Goal: Task Accomplishment & Management: Use online tool/utility

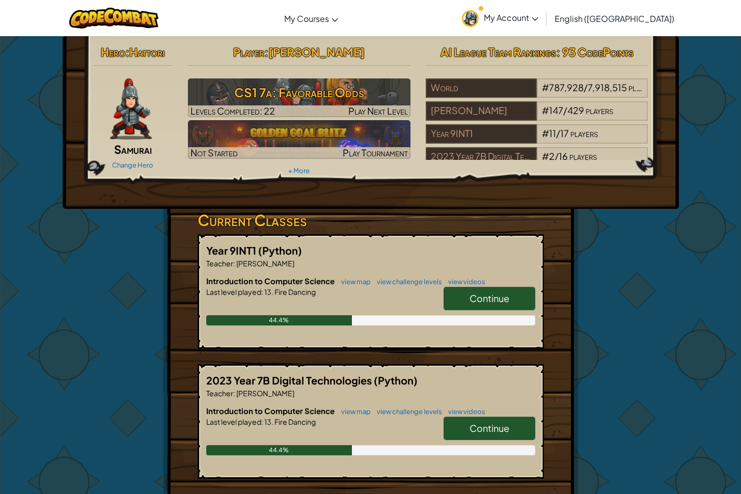
click at [478, 304] on link "Continue" at bounding box center [490, 298] width 92 height 23
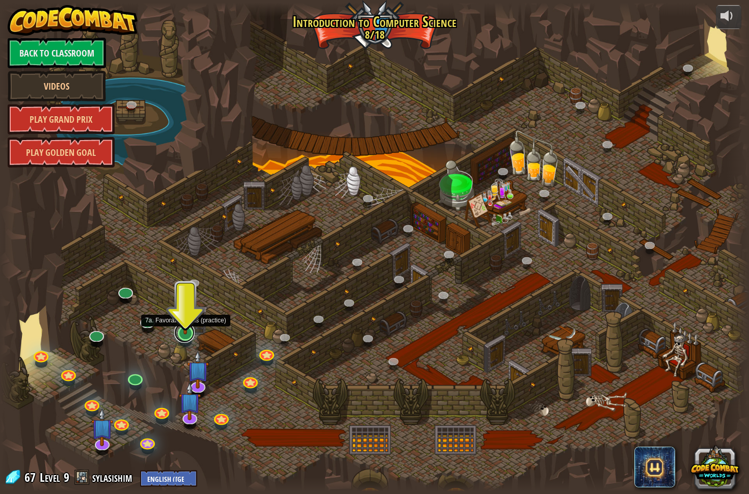
click at [188, 340] on link at bounding box center [184, 333] width 20 height 20
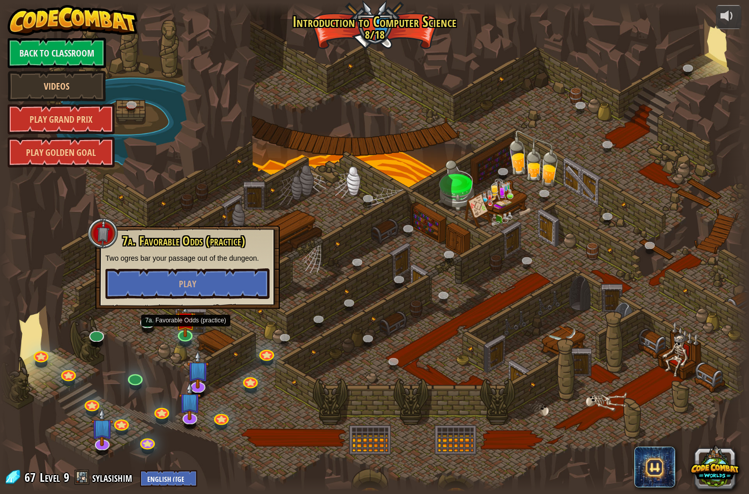
click at [306, 326] on div at bounding box center [374, 248] width 749 height 490
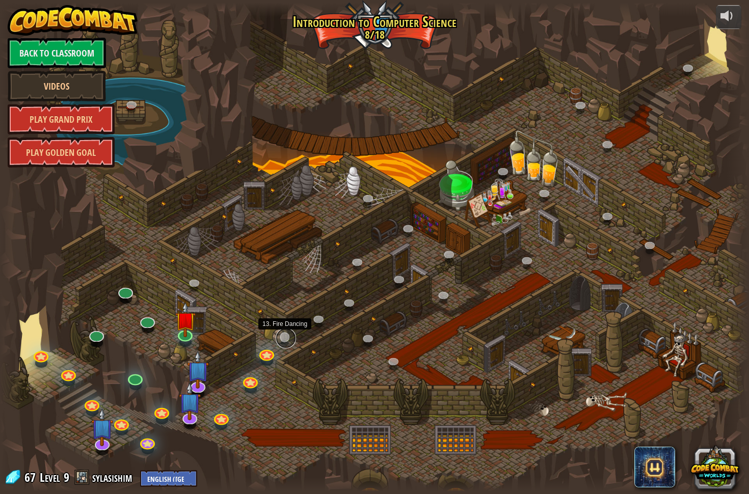
click at [280, 340] on link at bounding box center [286, 338] width 20 height 20
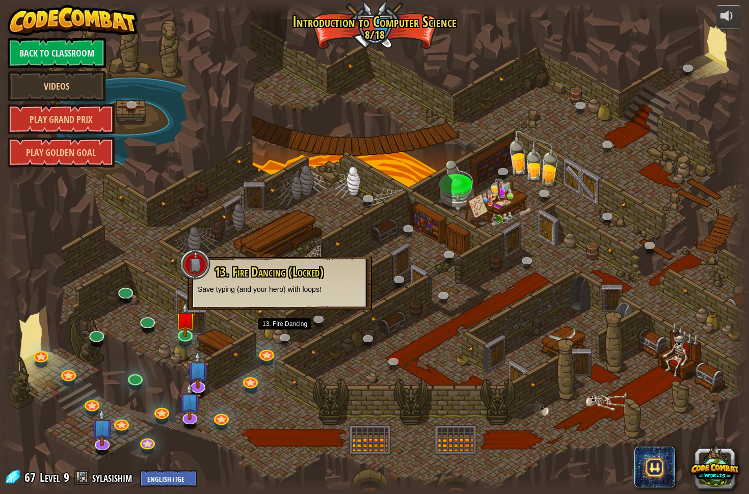
click at [229, 325] on div at bounding box center [374, 248] width 749 height 490
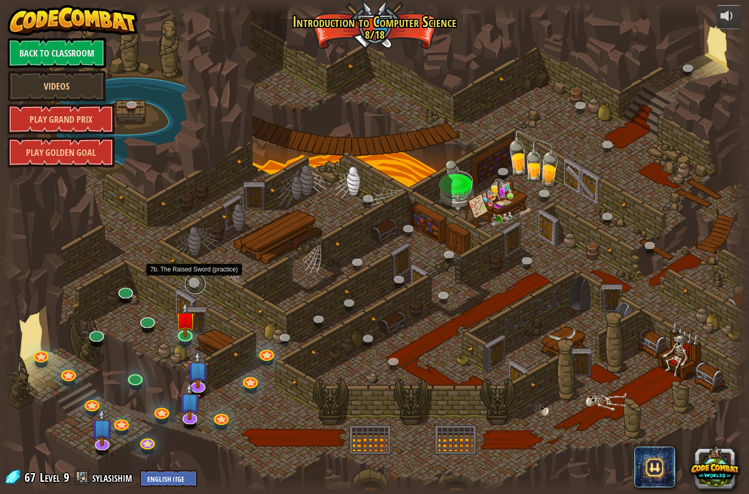
click at [202, 285] on link at bounding box center [195, 284] width 20 height 20
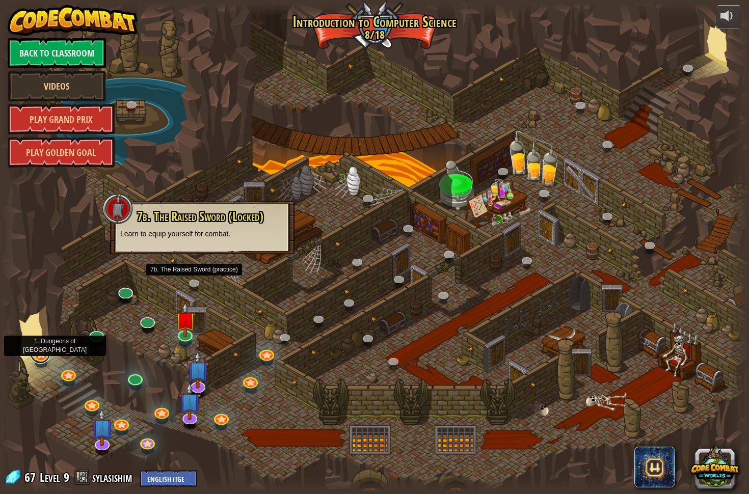
click at [42, 361] on link at bounding box center [40, 353] width 20 height 20
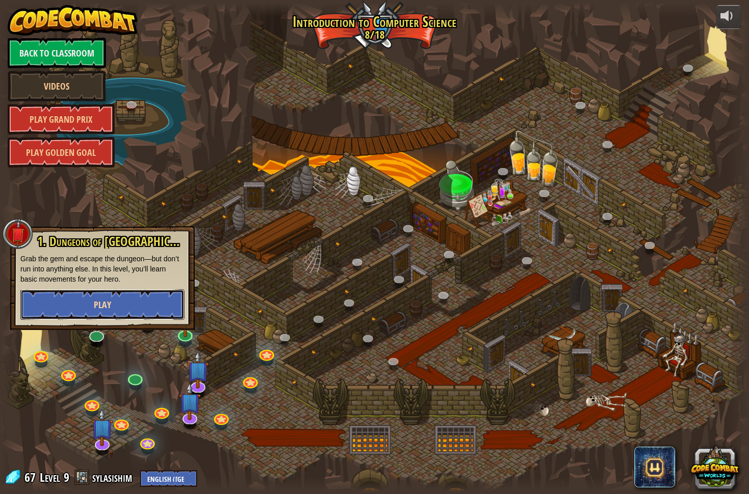
click at [142, 312] on button "Play" at bounding box center [102, 304] width 164 height 31
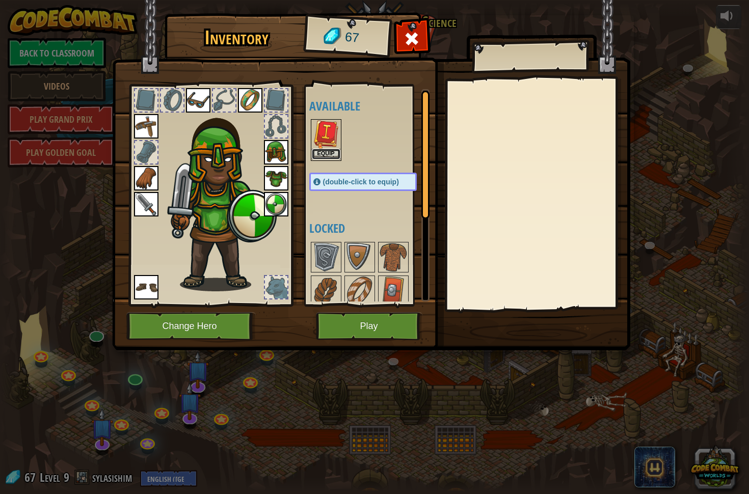
click at [336, 153] on button "Equip" at bounding box center [326, 154] width 29 height 11
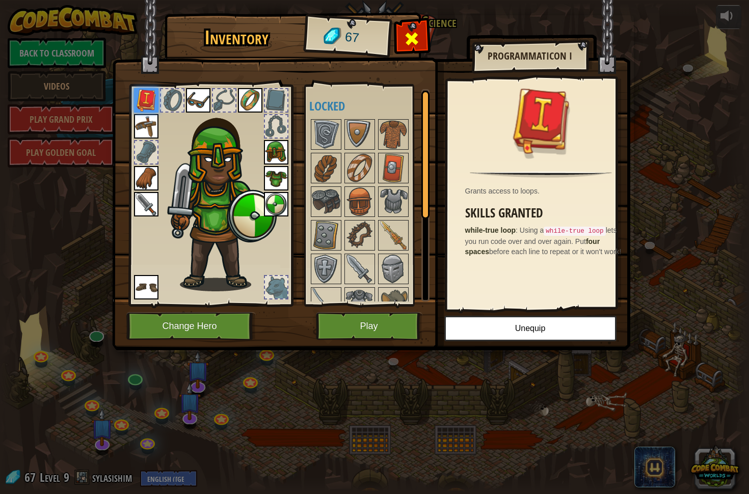
click at [410, 43] on span at bounding box center [412, 39] width 16 height 16
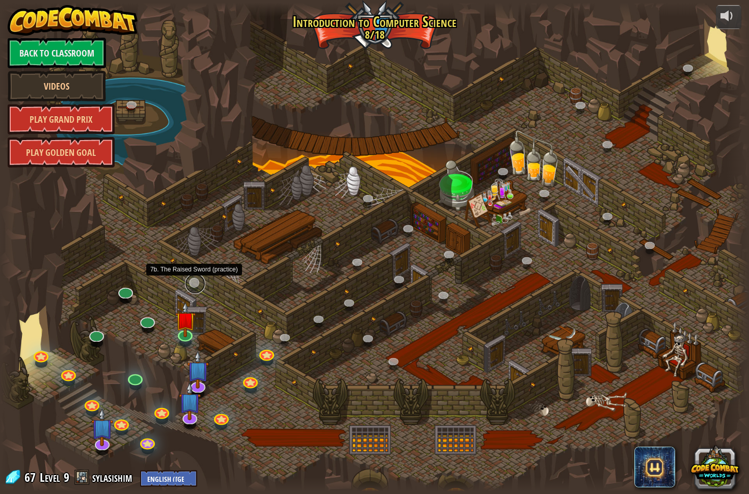
click at [191, 286] on link at bounding box center [195, 284] width 20 height 20
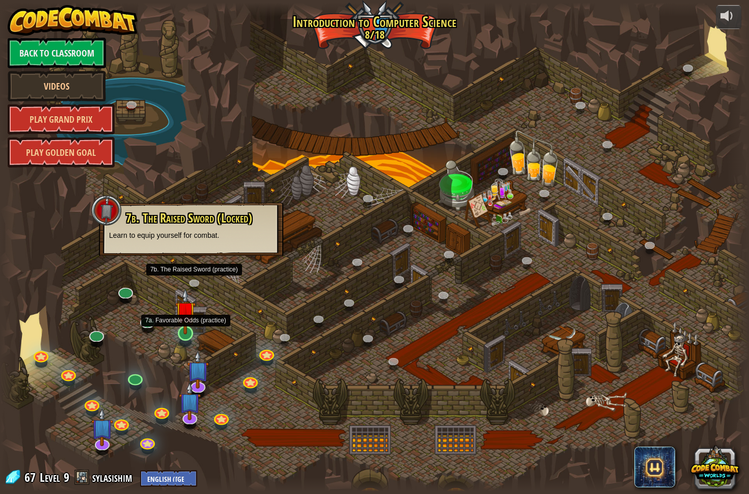
click at [181, 328] on img at bounding box center [185, 311] width 20 height 46
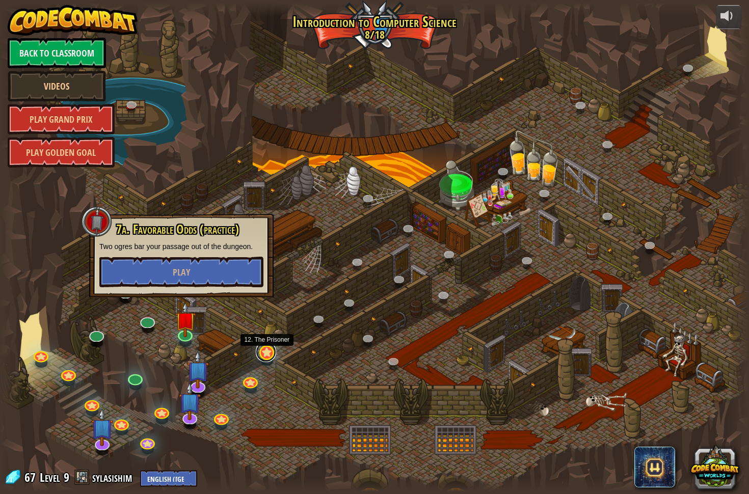
click at [263, 352] on link at bounding box center [266, 352] width 20 height 20
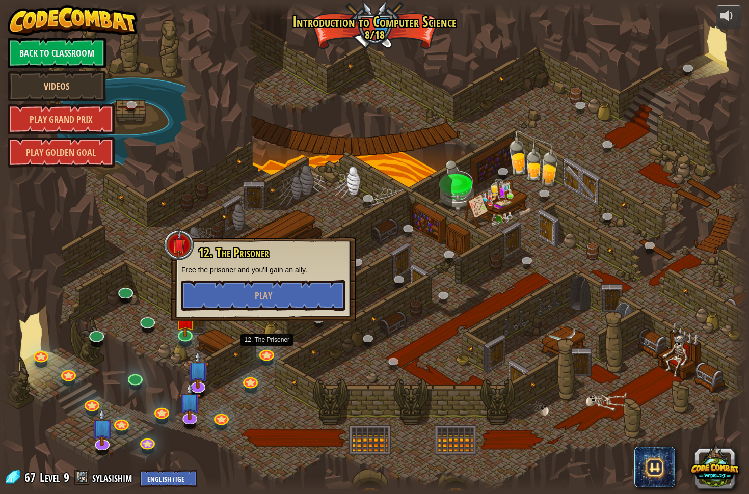
click at [311, 328] on div at bounding box center [374, 248] width 749 height 490
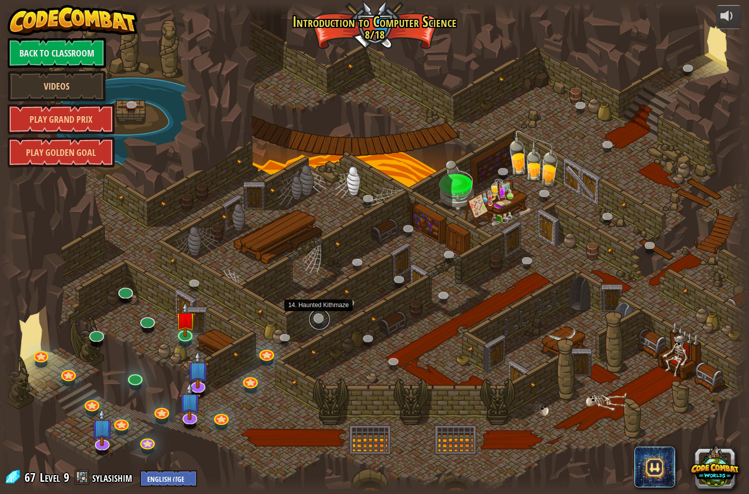
click at [315, 325] on link at bounding box center [319, 319] width 20 height 20
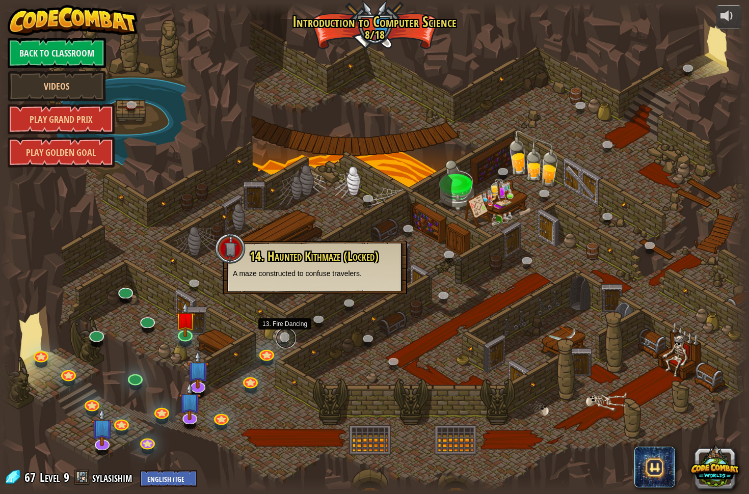
click at [289, 336] on link at bounding box center [286, 338] width 20 height 20
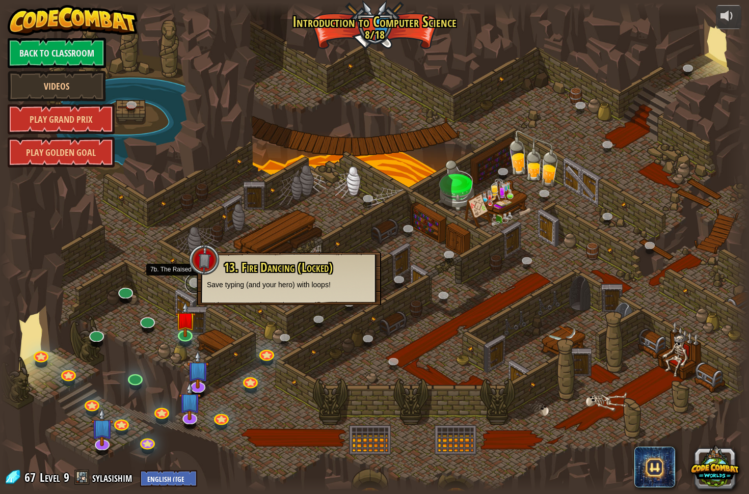
click at [190, 285] on link at bounding box center [195, 284] width 20 height 20
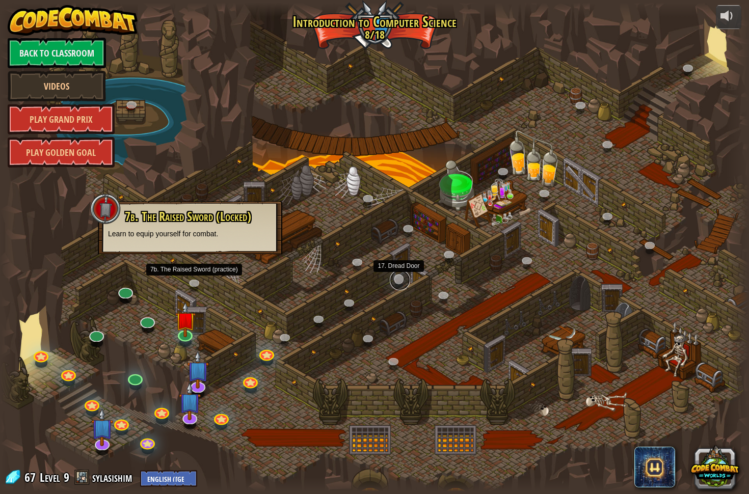
click at [404, 282] on link at bounding box center [400, 280] width 20 height 20
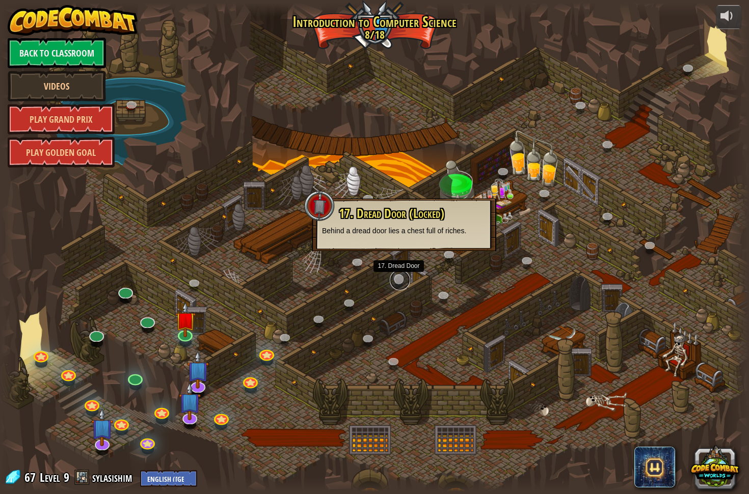
click at [402, 280] on link at bounding box center [400, 280] width 20 height 20
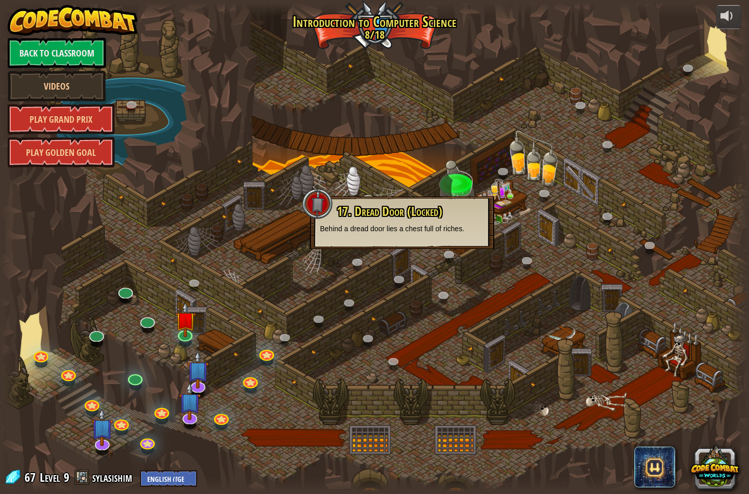
click at [537, 201] on div at bounding box center [374, 248] width 749 height 490
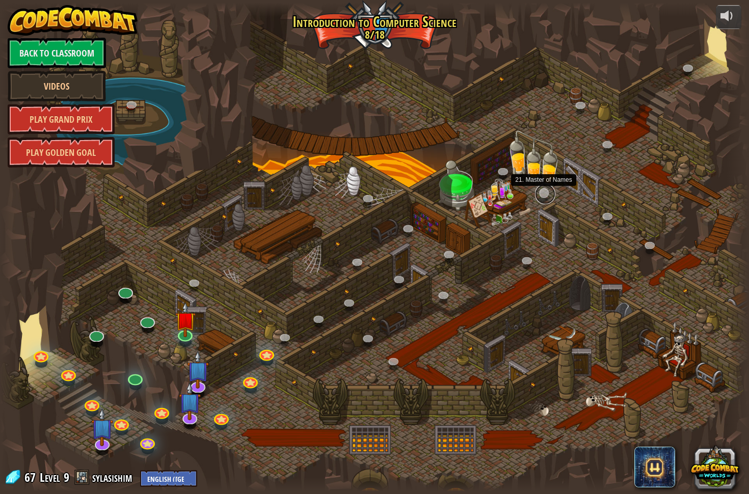
click at [540, 197] on link at bounding box center [545, 194] width 20 height 20
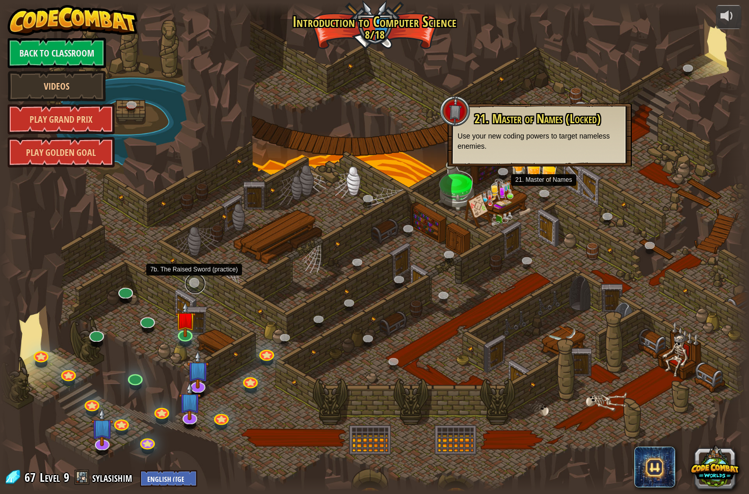
click at [196, 287] on link at bounding box center [195, 284] width 20 height 20
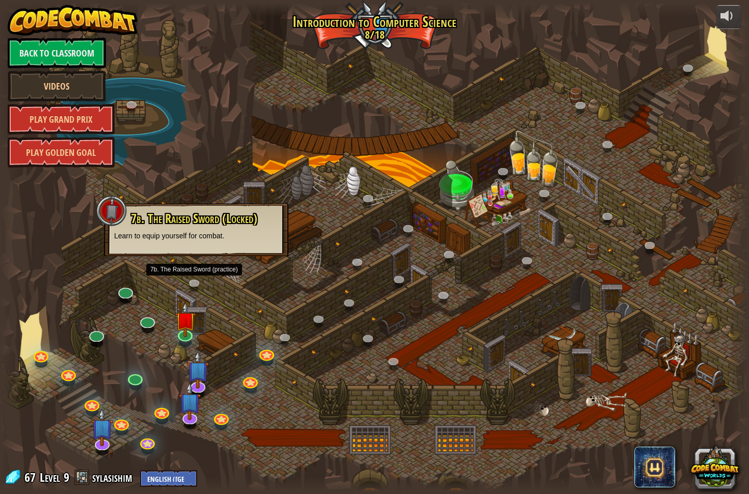
click at [249, 289] on div at bounding box center [374, 248] width 749 height 490
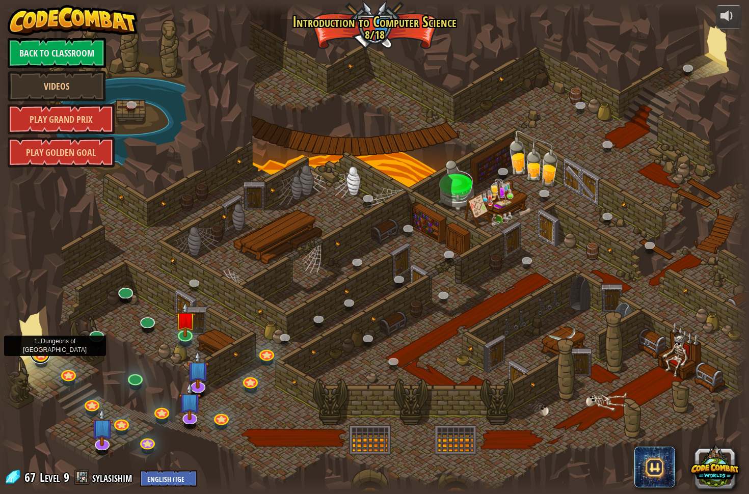
click at [41, 355] on link at bounding box center [40, 353] width 20 height 20
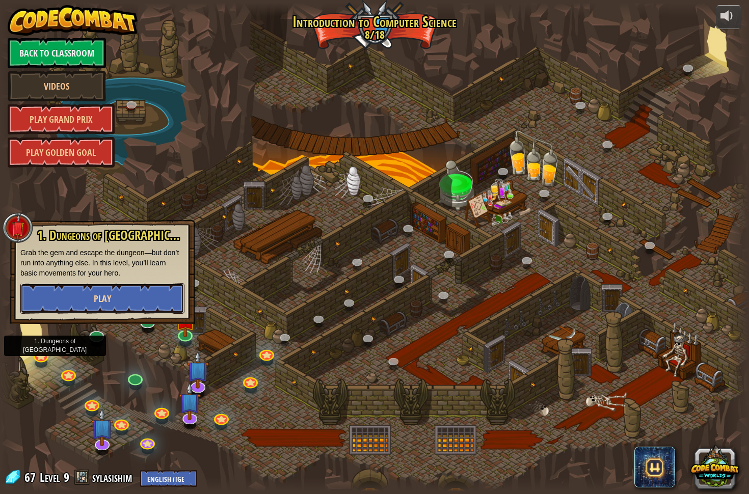
click at [74, 302] on button "Play" at bounding box center [102, 298] width 164 height 31
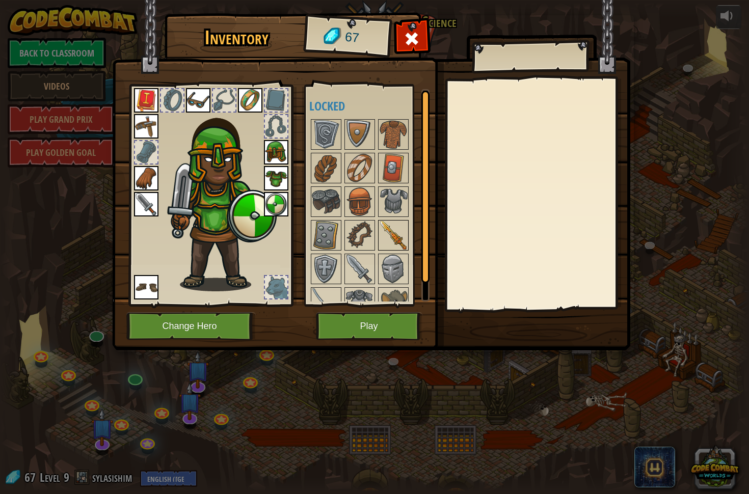
click at [389, 249] on div "Available Equip Equip Equip Equip Equip Equip Equip Equip Equip Equip (double-c…" at bounding box center [373, 195] width 128 height 212
click at [391, 248] on img at bounding box center [393, 235] width 29 height 29
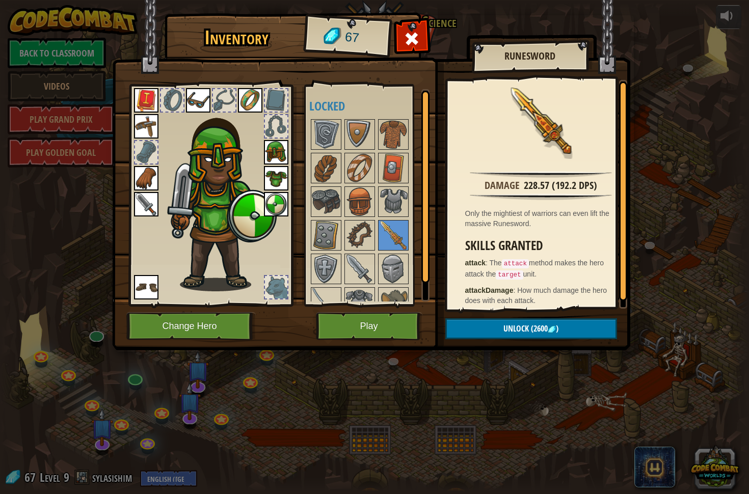
click at [392, 310] on img at bounding box center [371, 166] width 518 height 370
click at [385, 325] on button "Play" at bounding box center [369, 326] width 107 height 28
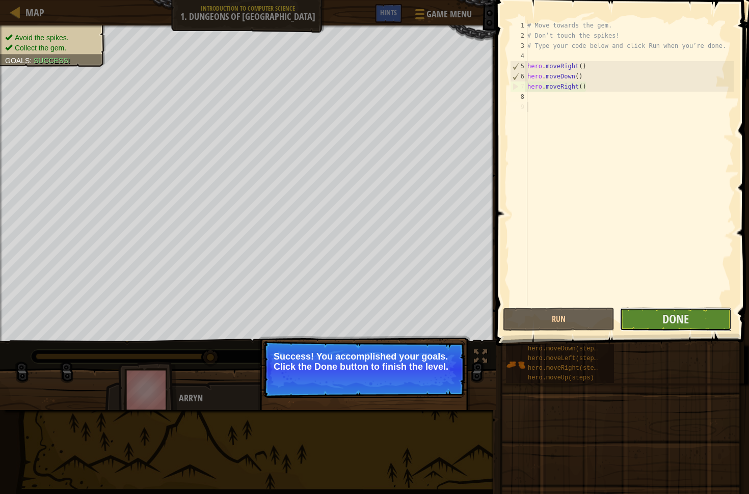
click at [693, 326] on button "Done" at bounding box center [676, 319] width 112 height 23
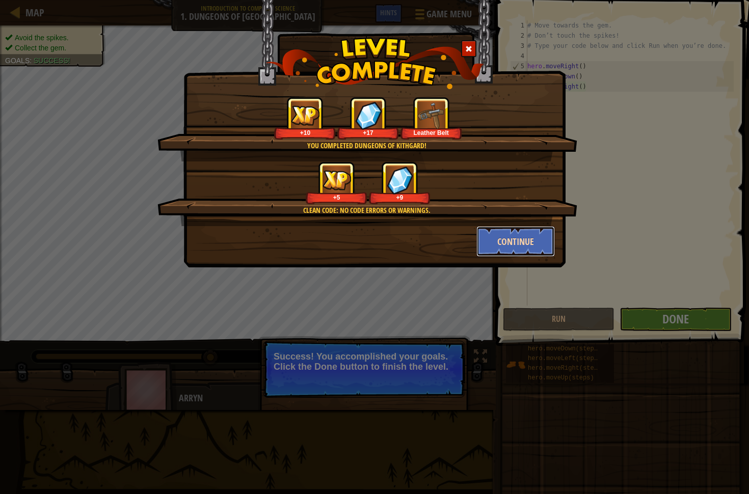
click at [502, 241] on button "Continue" at bounding box center [515, 241] width 79 height 31
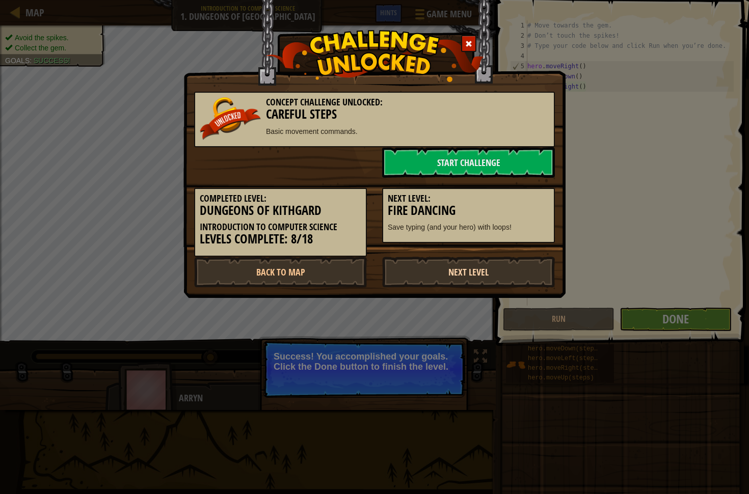
click at [471, 257] on link "Next Level" at bounding box center [468, 272] width 173 height 31
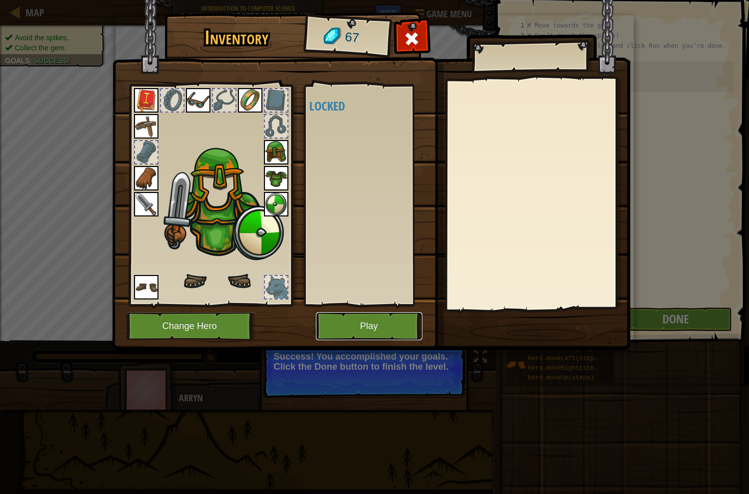
click at [368, 323] on button "Play" at bounding box center [369, 326] width 107 height 28
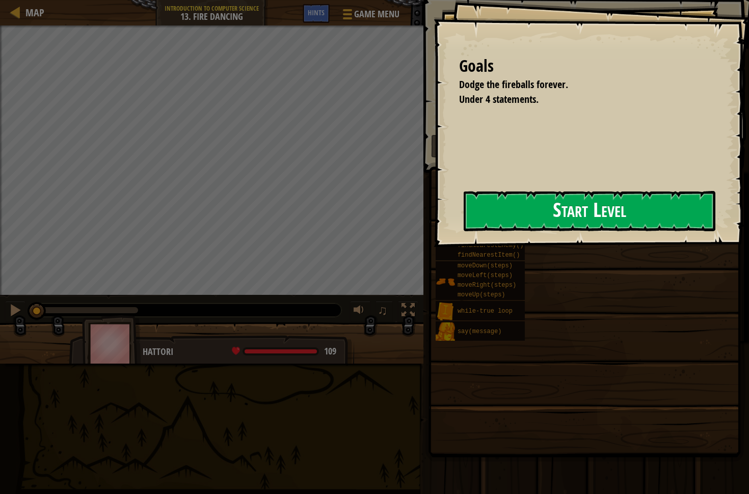
click at [569, 218] on button "Start Level" at bounding box center [590, 211] width 252 height 40
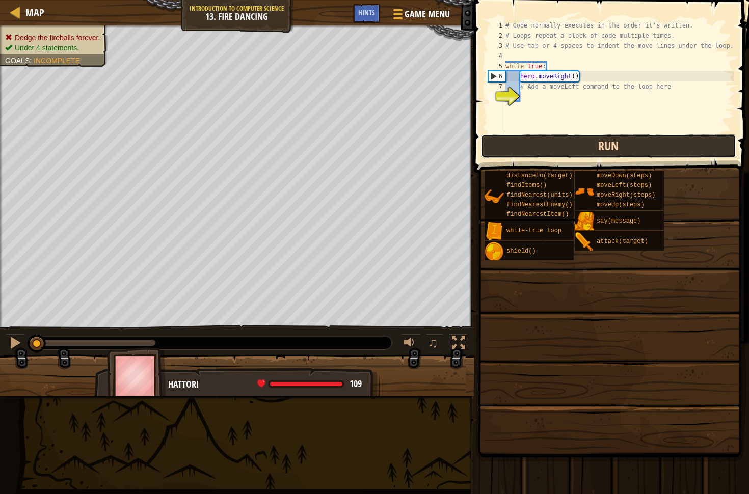
click at [591, 148] on button "Run" at bounding box center [608, 146] width 255 height 23
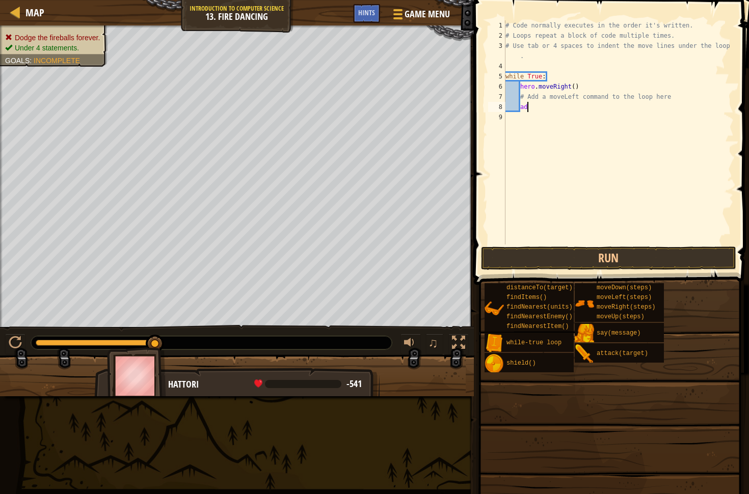
type textarea "a"
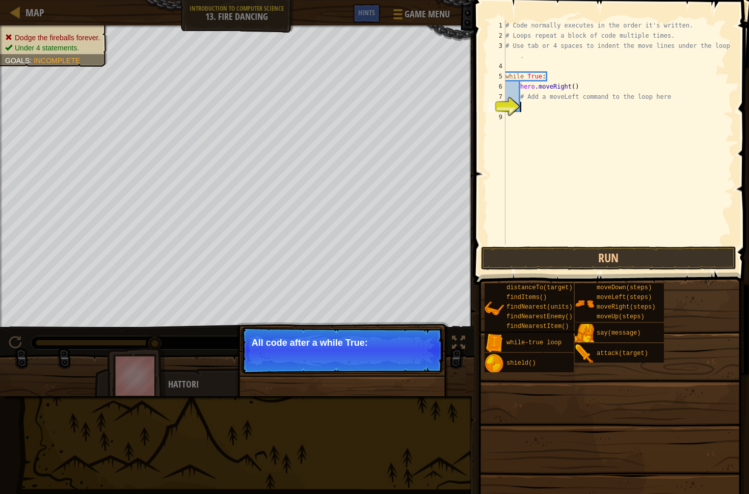
type textarea "m"
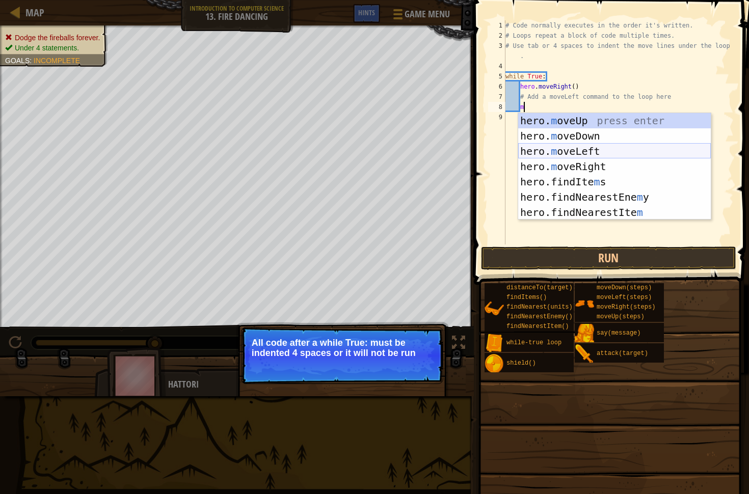
click at [586, 149] on div "hero. m oveUp press enter hero. m oveDown press enter hero. m oveLeft press ent…" at bounding box center [614, 182] width 193 height 138
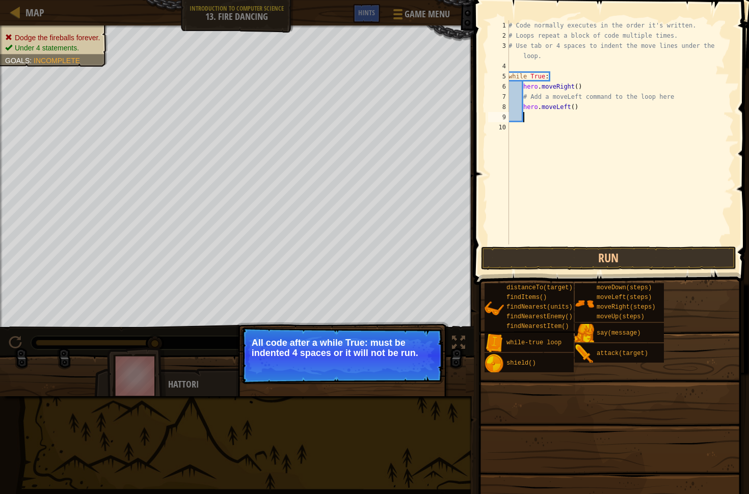
scroll to position [5, 1]
click at [629, 263] on button "Run" at bounding box center [608, 258] width 255 height 23
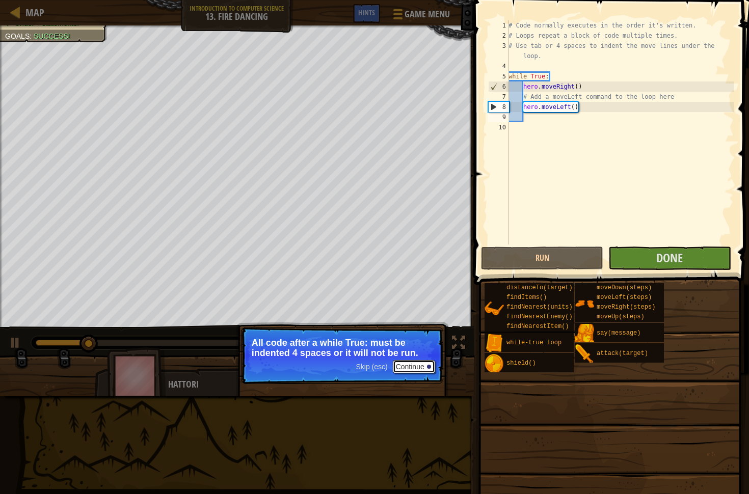
click at [427, 364] on button "Continue" at bounding box center [414, 366] width 42 height 13
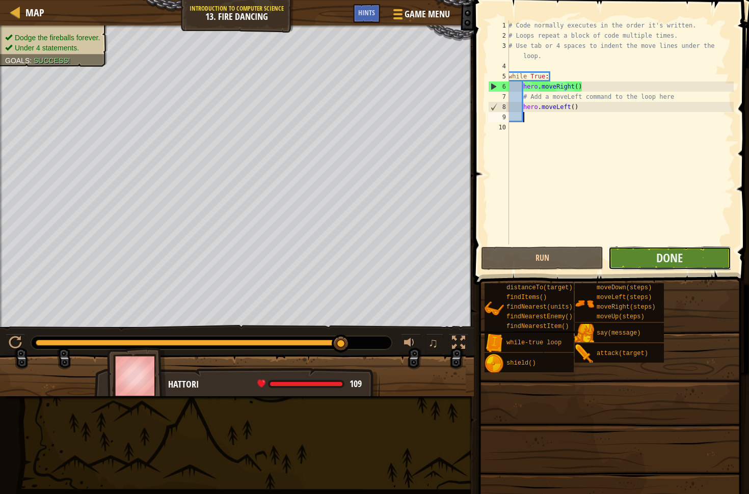
click at [651, 267] on button "Done" at bounding box center [669, 258] width 122 height 23
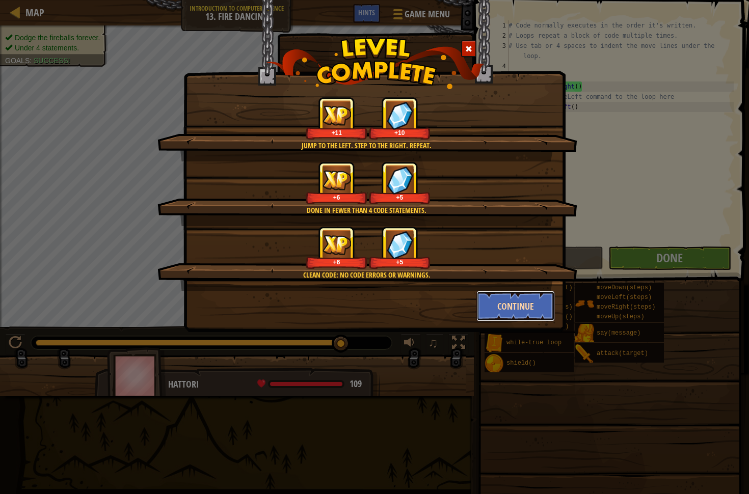
click at [495, 305] on button "Continue" at bounding box center [515, 306] width 79 height 31
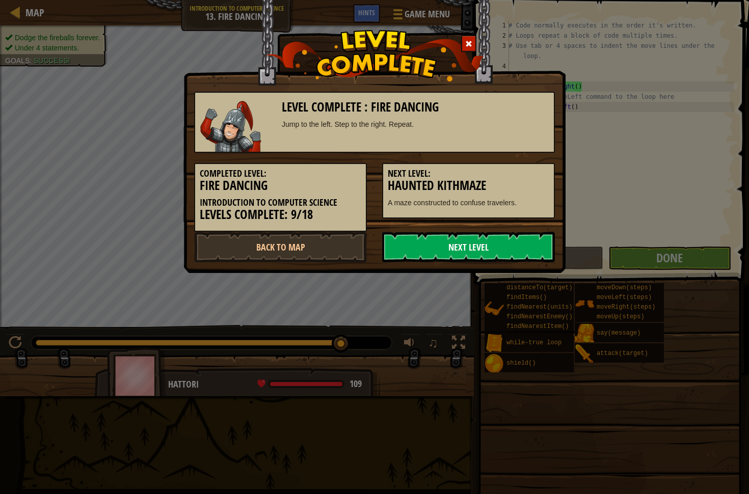
click at [470, 245] on link "Next Level" at bounding box center [468, 247] width 173 height 31
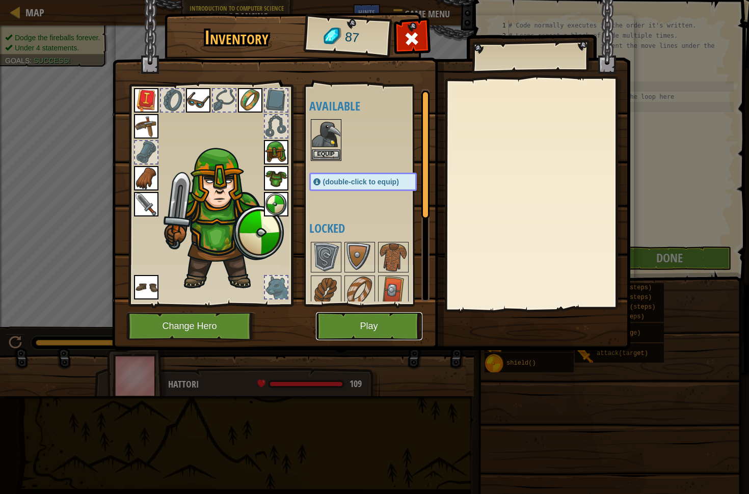
click at [392, 323] on button "Play" at bounding box center [369, 326] width 107 height 28
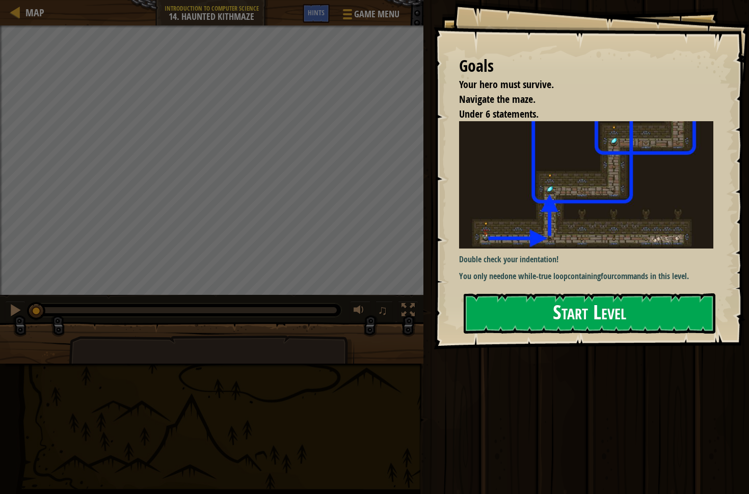
click at [506, 303] on button "Start Level" at bounding box center [590, 314] width 252 height 40
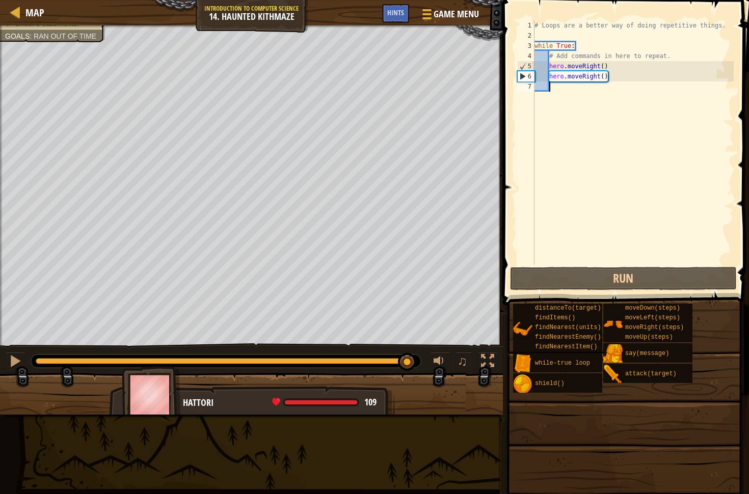
drag, startPoint x: 127, startPoint y: 364, endPoint x: 408, endPoint y: 351, distance: 281.1
click at [408, 351] on div "♫" at bounding box center [251, 358] width 503 height 31
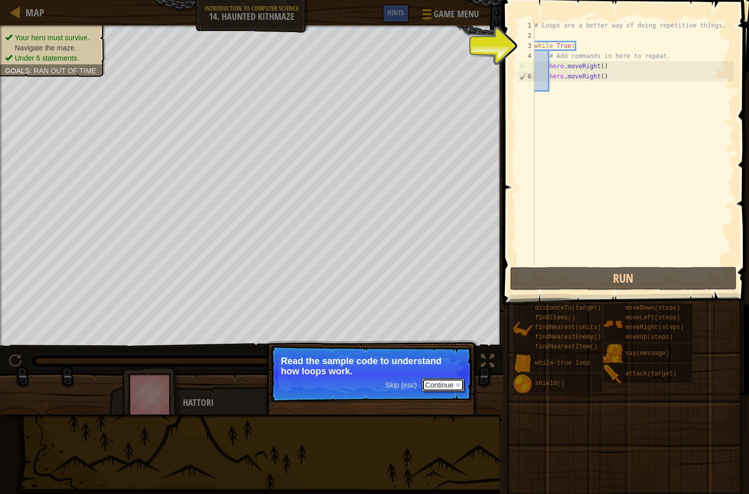
click at [433, 382] on button "Continue" at bounding box center [443, 385] width 42 height 13
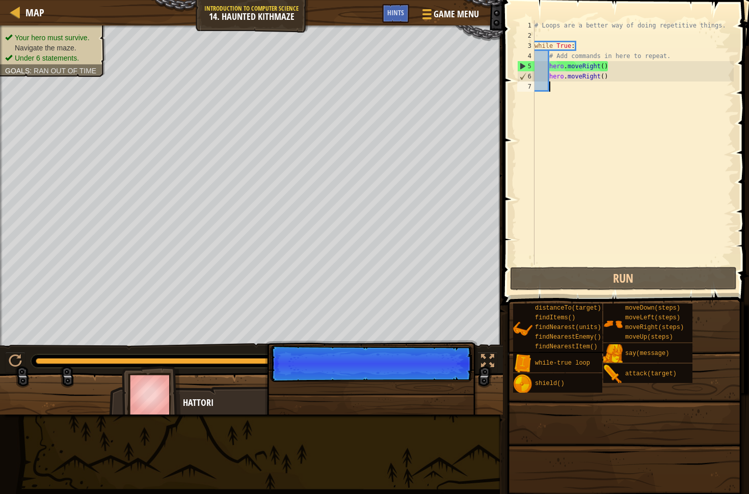
scroll to position [5, 1]
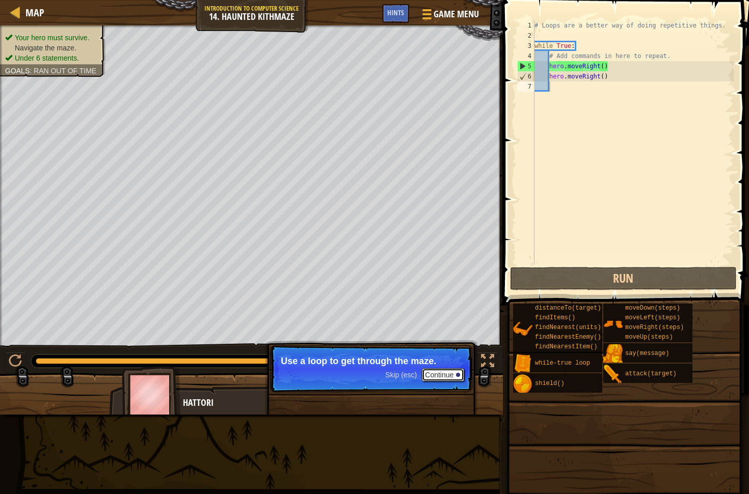
click at [455, 377] on button "Continue" at bounding box center [443, 374] width 42 height 13
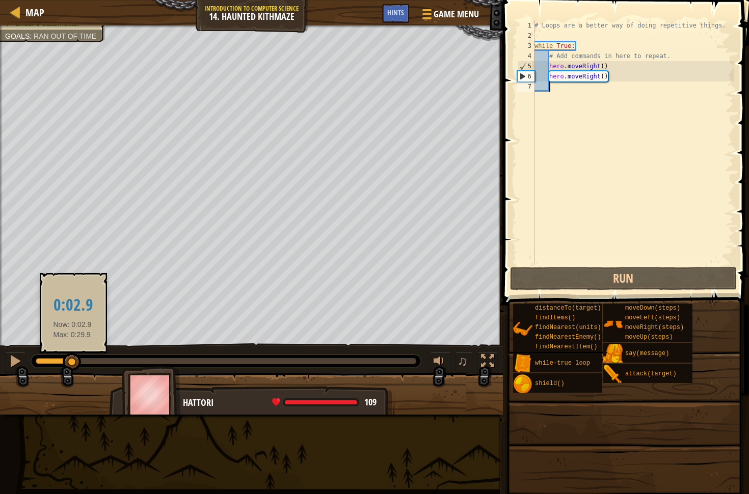
drag, startPoint x: 419, startPoint y: 366, endPoint x: 104, endPoint y: 335, distance: 316.5
click at [73, 359] on div at bounding box center [72, 362] width 18 height 18
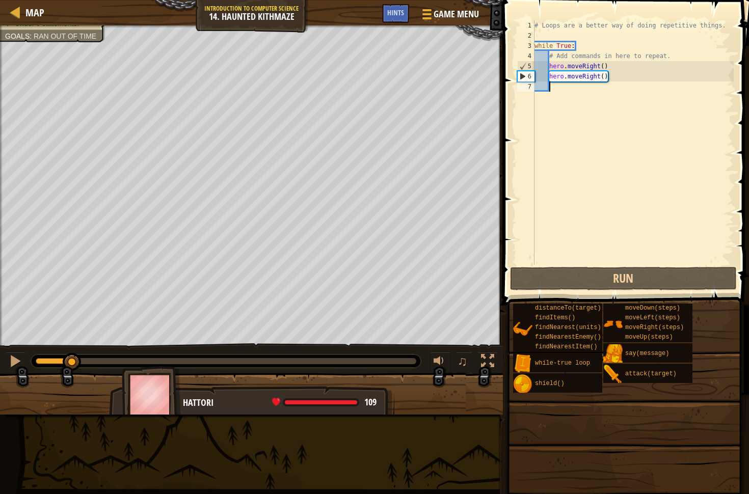
click at [616, 82] on div "# Loops are a better way of doing repetitive things. while True : # Add command…" at bounding box center [633, 152] width 201 height 265
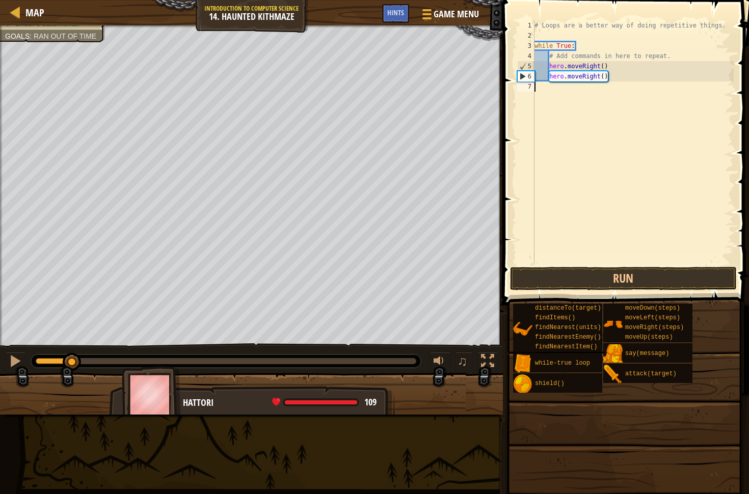
scroll to position [5, 0]
type textarea "h"
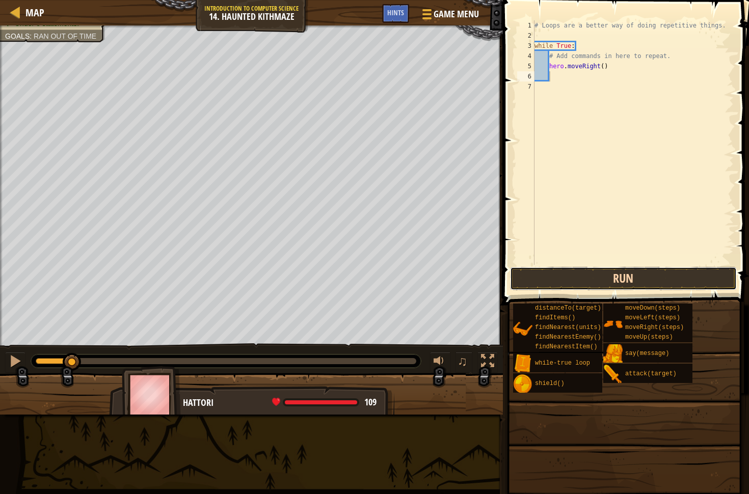
click at [590, 274] on button "Run" at bounding box center [623, 278] width 227 height 23
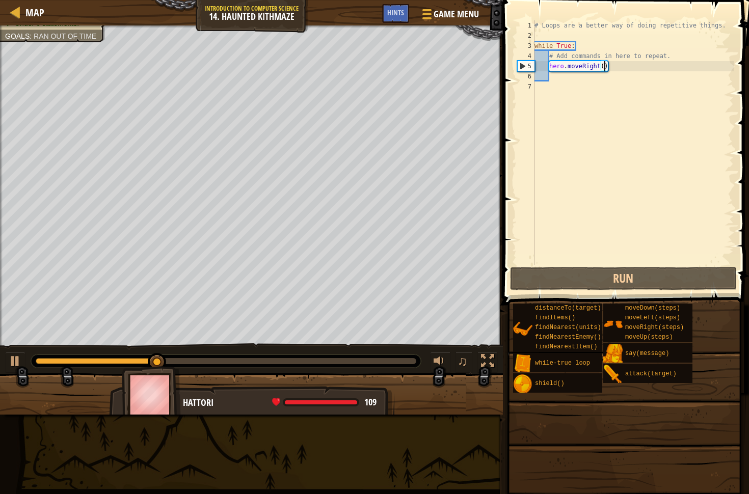
scroll to position [5, 6]
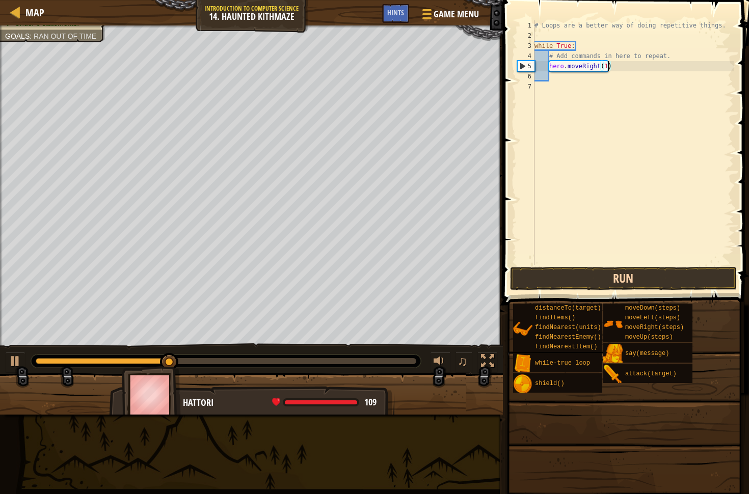
type textarea "hero.moveRight(1)"
click at [617, 276] on button "Run" at bounding box center [623, 278] width 227 height 23
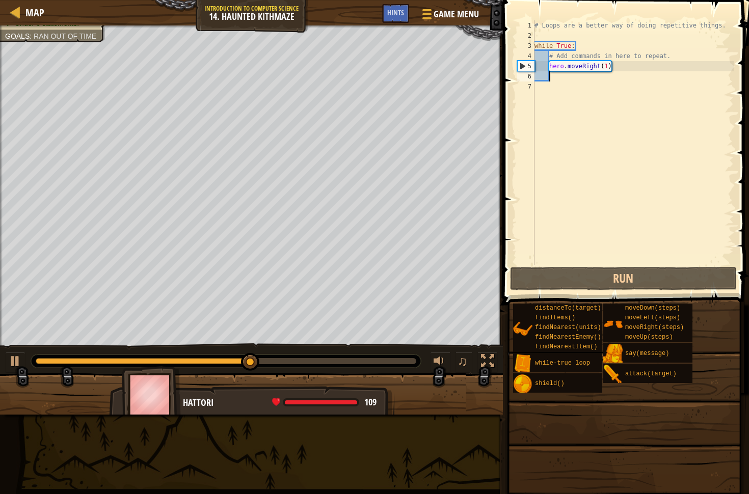
scroll to position [5, 1]
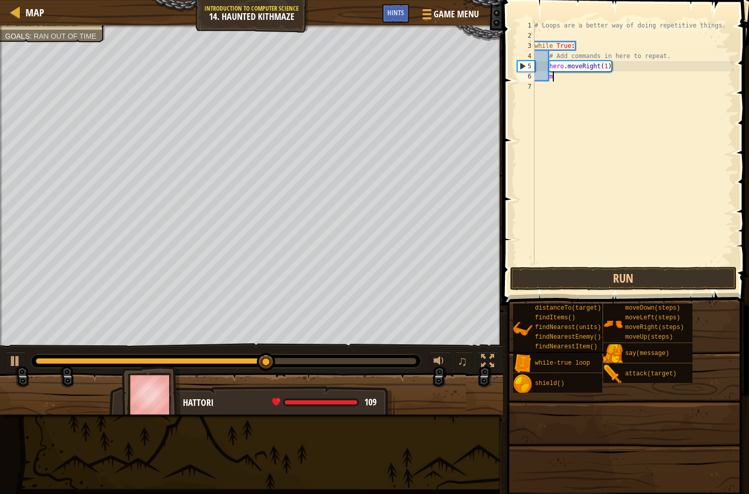
type textarea "mo"
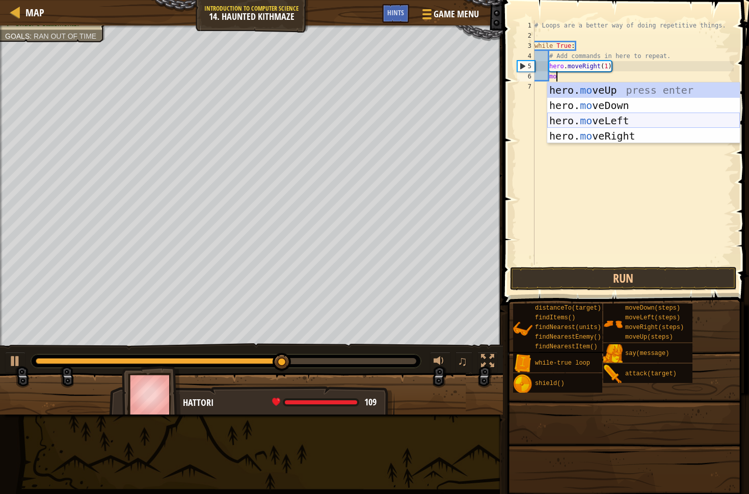
click at [597, 120] on div "hero. mo veUp press enter hero. mo veDown press enter hero. mo veLeft press ent…" at bounding box center [643, 129] width 193 height 92
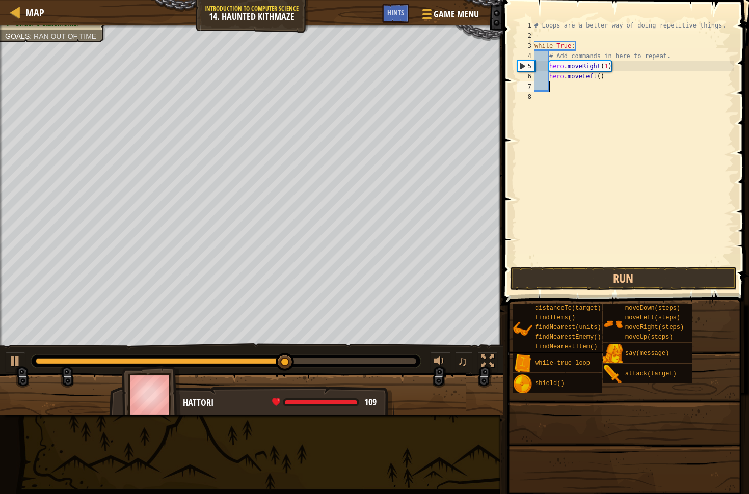
scroll to position [5, 1]
click at [585, 275] on button "Run" at bounding box center [623, 278] width 227 height 23
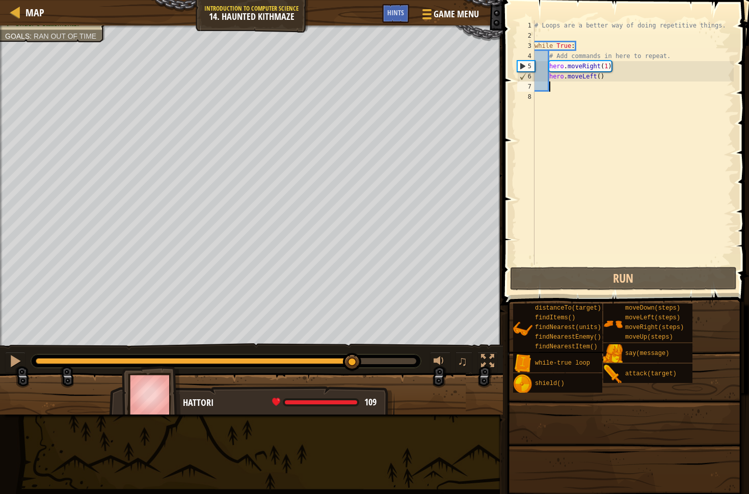
click at [355, 307] on div "Your hero must survive. Navigate the maze. Under 6 statements. Goals : Ran out …" at bounding box center [374, 219] width 749 height 389
click at [618, 75] on div "# Loops are a better way of doing repetitive things. while True : # Add command…" at bounding box center [633, 152] width 201 height 265
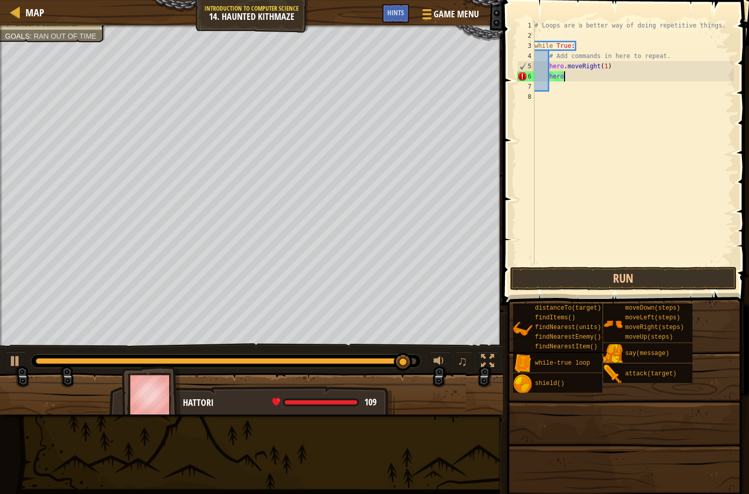
type textarea "h"
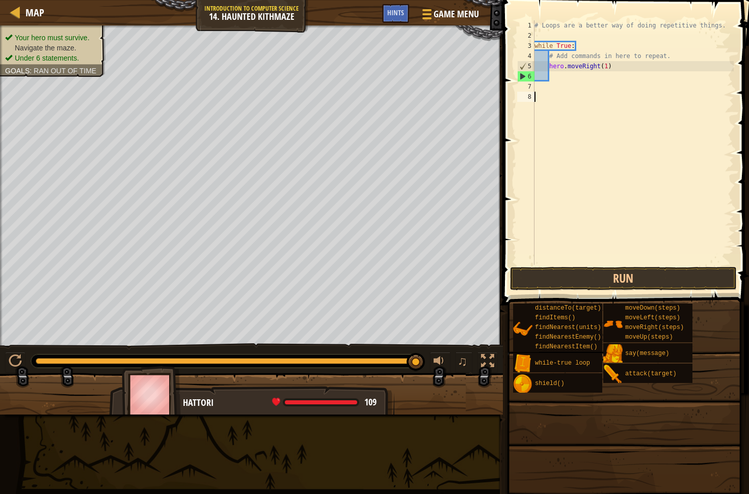
click at [671, 265] on div "1 2 3 4 5 6 7 8 # Loops are a better way of doing repetitive things. while True…" at bounding box center [624, 172] width 249 height 335
click at [671, 271] on button "Run" at bounding box center [623, 278] width 227 height 23
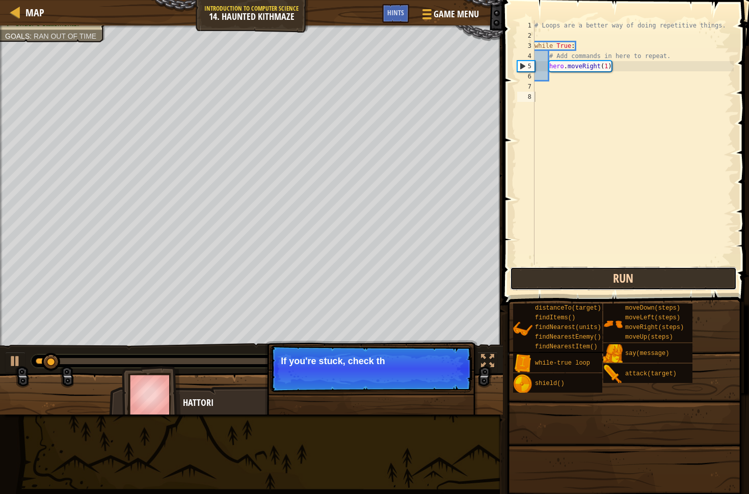
click at [664, 277] on button "Run" at bounding box center [623, 278] width 227 height 23
click at [661, 278] on button "Run" at bounding box center [623, 278] width 227 height 23
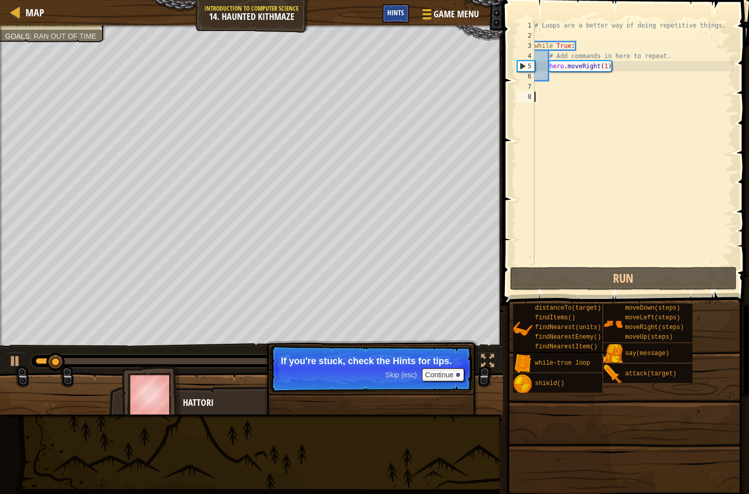
click at [397, 19] on div "Hints" at bounding box center [395, 13] width 27 height 19
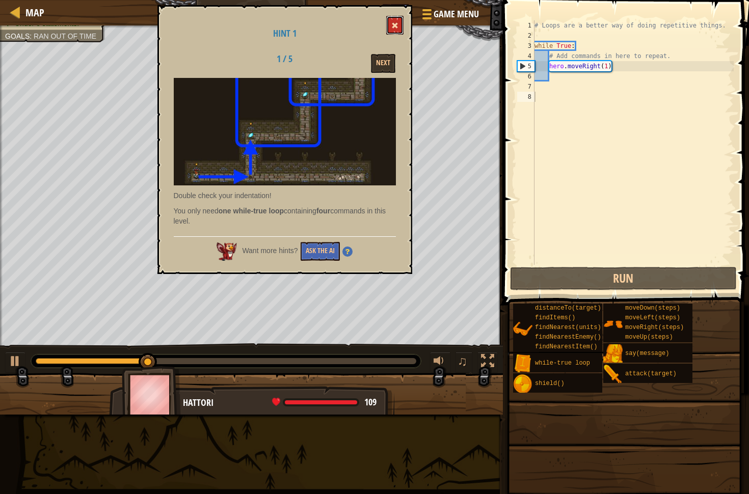
click at [399, 32] on button at bounding box center [394, 25] width 17 height 19
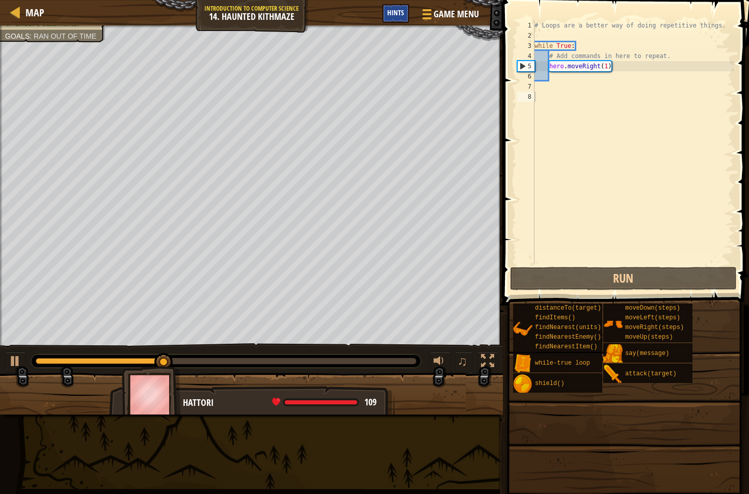
click at [403, 18] on div "Hints" at bounding box center [395, 13] width 27 height 19
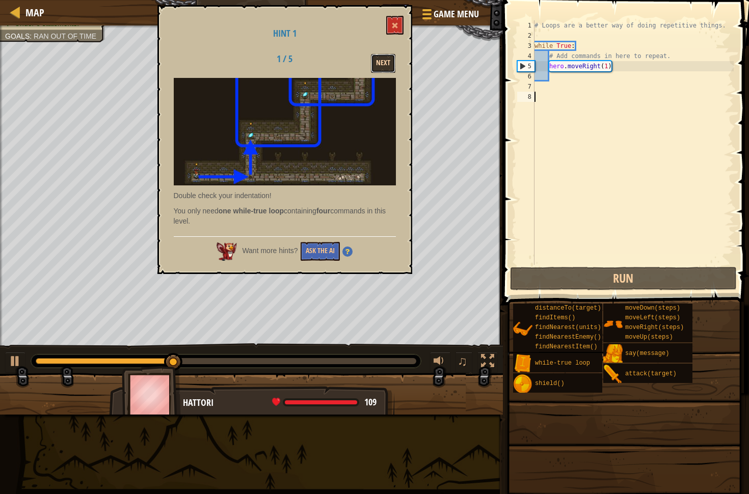
click at [385, 60] on button "Next" at bounding box center [383, 63] width 24 height 19
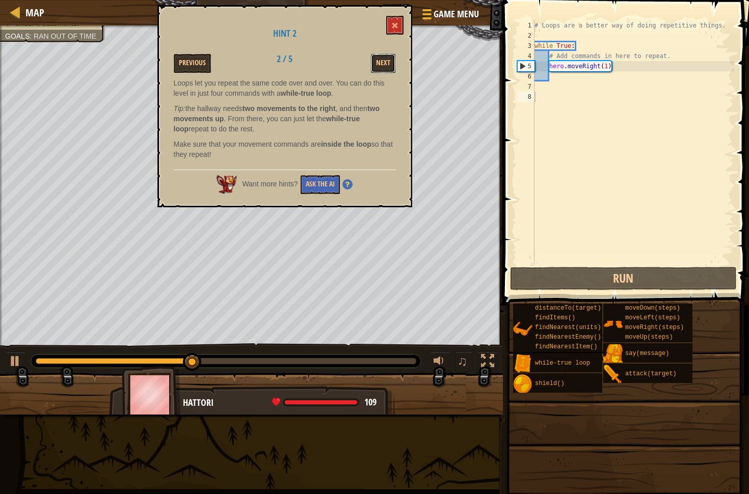
click at [385, 60] on button "Next" at bounding box center [383, 63] width 24 height 19
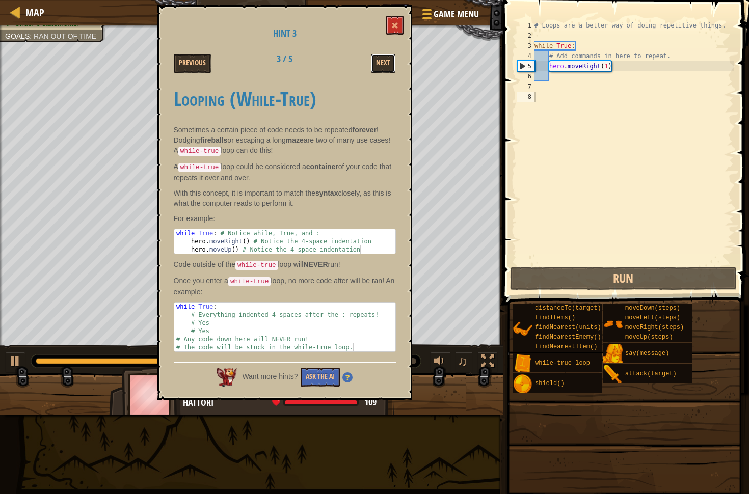
click at [385, 60] on button "Next" at bounding box center [383, 63] width 24 height 19
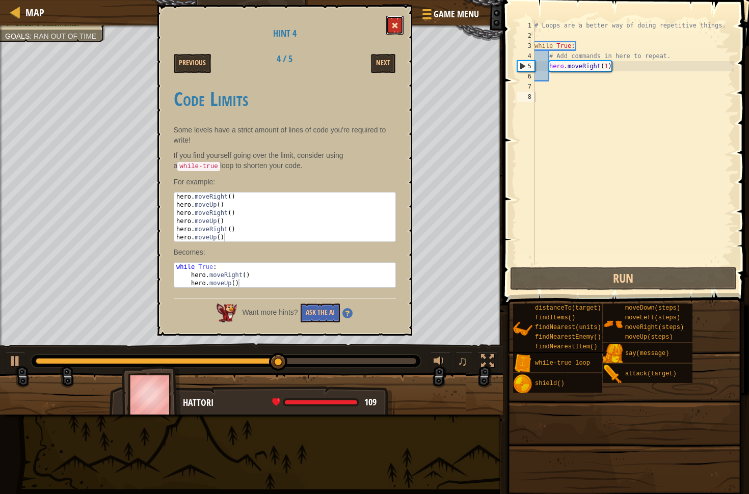
click at [393, 22] on span at bounding box center [394, 25] width 7 height 7
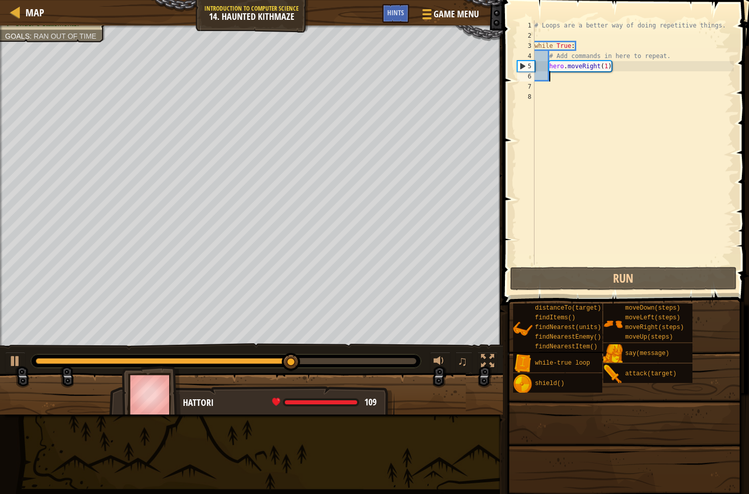
click at [569, 79] on div "# Loops are a better way of doing repetitive things. while True : # Add command…" at bounding box center [633, 152] width 201 height 265
type textarea "m"
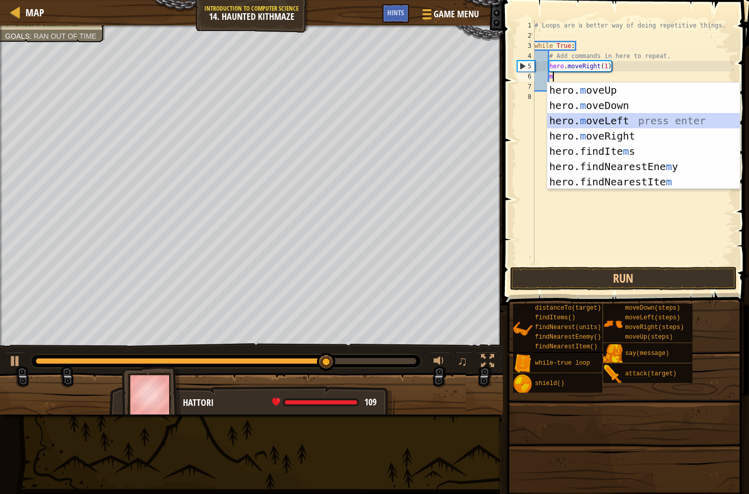
click at [601, 116] on div "hero. m oveUp press enter hero. m oveDown press enter hero. m oveLeft press ent…" at bounding box center [643, 152] width 193 height 138
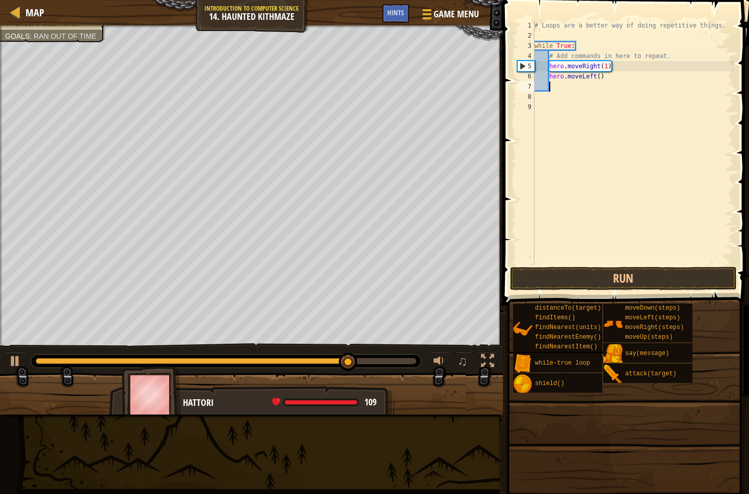
click at [601, 77] on div "# Loops are a better way of doing repetitive things. while True : # Add command…" at bounding box center [633, 152] width 201 height 265
click at [603, 272] on button "Run" at bounding box center [623, 278] width 227 height 23
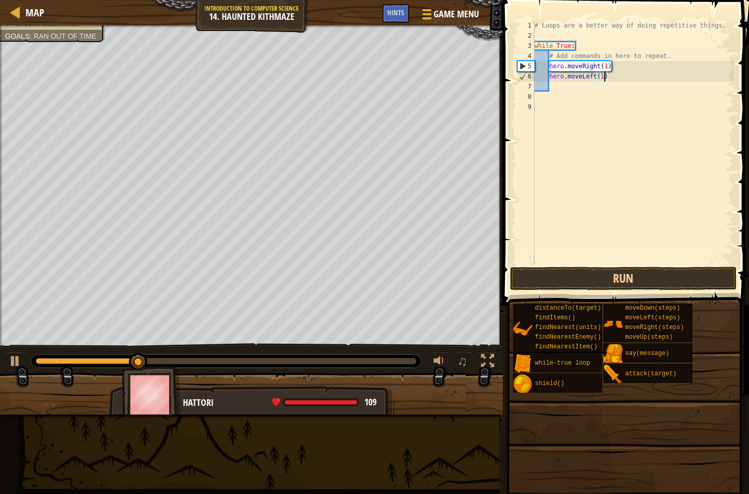
type textarea "hero.moveLeft(1)"
click at [588, 275] on button "Run" at bounding box center [623, 278] width 227 height 23
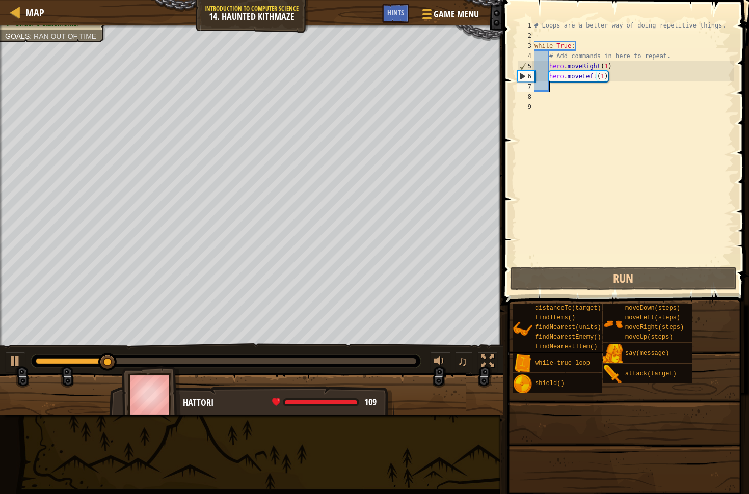
click at [571, 87] on div "# Loops are a better way of doing repetitive things. while True : # Add command…" at bounding box center [633, 152] width 201 height 265
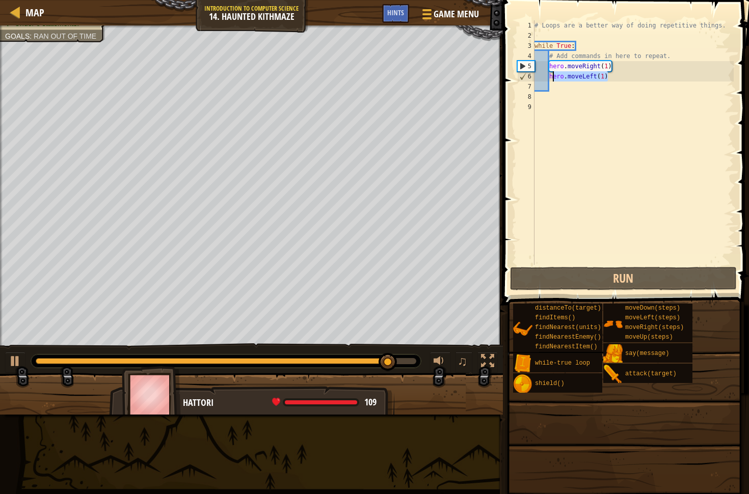
drag, startPoint x: 615, startPoint y: 75, endPoint x: 548, endPoint y: 52, distance: 70.8
click at [548, 52] on div "# Loops are a better way of doing repetitive things. while True : # Add command…" at bounding box center [633, 152] width 201 height 265
type textarea "# Add commands in here to repeat. hero.moveRight(1)"
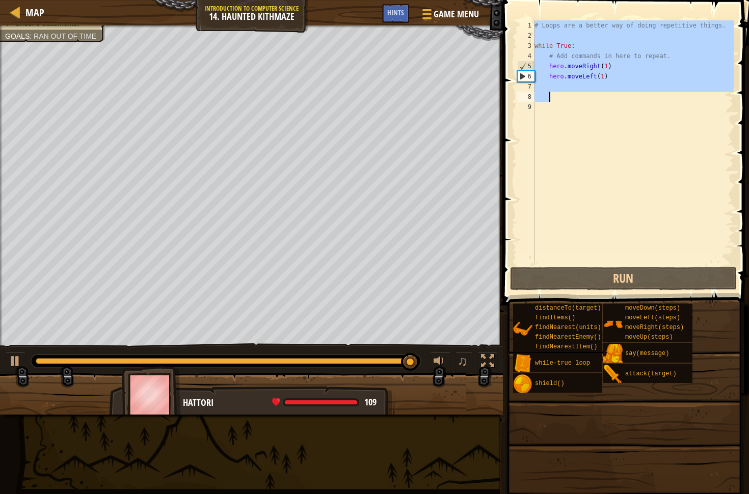
drag, startPoint x: 537, startPoint y: 23, endPoint x: 641, endPoint y: 103, distance: 130.5
click at [641, 103] on div "# Loops are a better way of doing repetitive things. while True : # Add command…" at bounding box center [633, 152] width 201 height 265
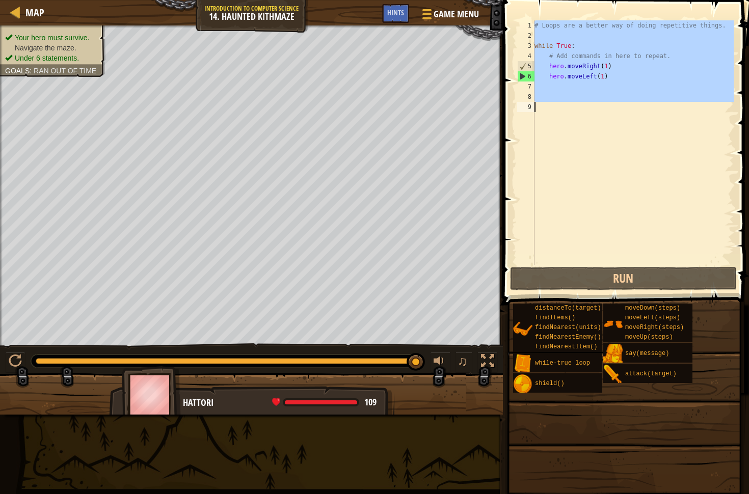
scroll to position [5, 0]
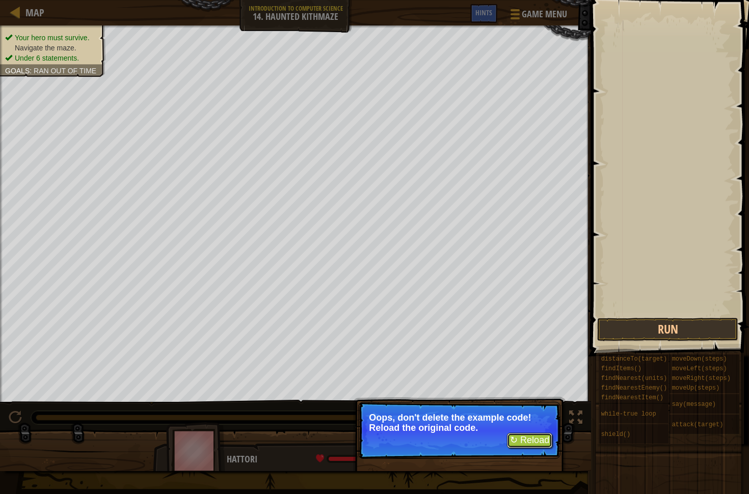
click at [527, 443] on button "↻ Reload" at bounding box center [529, 440] width 45 height 15
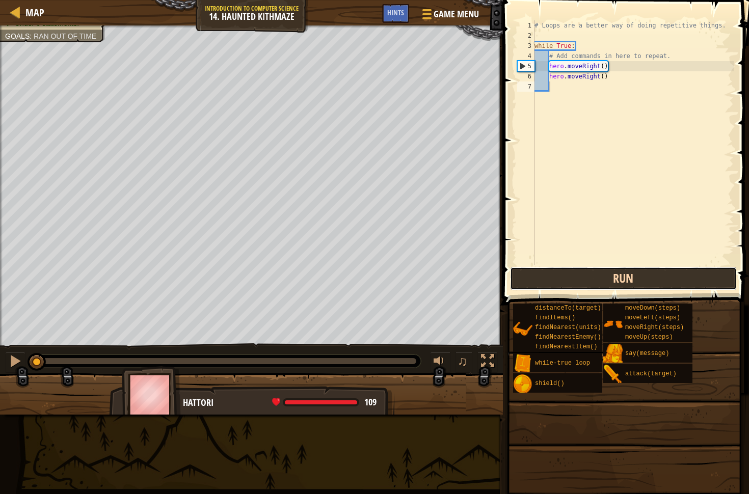
click at [582, 278] on button "Run" at bounding box center [623, 278] width 227 height 23
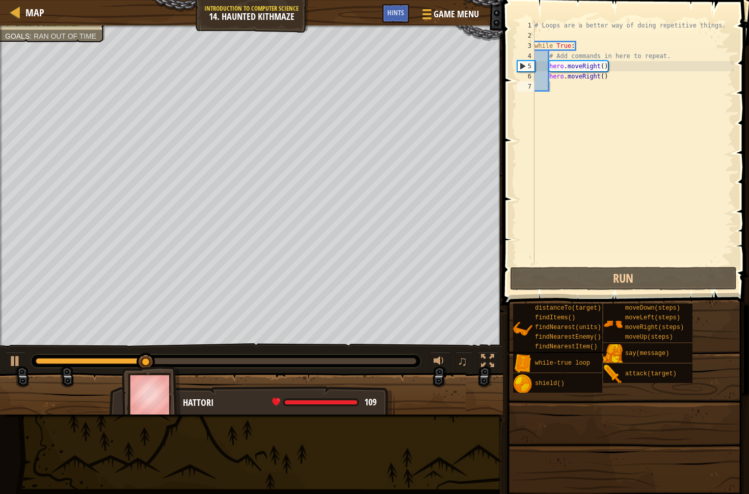
click at [426, 342] on div "Your hero must survive. Navigate the maze. Under 6 statements. Goals : Ran out …" at bounding box center [374, 219] width 749 height 389
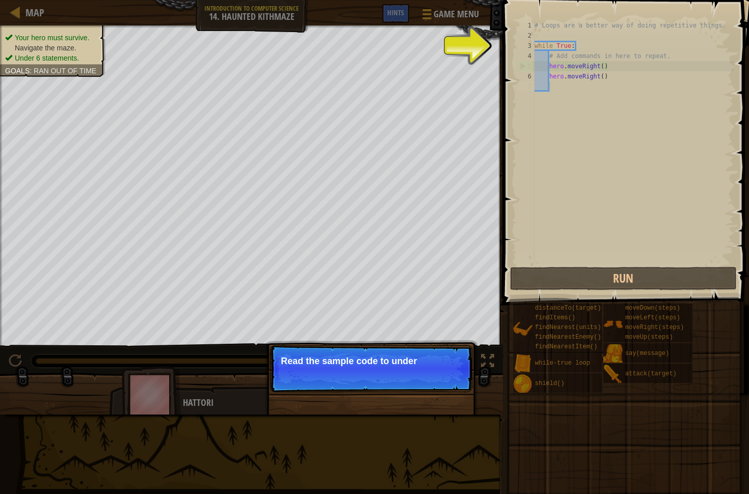
drag, startPoint x: 164, startPoint y: 362, endPoint x: 431, endPoint y: 346, distance: 267.5
click at [431, 346] on div "Your hero must survive. Navigate the maze. Under 6 statements. Goals : Ran out …" at bounding box center [374, 219] width 749 height 389
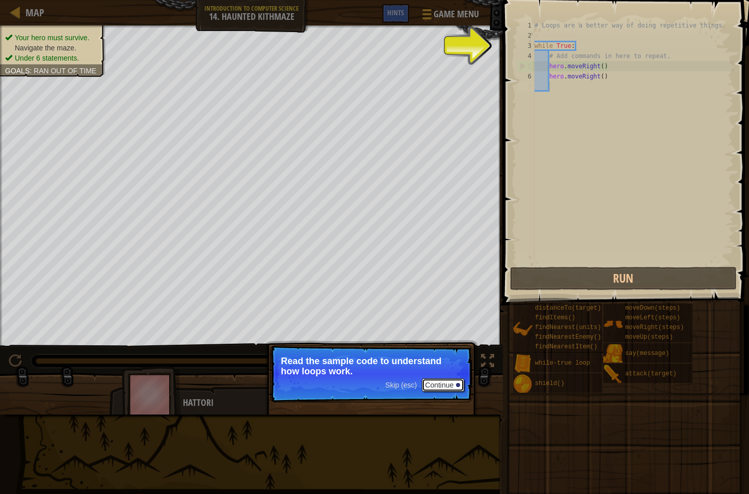
click at [434, 384] on button "Continue" at bounding box center [443, 385] width 42 height 13
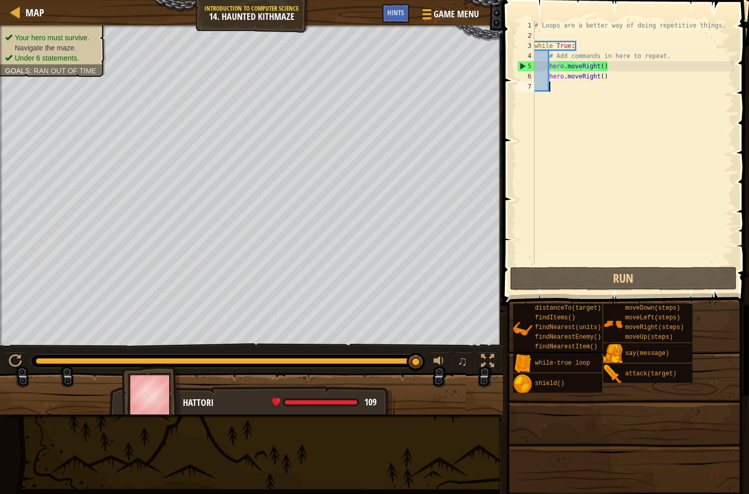
scroll to position [5, 1]
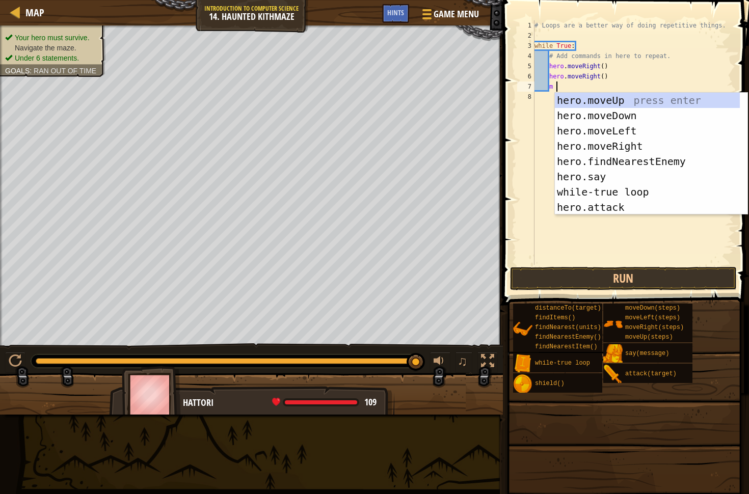
type textarea "m"
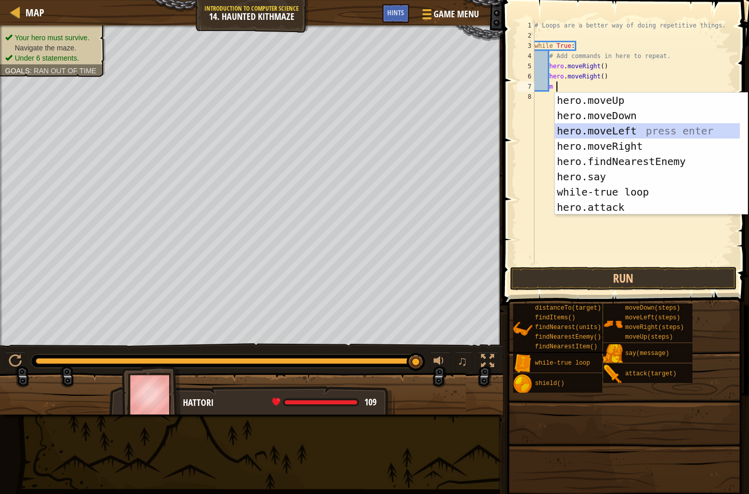
click at [592, 127] on div "hero.moveUp press enter hero.moveDown press enter hero.moveLeft press enter her…" at bounding box center [647, 169] width 185 height 153
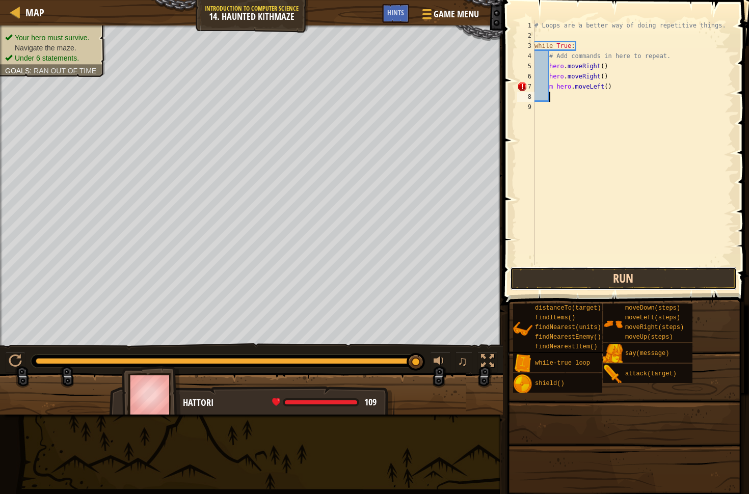
click at [585, 271] on button "Run" at bounding box center [623, 278] width 227 height 23
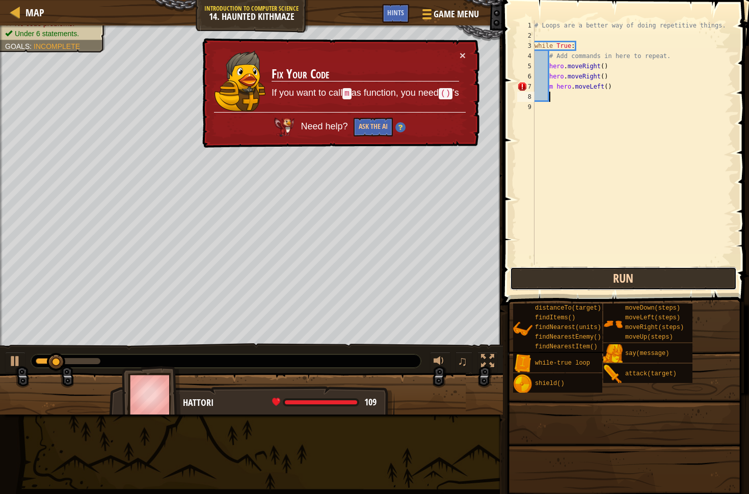
click at [585, 271] on button "Run" at bounding box center [623, 278] width 227 height 23
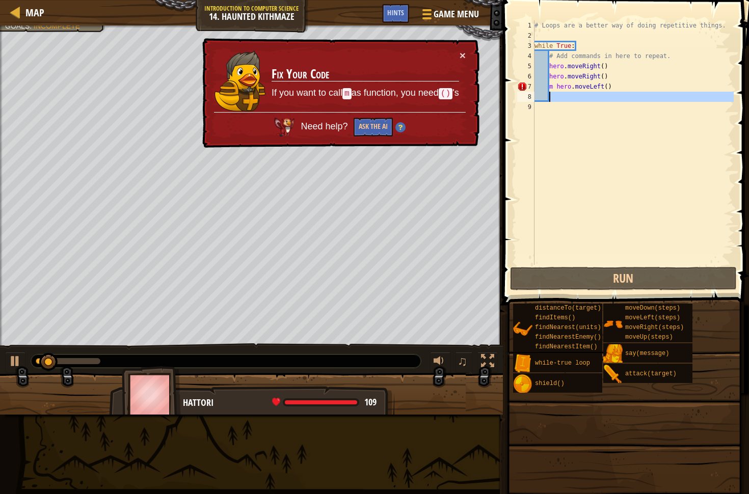
click at [619, 96] on div "# Loops are a better way of doing repetitive things. while True : # Add command…" at bounding box center [633, 152] width 201 height 265
click at [619, 91] on div "# Loops are a better way of doing repetitive things. while True : # Add command…" at bounding box center [633, 152] width 201 height 265
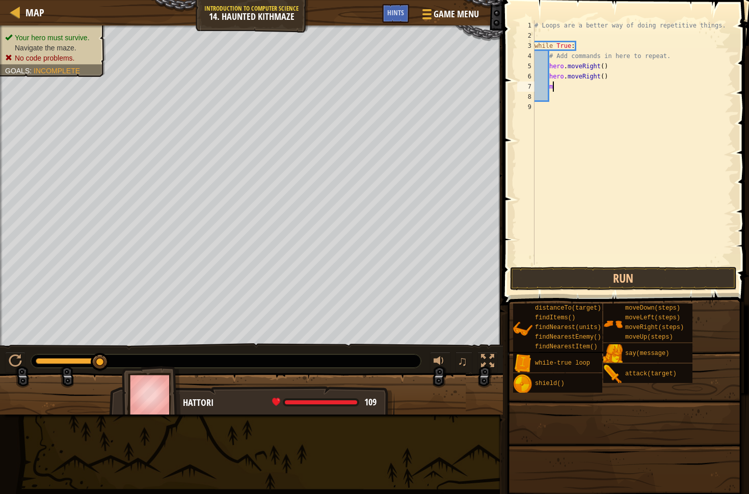
type textarea "mo"
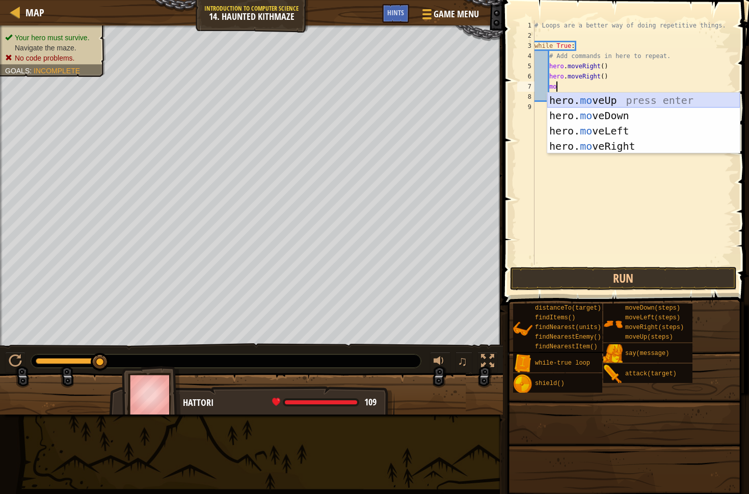
click at [620, 94] on div "hero. mo veUp press enter hero. mo veDown press enter hero. mo veLeft press ent…" at bounding box center [643, 139] width 193 height 92
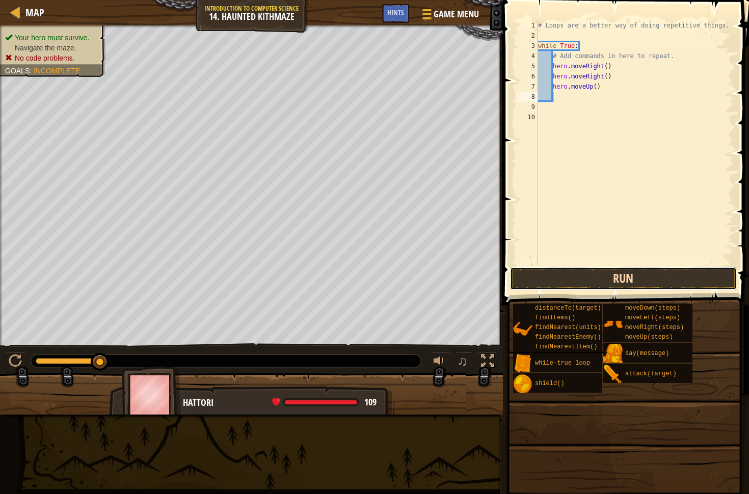
click at [643, 276] on button "Run" at bounding box center [623, 278] width 227 height 23
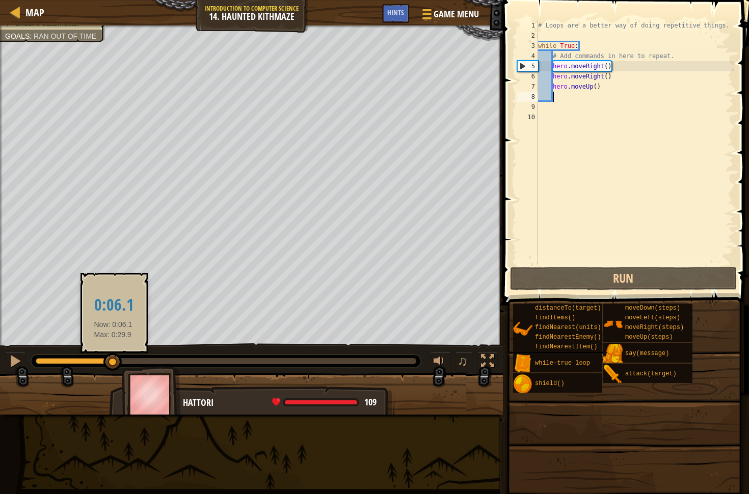
drag, startPoint x: 164, startPoint y: 361, endPoint x: 130, endPoint y: 351, distance: 35.3
click at [113, 364] on div at bounding box center [74, 361] width 77 height 6
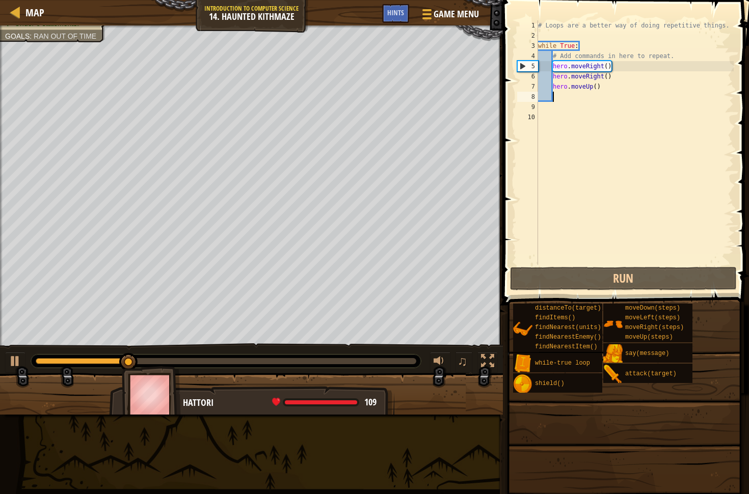
click at [615, 64] on div "# Loops are a better way of doing repetitive things. while True : # Add command…" at bounding box center [635, 152] width 198 height 265
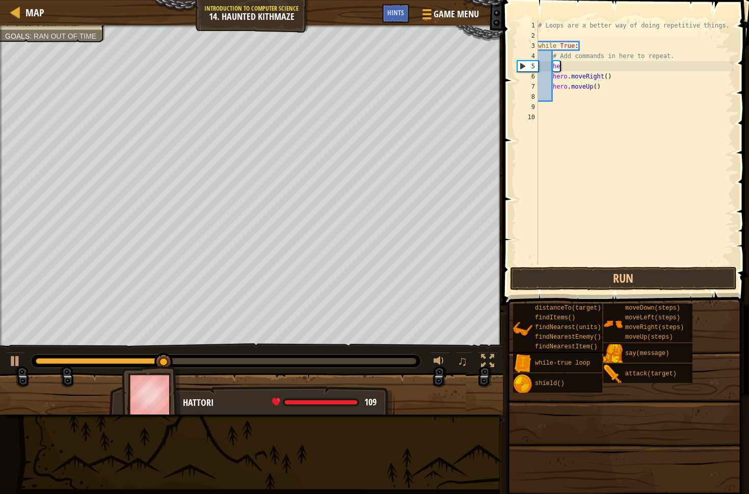
type textarea "h"
click at [586, 271] on button "Run" at bounding box center [623, 278] width 227 height 23
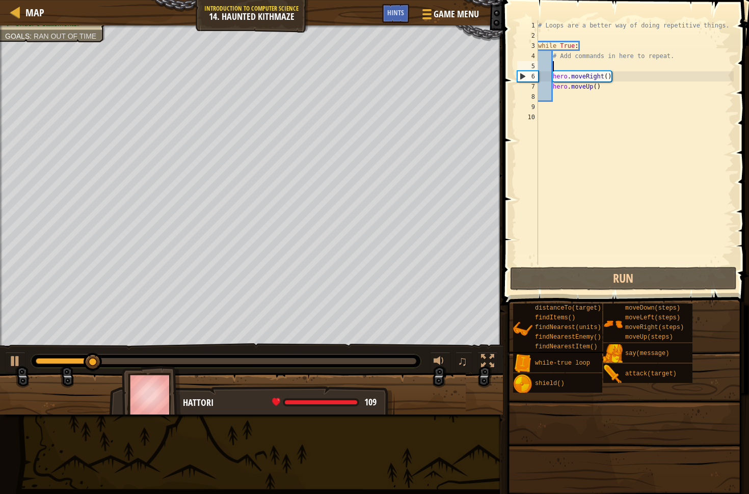
type textarea "m"
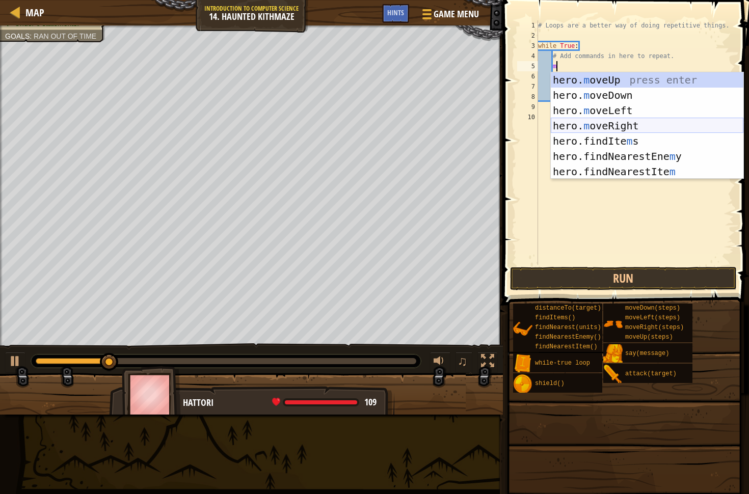
click at [608, 121] on div "hero. m oveUp press enter hero. m oveDown press enter hero. m oveLeft press ent…" at bounding box center [647, 141] width 193 height 138
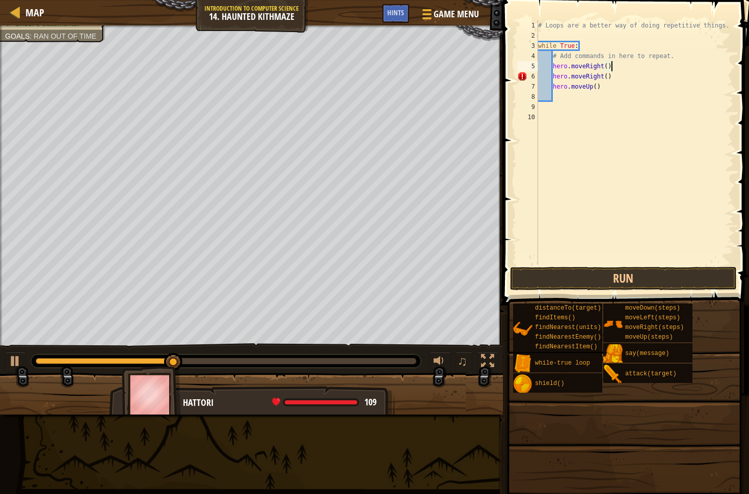
scroll to position [5, 6]
type textarea "hero.moveRight()"
click at [640, 271] on button "Run" at bounding box center [623, 278] width 227 height 23
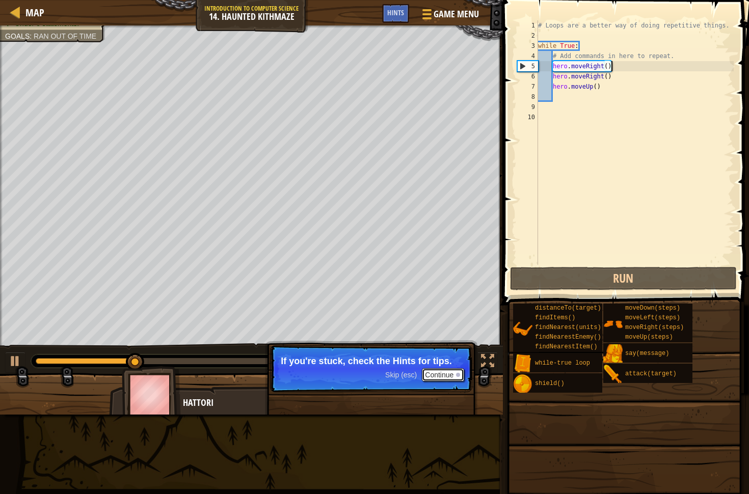
click at [435, 378] on button "Continue" at bounding box center [443, 374] width 42 height 13
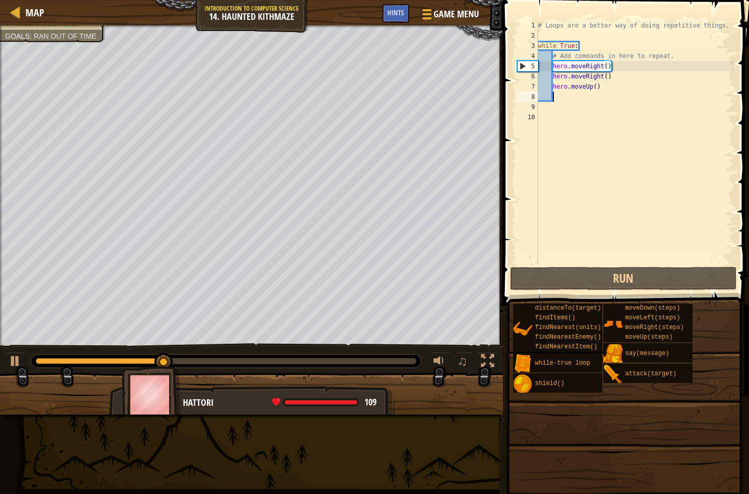
click at [599, 95] on div "# Loops are a better way of doing repetitive things. while True : # Add command…" at bounding box center [635, 152] width 198 height 265
click at [597, 89] on div "# Loops are a better way of doing repetitive things. while True : # Add command…" at bounding box center [635, 152] width 198 height 265
click at [612, 86] on div "# Loops are a better way of doing repetitive things. while True : # Add command…" at bounding box center [635, 152] width 198 height 265
click at [534, 86] on div "7" at bounding box center [527, 87] width 21 height 10
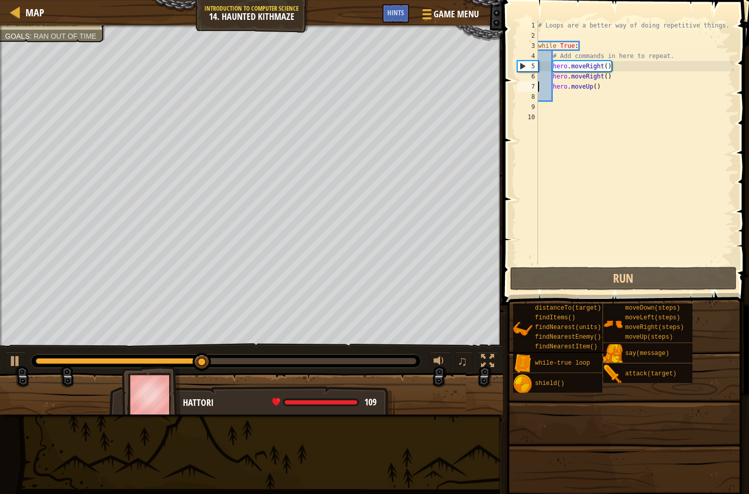
click at [534, 86] on div "7" at bounding box center [527, 87] width 21 height 10
type textarea "hero.moveUp()"
click at [534, 86] on div "7" at bounding box center [527, 87] width 21 height 10
click at [533, 79] on div "6" at bounding box center [527, 76] width 21 height 10
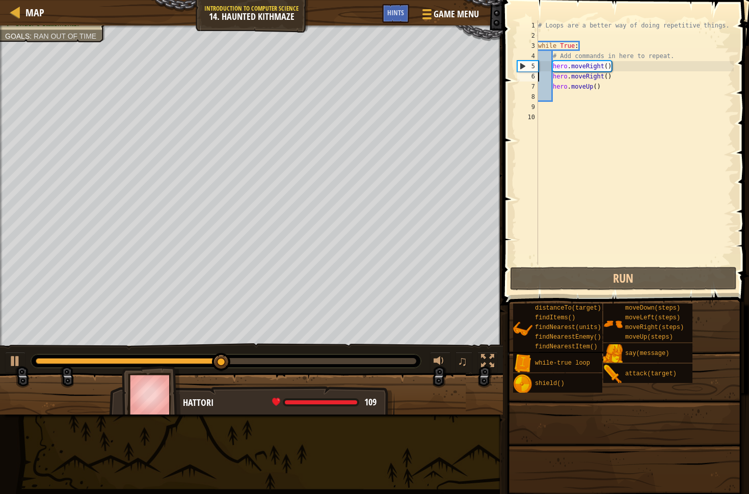
click at [534, 68] on div "5" at bounding box center [528, 66] width 20 height 10
click at [523, 73] on div "6" at bounding box center [527, 76] width 21 height 10
type textarea "hero.moveRight()"
click at [559, 97] on div "# Loops are a better way of doing repetitive things. while True : # Add command…" at bounding box center [635, 152] width 198 height 265
click at [596, 87] on div "# Loops are a better way of doing repetitive things. while True : # Add command…" at bounding box center [635, 152] width 198 height 265
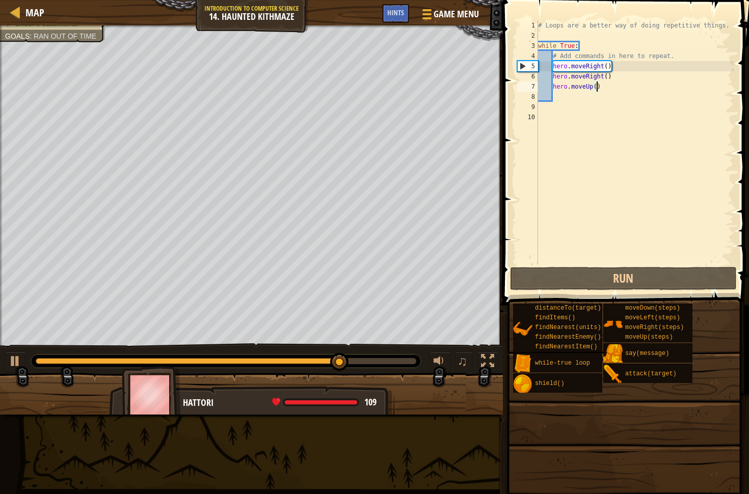
scroll to position [5, 5]
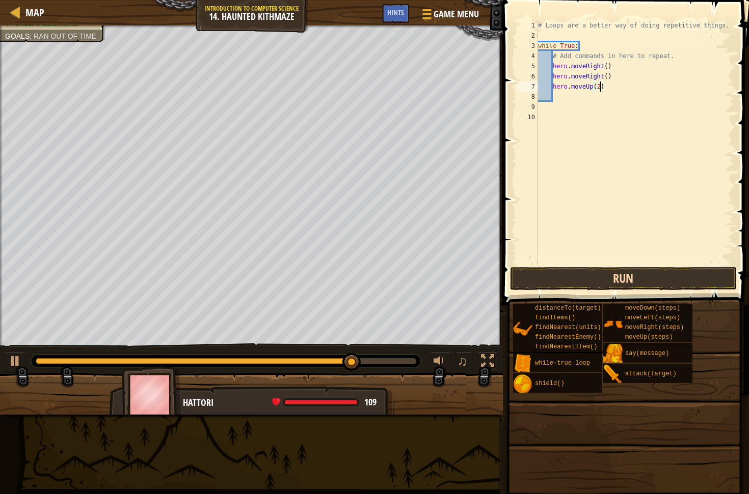
type textarea "hero.moveUp(2)"
click at [569, 272] on button "Run" at bounding box center [623, 278] width 227 height 23
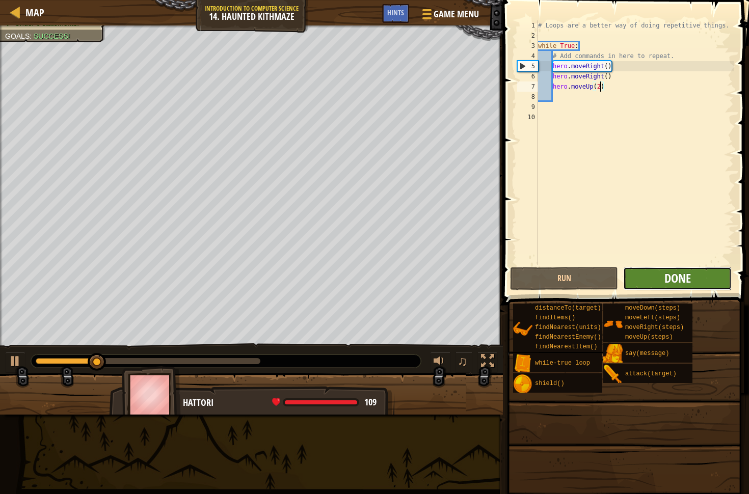
click at [667, 283] on span "Done" at bounding box center [678, 278] width 26 height 16
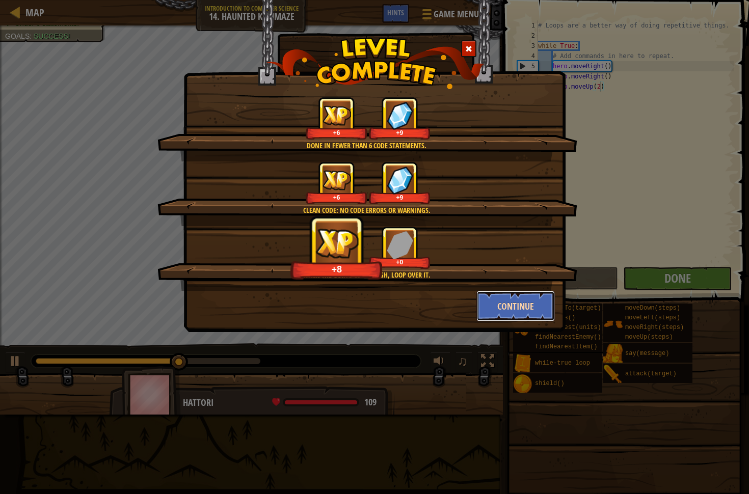
click at [509, 307] on button "Continue" at bounding box center [515, 306] width 79 height 31
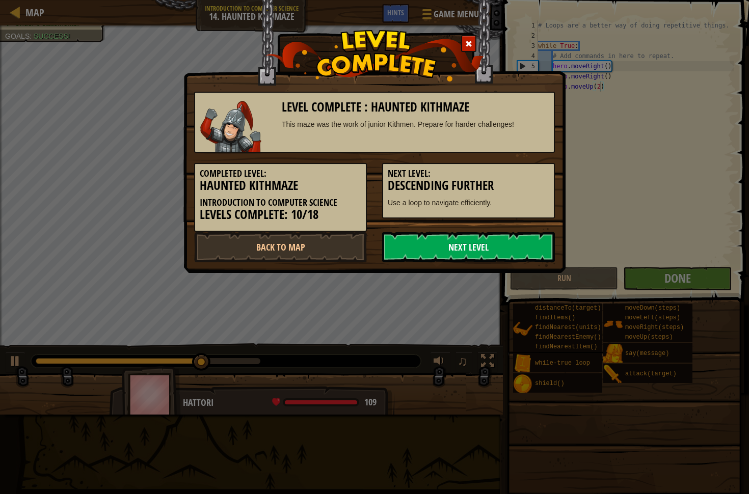
click at [467, 246] on link "Next Level" at bounding box center [468, 247] width 173 height 31
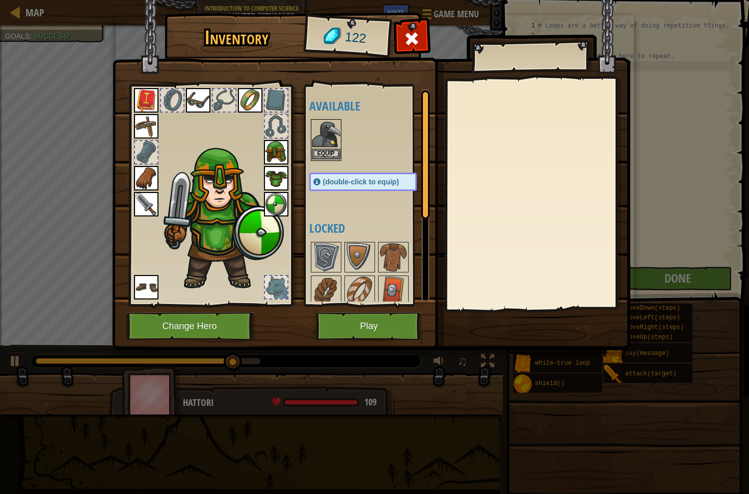
click at [333, 161] on div "Equip" at bounding box center [326, 140] width 31 height 42
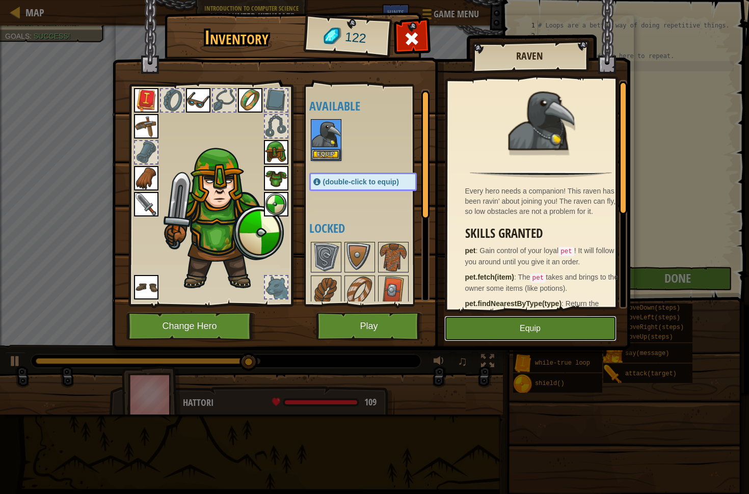
click at [517, 317] on button "Equip" at bounding box center [530, 328] width 172 height 25
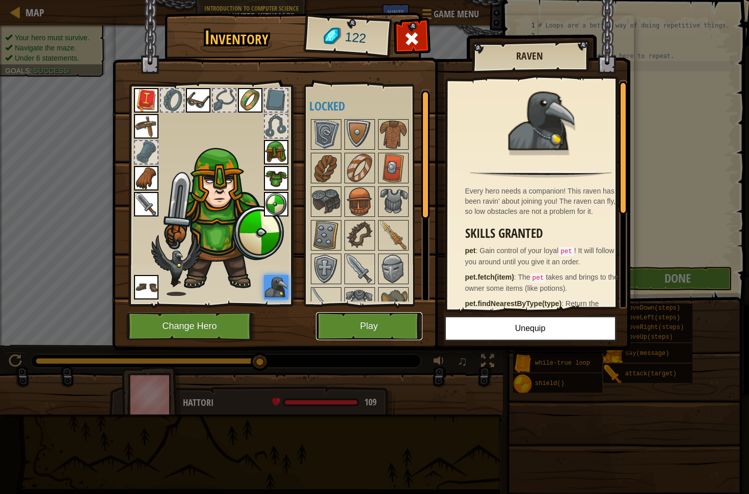
click at [394, 318] on button "Play" at bounding box center [369, 326] width 107 height 28
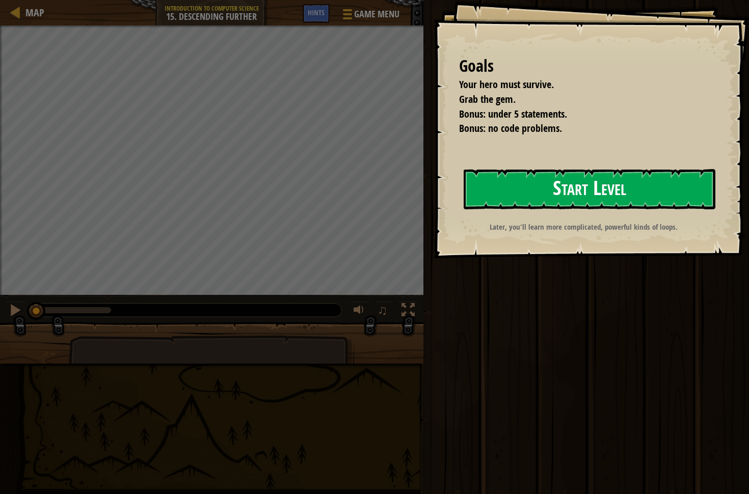
click at [558, 181] on button "Start Level" at bounding box center [590, 189] width 252 height 40
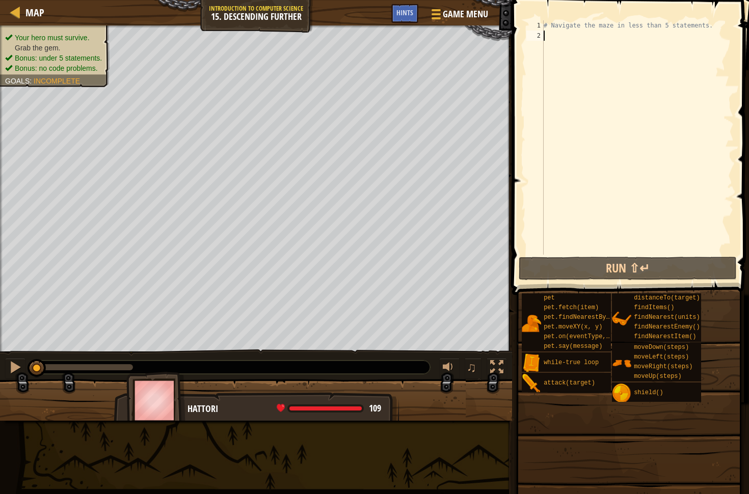
type textarea "m"
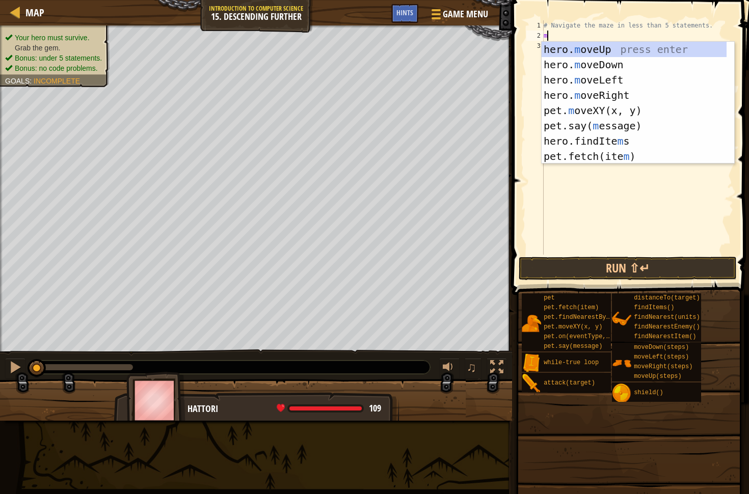
scroll to position [5, 0]
click at [607, 96] on div "hero. m oveUp press enter hero. m oveDown press enter hero. m oveLeft press ent…" at bounding box center [634, 118] width 185 height 153
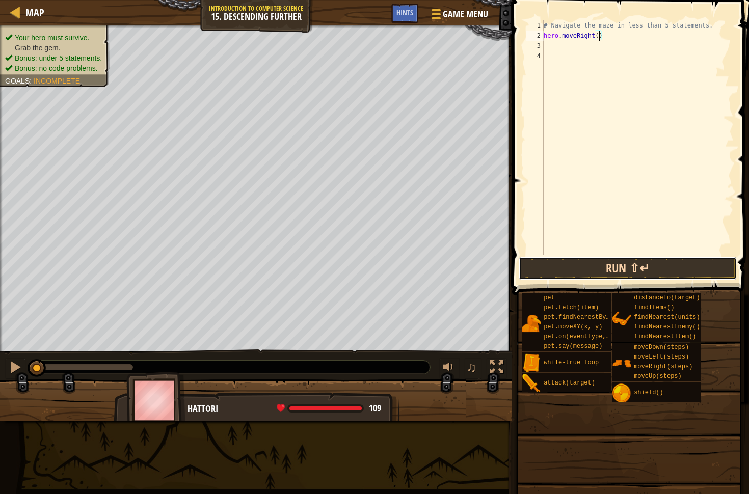
click at [569, 259] on button "Run ⇧↵" at bounding box center [628, 268] width 218 height 23
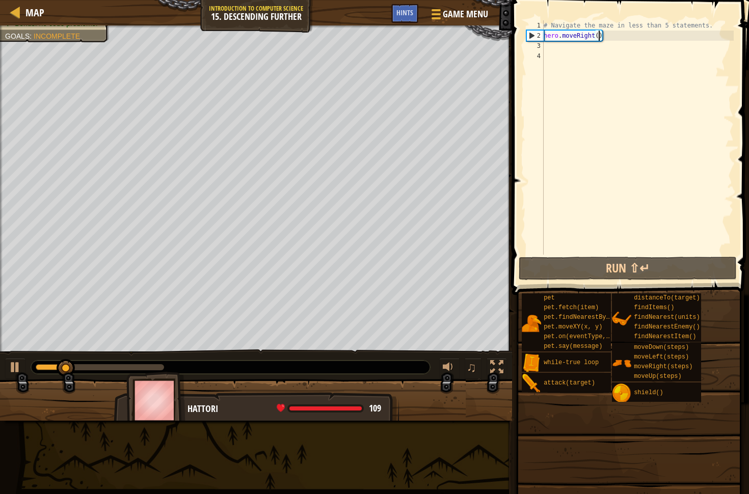
scroll to position [5, 5]
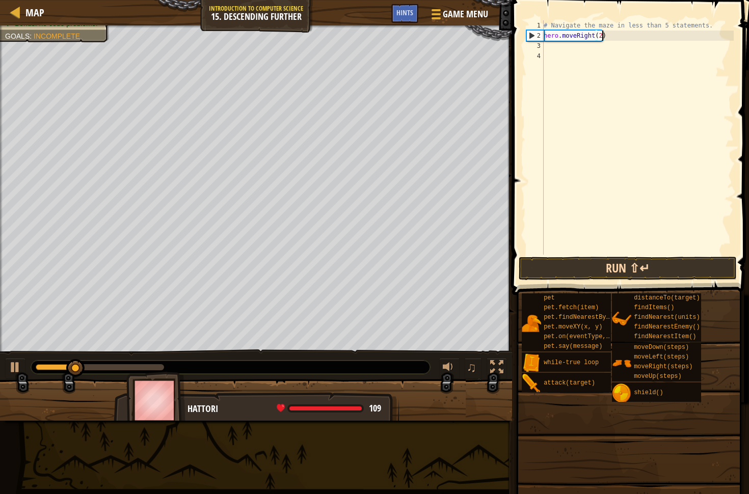
type textarea "hero.moveRight(2)"
click at [602, 266] on button "Run ⇧↵" at bounding box center [628, 268] width 218 height 23
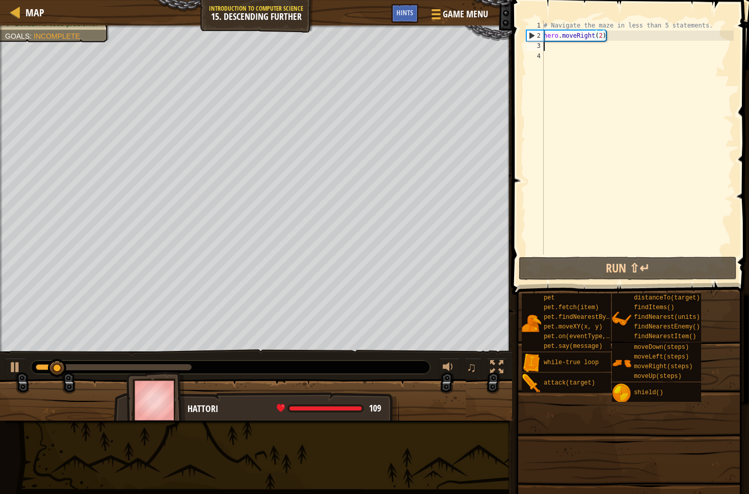
click at [573, 49] on div "# Navigate the maze in less than 5 statements. hero . moveRight ( 2 )" at bounding box center [638, 147] width 192 height 255
type textarea "m"
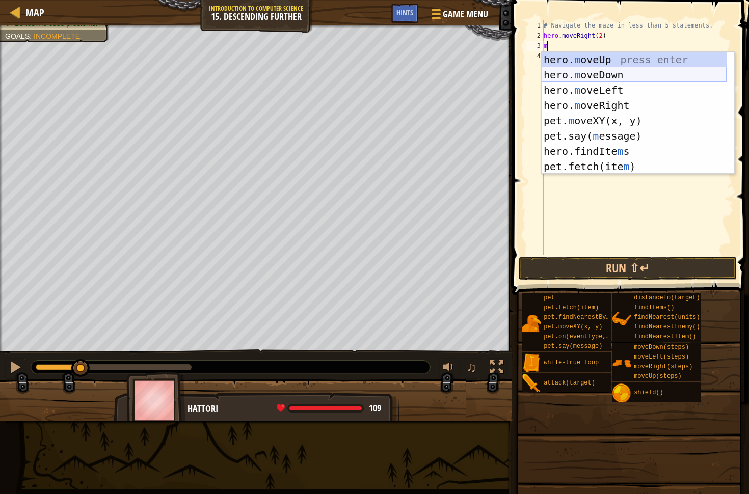
click at [579, 75] on div "hero. m oveUp press enter hero. m oveDown press enter hero. m oveLeft press ent…" at bounding box center [634, 128] width 185 height 153
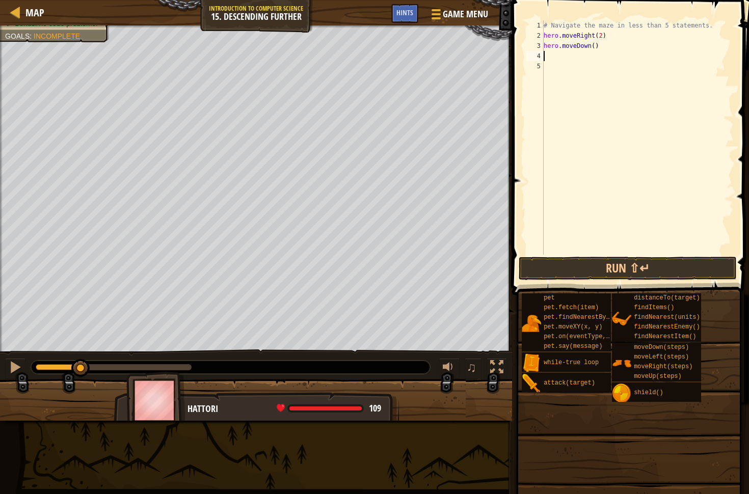
type textarea "m"
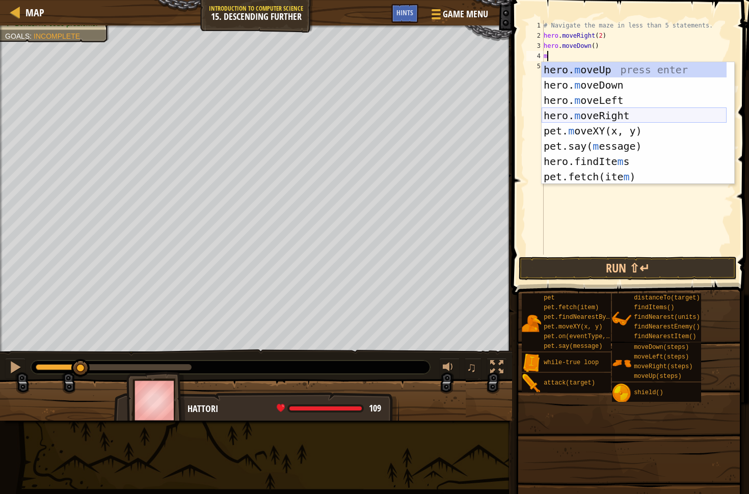
click at [588, 114] on div "hero. m oveUp press enter hero. m oveDown press enter hero. m oveLeft press ent…" at bounding box center [634, 138] width 185 height 153
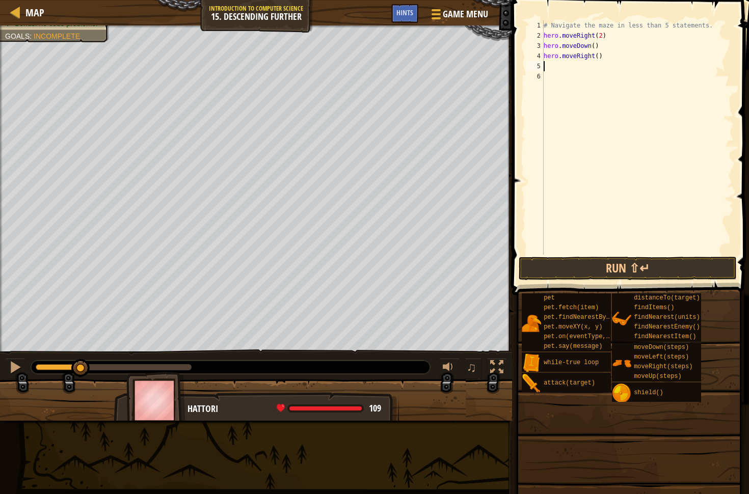
click at [600, 56] on div "# Navigate the maze in less than 5 statements. hero . moveRight ( 2 ) hero . mo…" at bounding box center [638, 147] width 192 height 255
type textarea "hero.moveRight(2)"
click at [561, 64] on div "# Navigate the maze in less than 5 statements. hero . moveRight ( 2 ) hero . mo…" at bounding box center [638, 147] width 192 height 255
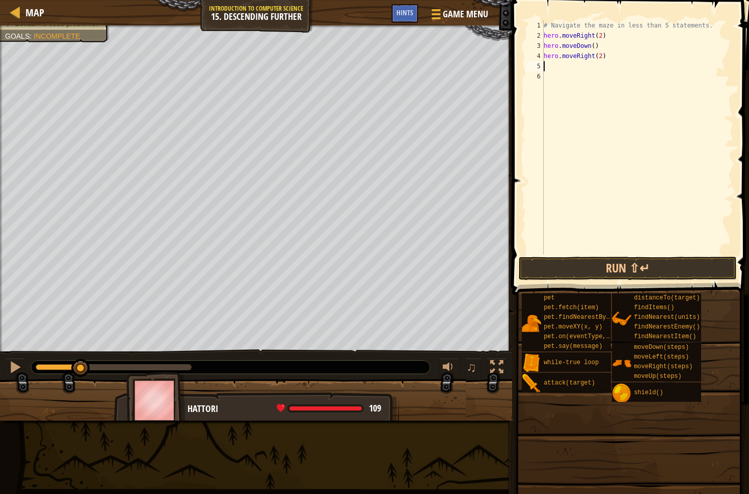
type textarea "m"
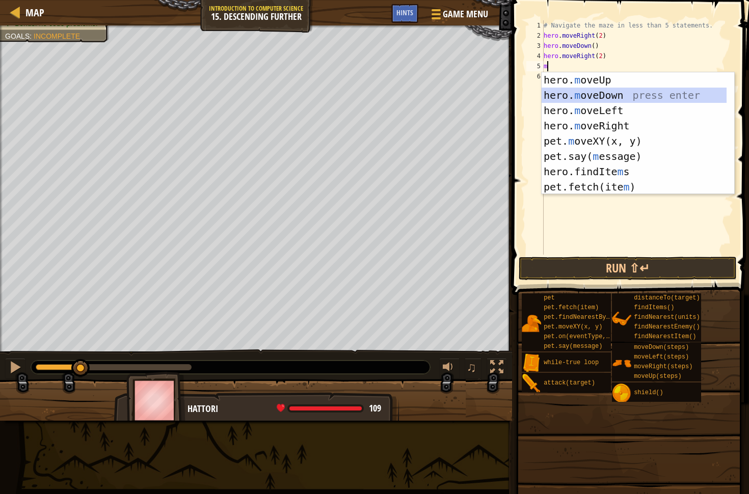
click at [582, 95] on div "hero. m oveUp press enter hero. m oveDown press enter hero. m oveLeft press ent…" at bounding box center [634, 148] width 185 height 153
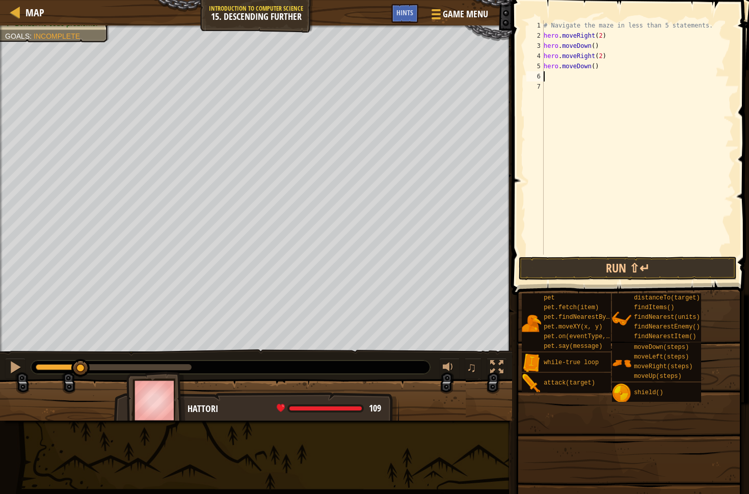
type textarea "m"
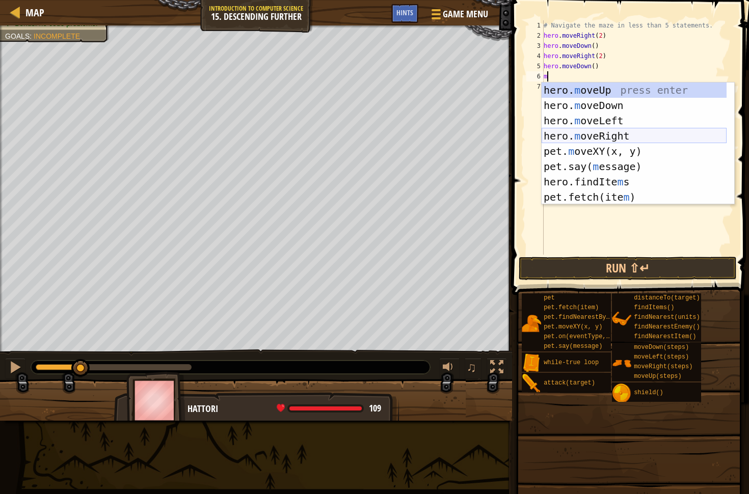
click at [593, 132] on div "hero. m oveUp press enter hero. m oveDown press enter hero. m oveLeft press ent…" at bounding box center [634, 159] width 185 height 153
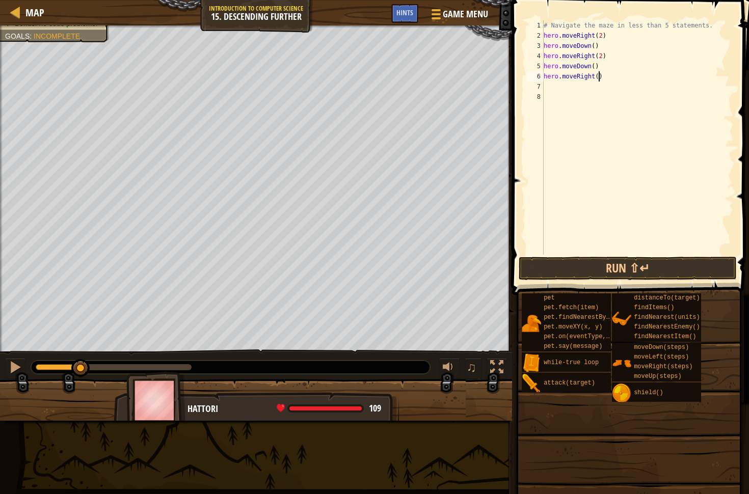
click at [600, 76] on div "# Navigate the maze in less than 5 statements. hero . moveRight ( 2 ) hero . mo…" at bounding box center [638, 147] width 192 height 255
type textarea "hero.moveRight(2)"
click at [625, 263] on button "Run ⇧↵" at bounding box center [628, 268] width 218 height 23
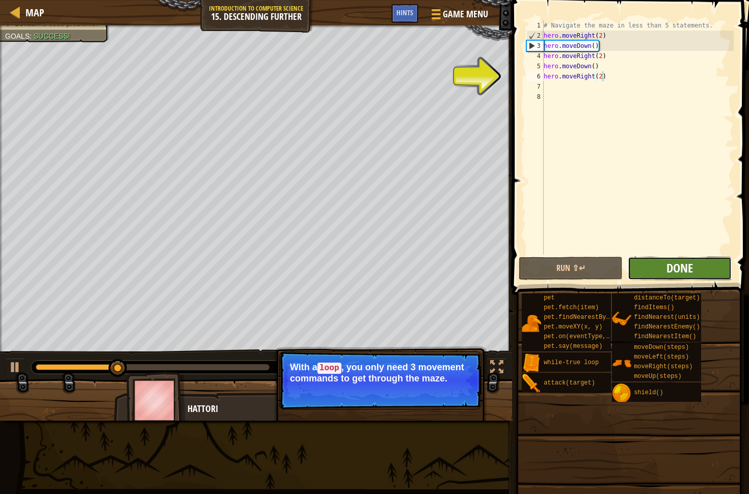
click at [687, 270] on span "Done" at bounding box center [680, 268] width 26 height 16
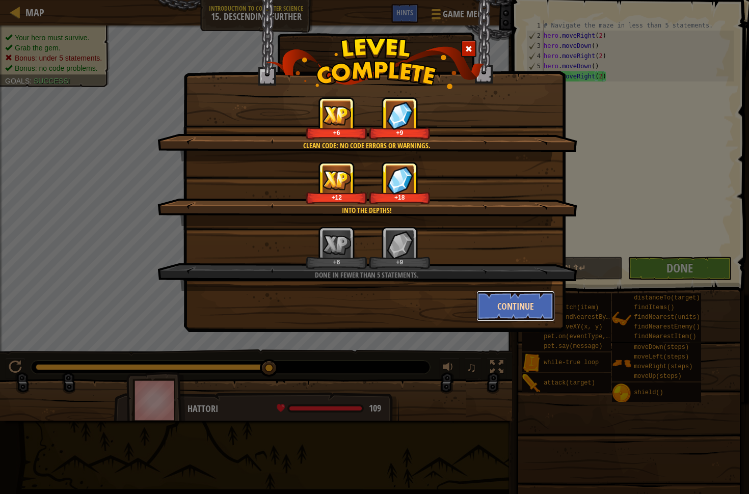
click at [536, 307] on button "Continue" at bounding box center [515, 306] width 79 height 31
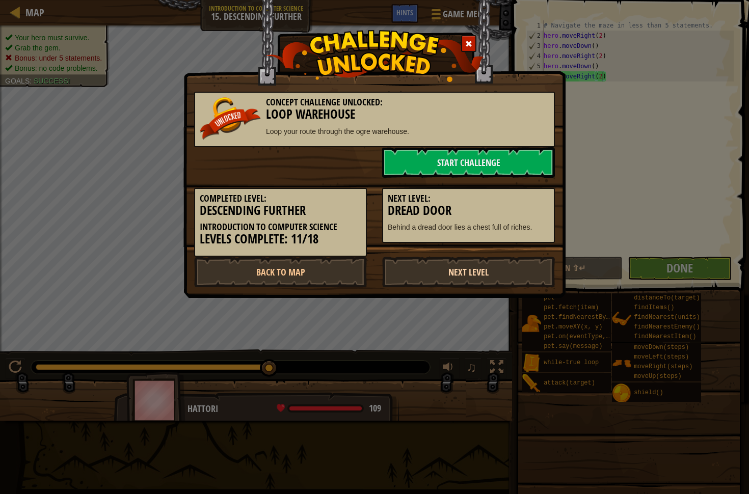
click at [510, 277] on link "Next Level" at bounding box center [468, 272] width 173 height 31
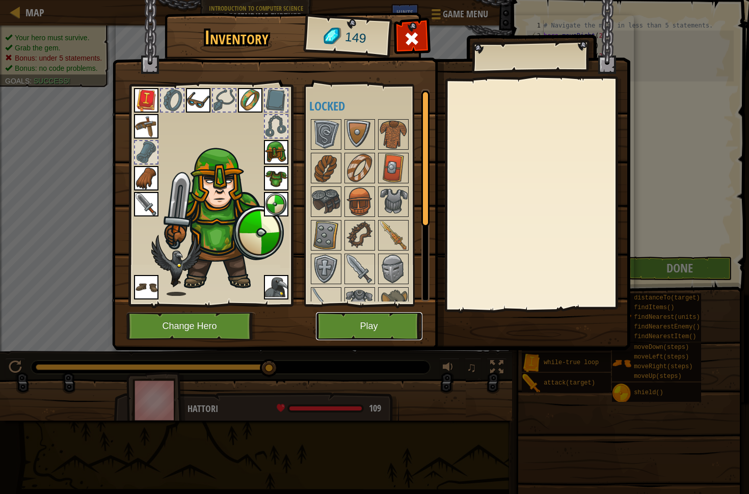
click at [399, 325] on button "Play" at bounding box center [369, 326] width 107 height 28
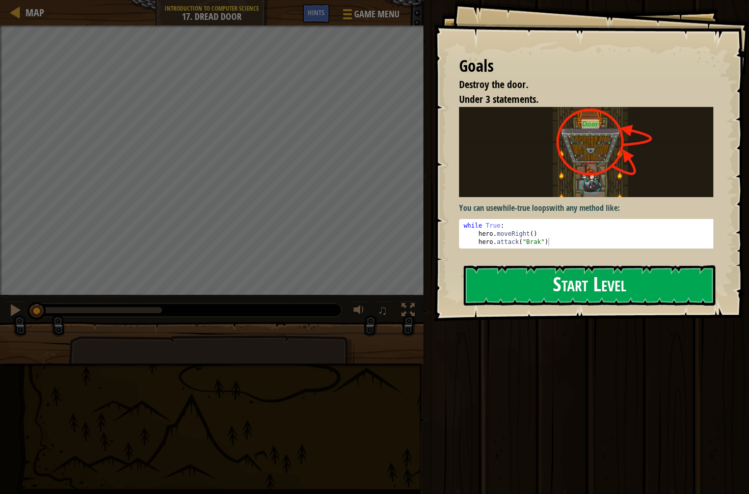
click at [517, 278] on button "Start Level" at bounding box center [590, 285] width 252 height 40
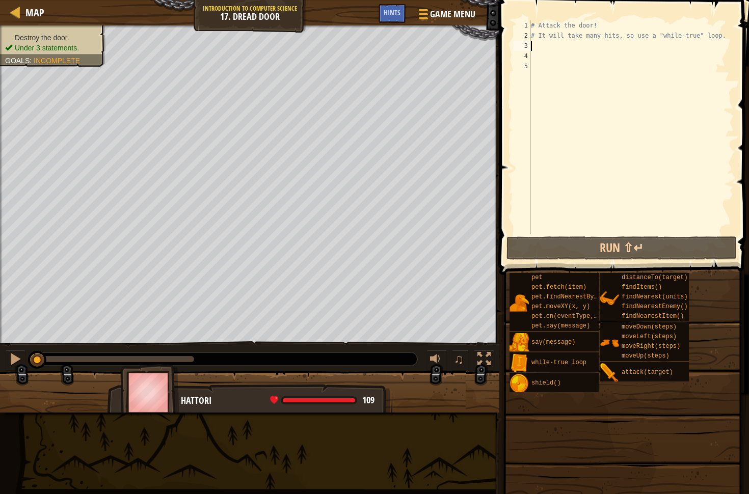
click at [538, 44] on div "# Attack the door! # It will take many hits, so use a "while-true" loop." at bounding box center [631, 137] width 205 height 234
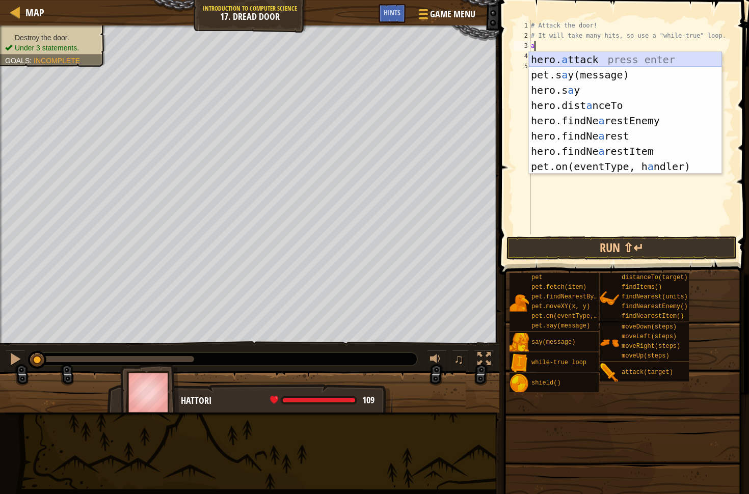
click at [588, 58] on div "hero. a ttack press enter pet.s a y(message) press enter hero.s a y press enter…" at bounding box center [625, 128] width 193 height 153
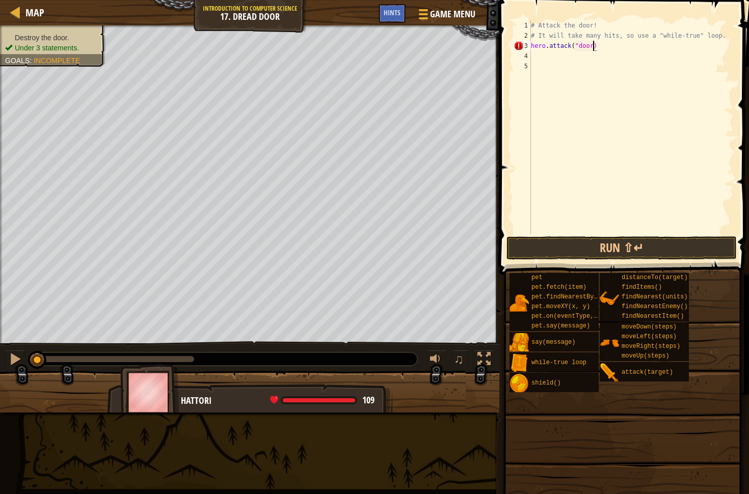
scroll to position [5, 5]
click at [625, 241] on button "Run ⇧↵" at bounding box center [622, 247] width 230 height 23
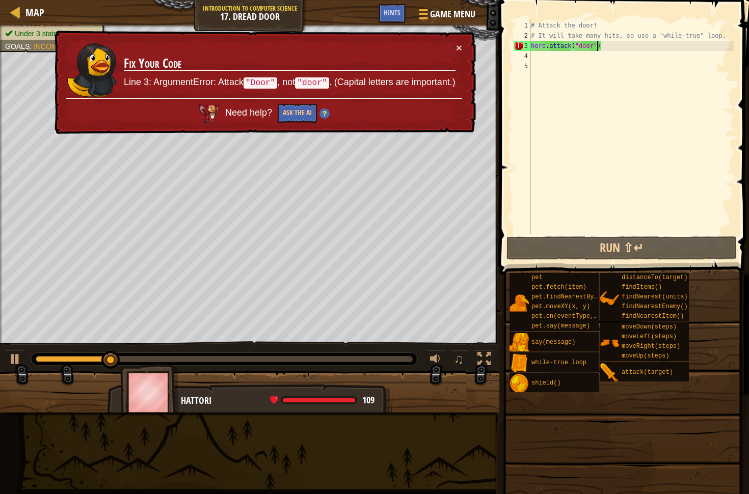
click at [463, 45] on div "× Fix Your Code Line 3: ArgumentError: Attack "Door" , not "door" . (Capital le…" at bounding box center [263, 83] width 423 height 104
click at [585, 45] on div "# Attack the door! # It will take many hits, so use a "while-true" loop. hero .…" at bounding box center [631, 137] width 205 height 234
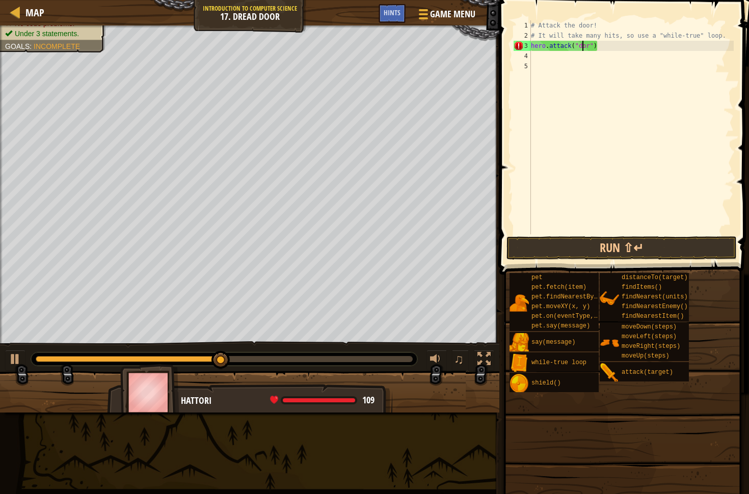
scroll to position [5, 5]
type textarea "hero.attack("Door")"
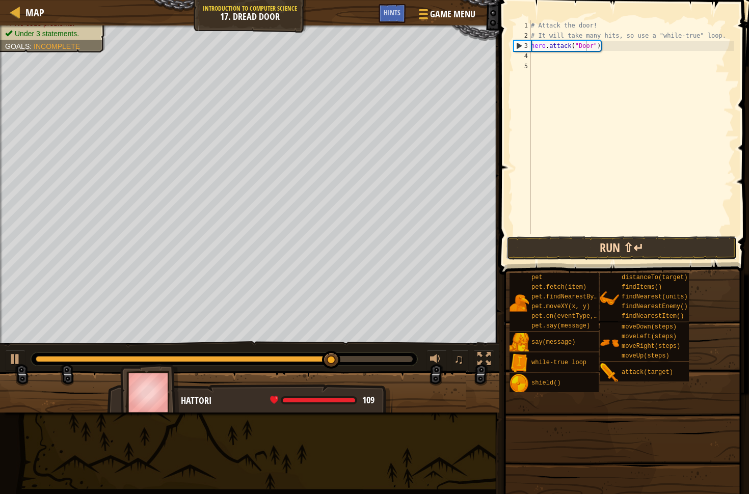
click at [621, 246] on button "Run ⇧↵" at bounding box center [622, 247] width 230 height 23
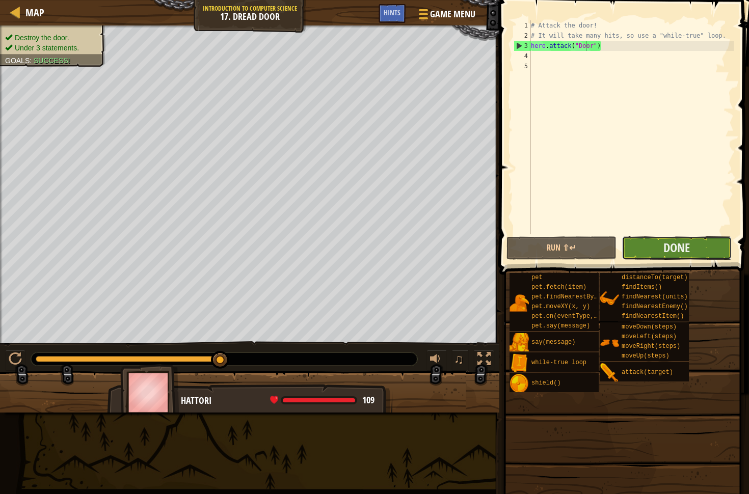
click at [635, 242] on button "Done" at bounding box center [677, 247] width 110 height 23
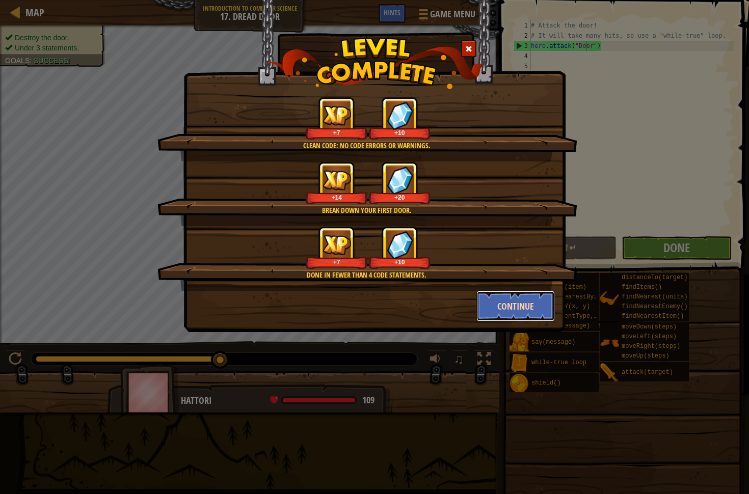
click at [494, 301] on button "Continue" at bounding box center [515, 306] width 79 height 31
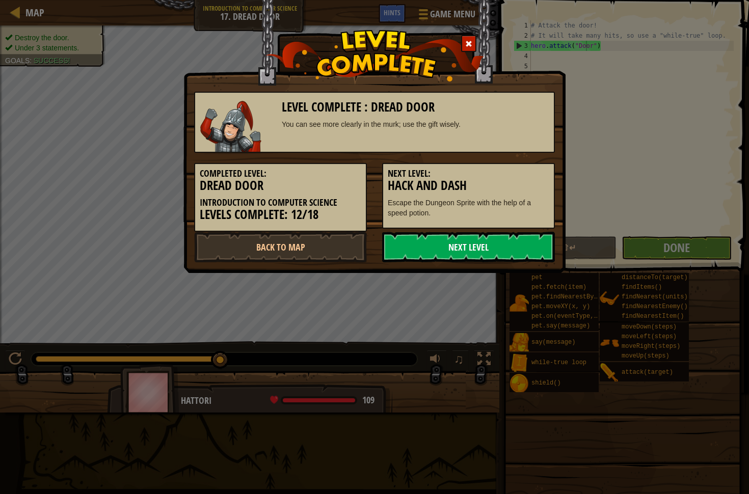
click at [499, 240] on link "Next Level" at bounding box center [468, 247] width 173 height 31
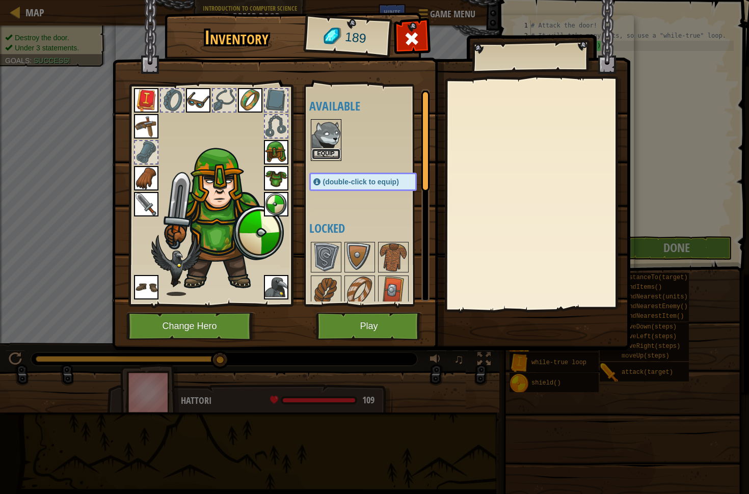
click at [335, 157] on button "Equip" at bounding box center [326, 154] width 29 height 11
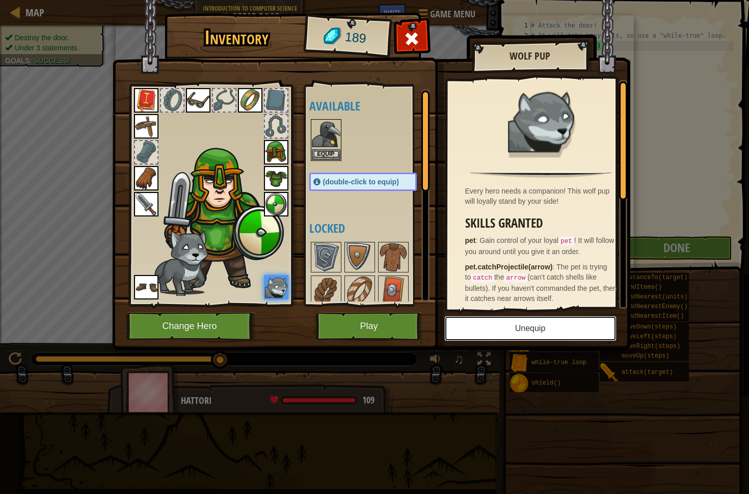
click at [549, 323] on button "Unequip" at bounding box center [530, 328] width 172 height 25
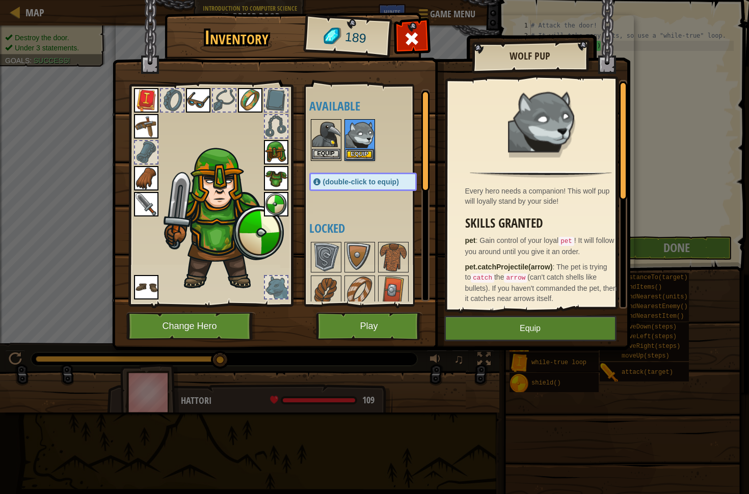
click at [330, 144] on img at bounding box center [326, 134] width 29 height 29
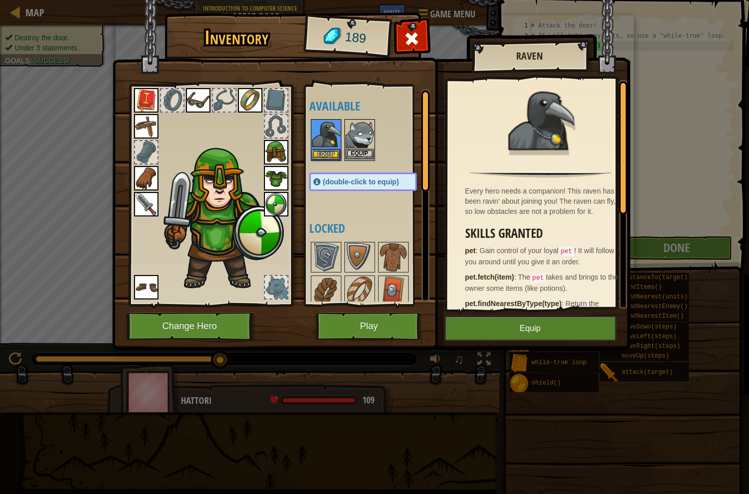
click at [349, 136] on img at bounding box center [360, 134] width 29 height 29
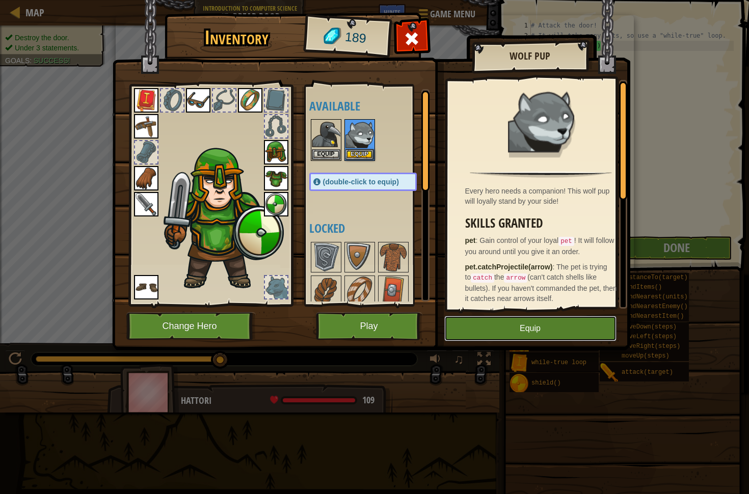
click at [554, 321] on button "Equip" at bounding box center [530, 328] width 172 height 25
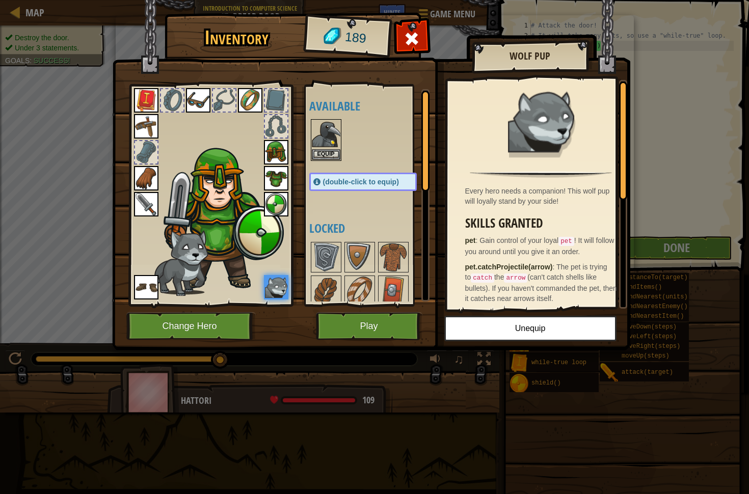
click at [155, 291] on img at bounding box center [146, 287] width 24 height 24
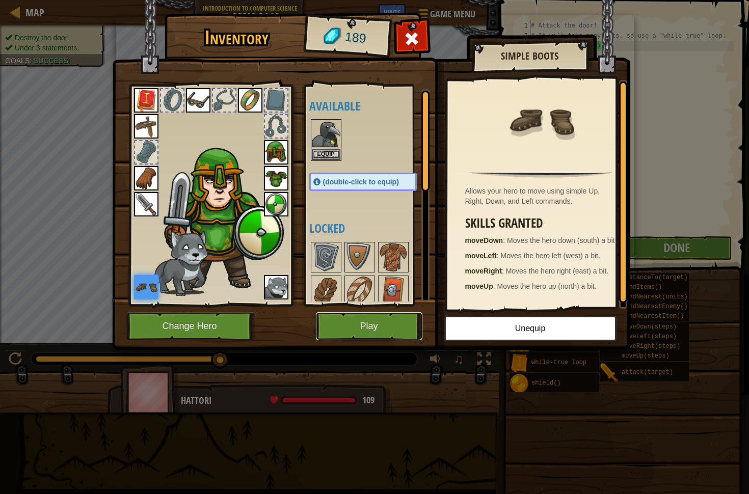
click at [327, 320] on button "Play" at bounding box center [369, 326] width 107 height 28
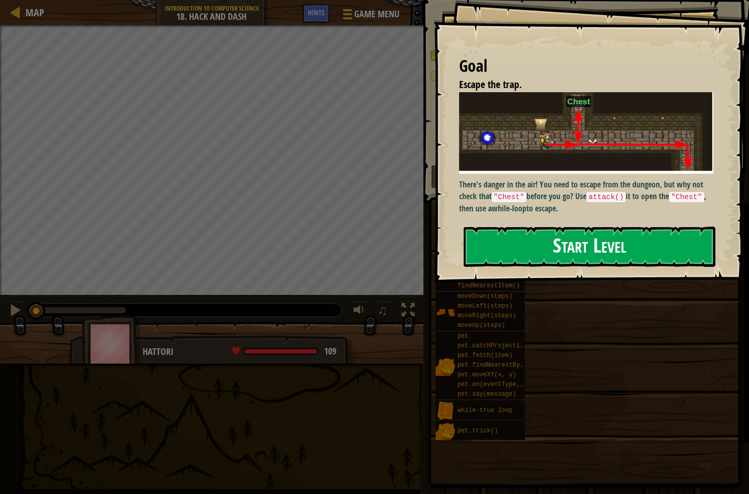
click at [480, 227] on button "Start Level" at bounding box center [590, 247] width 252 height 40
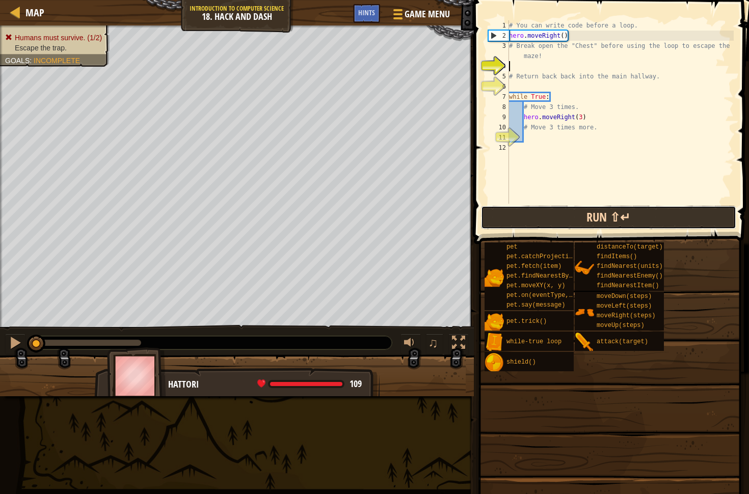
click at [556, 206] on button "Run ⇧↵" at bounding box center [608, 217] width 255 height 23
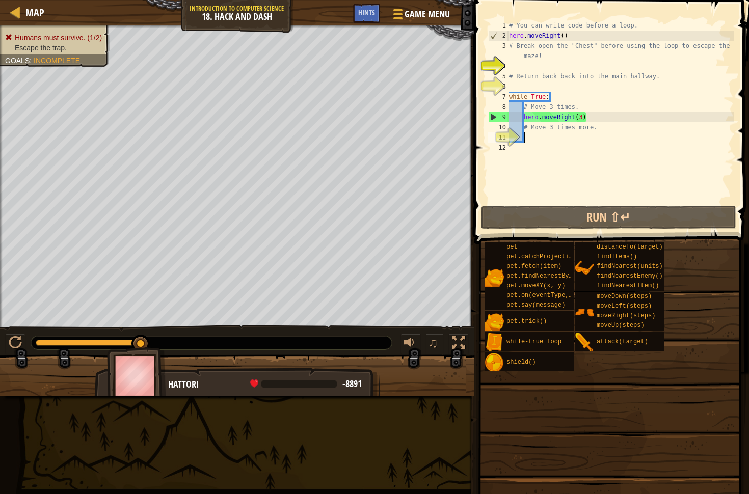
click at [541, 135] on div "# You can write code before a loop. hero . moveRight ( ) # Break open the "Ches…" at bounding box center [620, 122] width 227 height 204
type textarea "m"
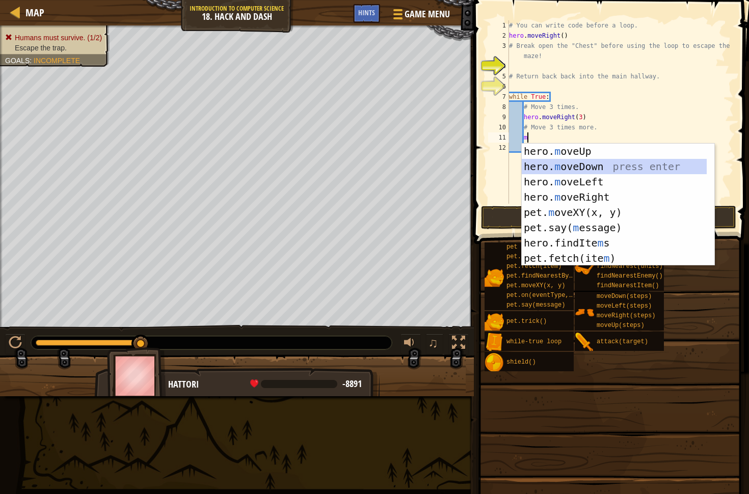
click at [596, 168] on div "hero. m oveUp press enter hero. m oveDown press enter hero. m oveLeft press ent…" at bounding box center [614, 220] width 185 height 153
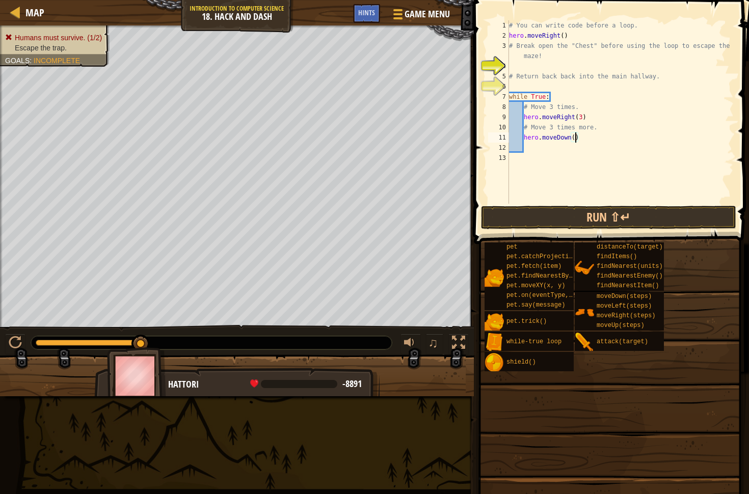
click at [575, 137] on div "# You can write code before a loop. hero . moveRight ( ) # Break open the "Ches…" at bounding box center [620, 122] width 227 height 204
click at [580, 214] on button "Run ⇧↵" at bounding box center [608, 217] width 255 height 23
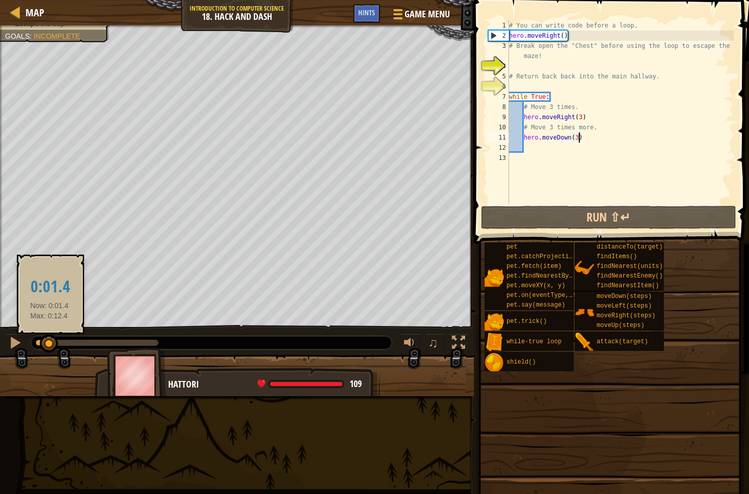
drag, startPoint x: 150, startPoint y: 345, endPoint x: 49, endPoint y: 338, distance: 101.2
click at [49, 340] on div at bounding box center [49, 344] width 18 height 18
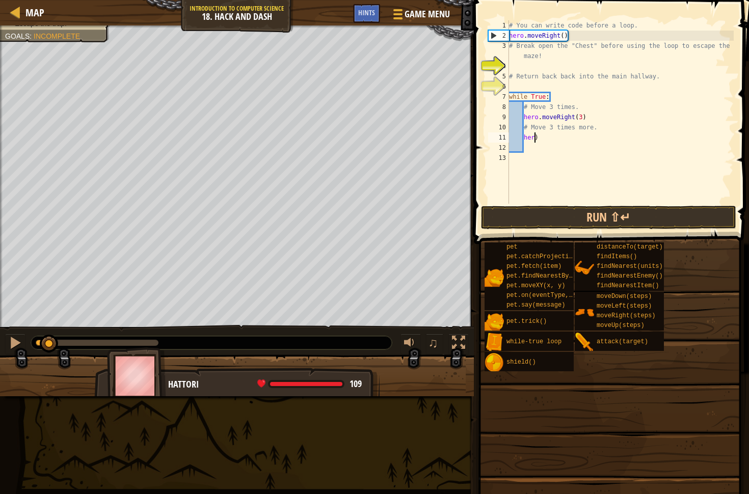
type textarea ")"
click at [563, 136] on div "# You can write code before a loop. hero . moveRight ( ) # Break open the "Ches…" at bounding box center [620, 122] width 227 height 204
type textarea "#"
type textarea "hero.moveRight(2"
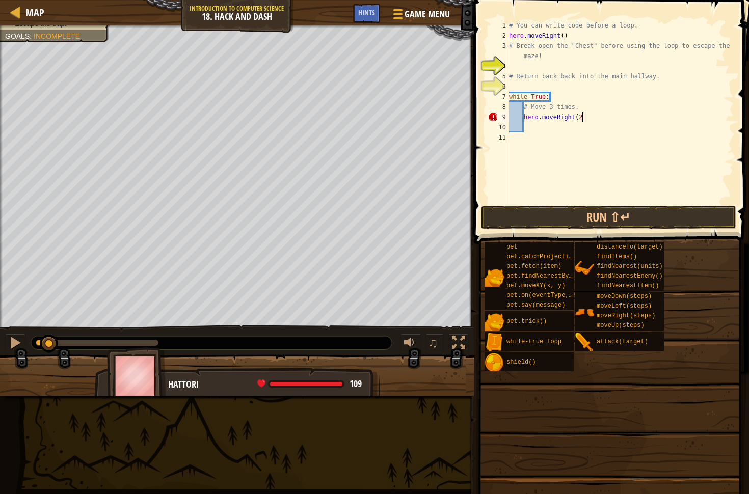
click at [547, 131] on div "# You can write code before a loop. hero . moveRight ( ) # Break open the "Ches…" at bounding box center [620, 122] width 227 height 204
click at [588, 117] on div "# You can write code before a loop. hero . moveRight ( ) # Break open the "Ches…" at bounding box center [620, 122] width 227 height 204
click at [544, 128] on div "# You can write code before a loop. hero . moveRight ( ) # Break open the "Ches…" at bounding box center [620, 122] width 227 height 204
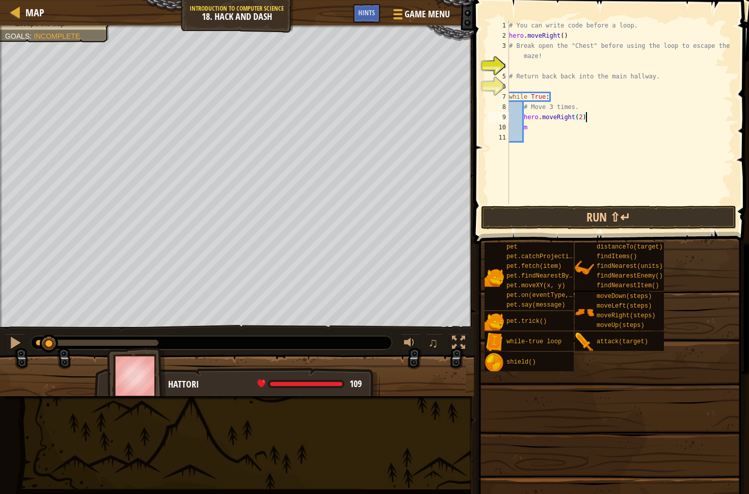
type textarea "m"
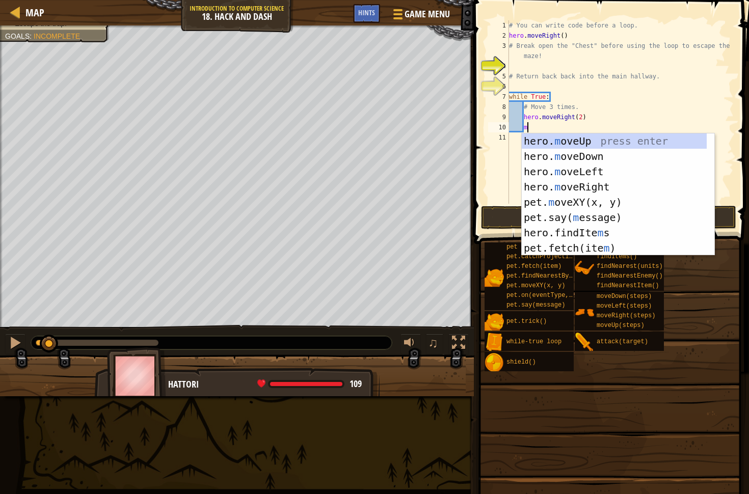
type textarea "mo"
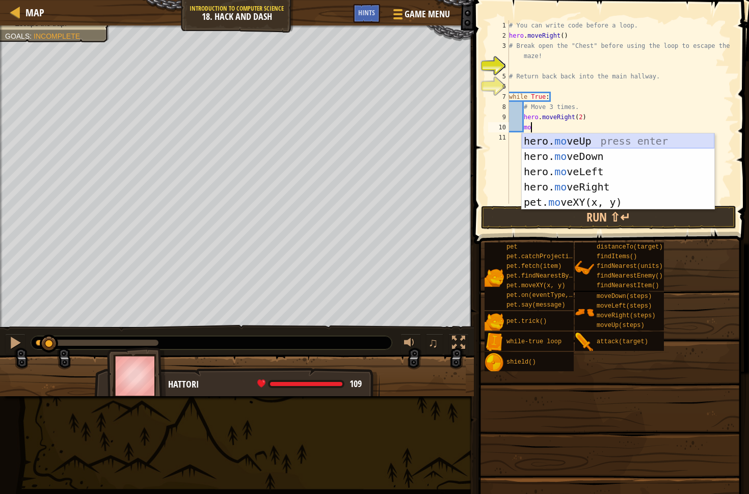
click at [561, 139] on div "hero. mo veUp press enter hero. mo veDown press enter hero. mo veLeft press ent…" at bounding box center [618, 187] width 193 height 107
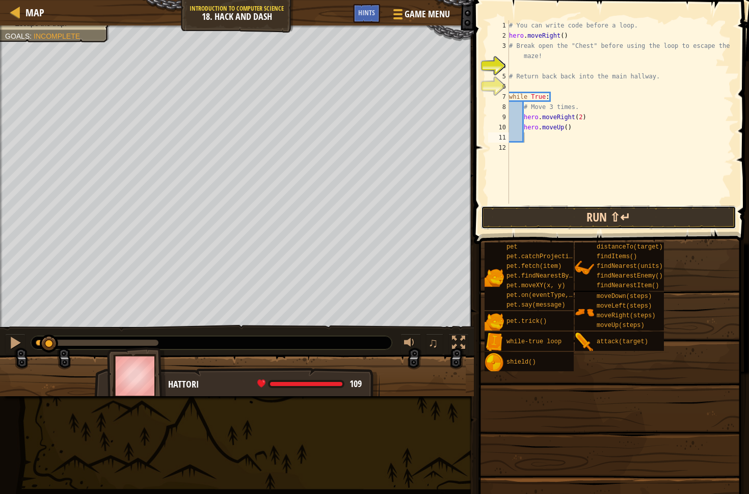
click at [564, 221] on button "Run ⇧↵" at bounding box center [608, 217] width 255 height 23
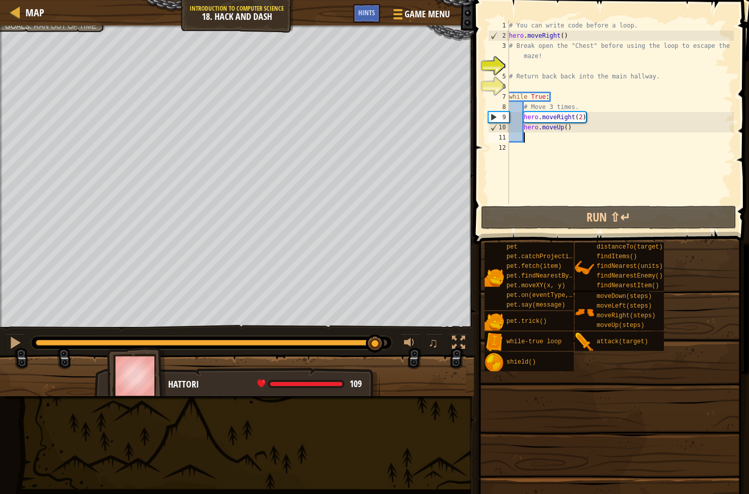
drag, startPoint x: 138, startPoint y: 337, endPoint x: 376, endPoint y: 330, distance: 237.6
click at [376, 330] on div "♫" at bounding box center [237, 340] width 474 height 31
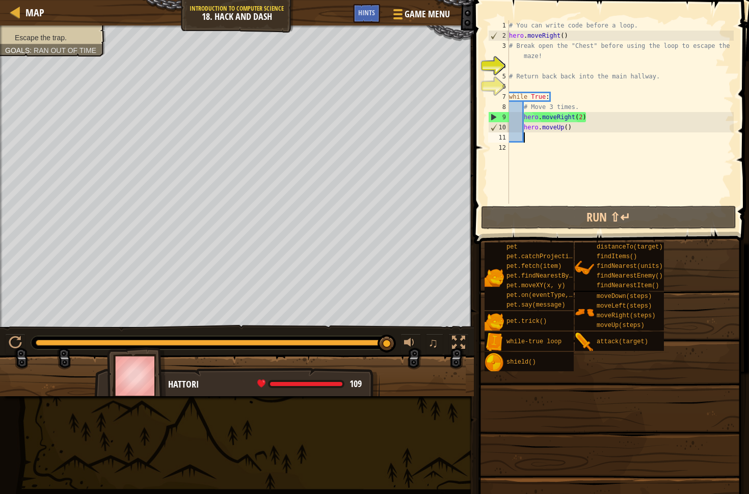
type textarea "m"
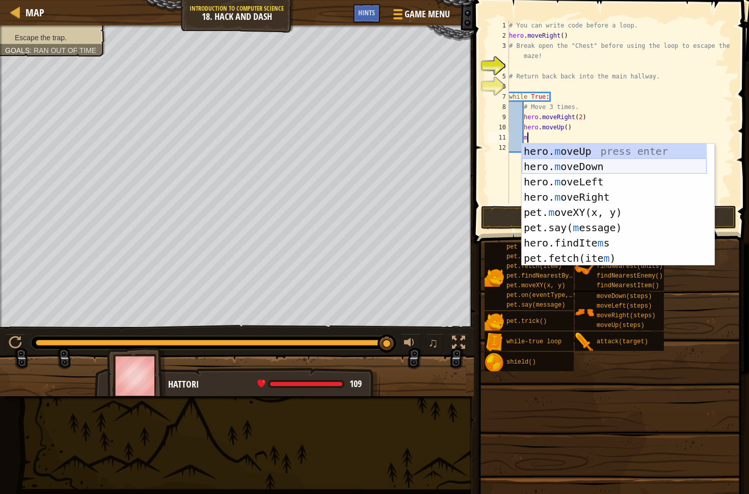
click at [572, 171] on div "hero. m oveUp press enter hero. m oveDown press enter hero. m oveLeft press ent…" at bounding box center [614, 220] width 185 height 153
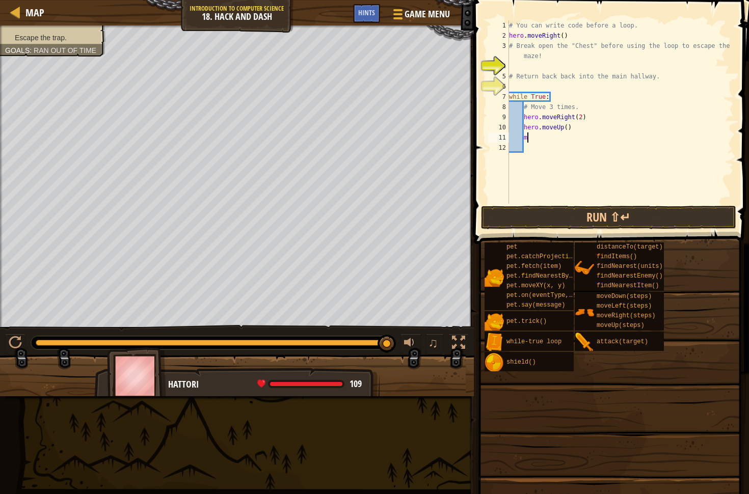
scroll to position [5, 1]
click at [566, 207] on button "Run ⇧↵" at bounding box center [608, 217] width 255 height 23
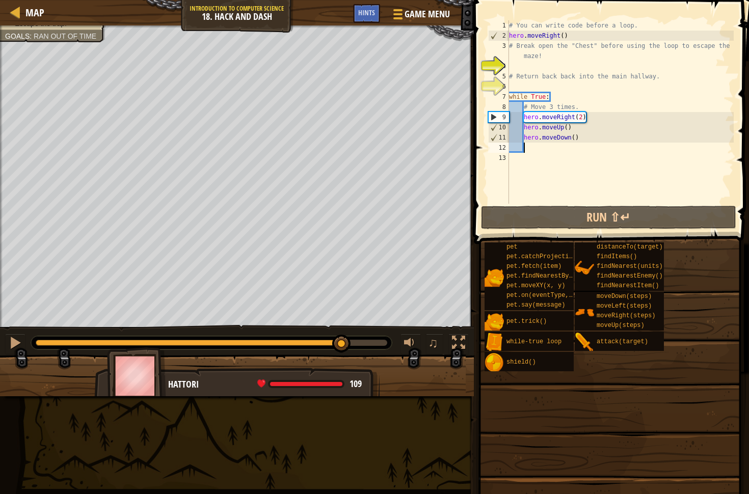
drag, startPoint x: 175, startPoint y: 343, endPoint x: 342, endPoint y: 364, distance: 168.4
click at [342, 364] on div "Escape the trap. Goals : Ran out of time ♫ Hattori 109 x: 87 y: 103 x: 111 y: 1…" at bounding box center [374, 210] width 749 height 371
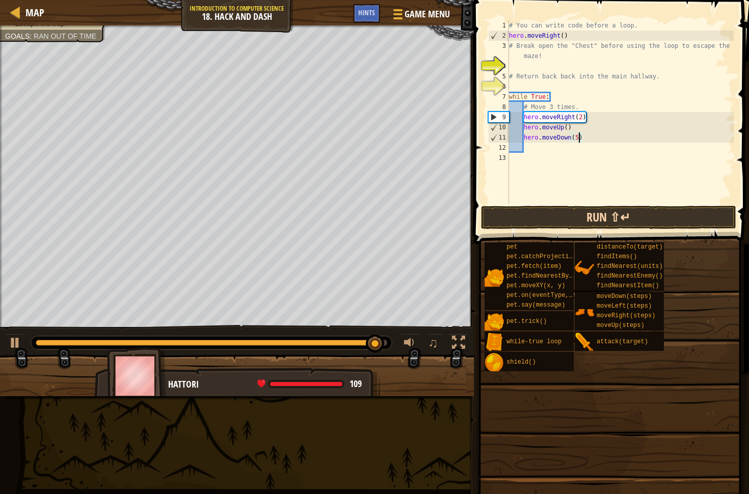
type textarea "hero.moveDown(5)"
click at [576, 214] on button "Run ⇧↵" at bounding box center [608, 217] width 255 height 23
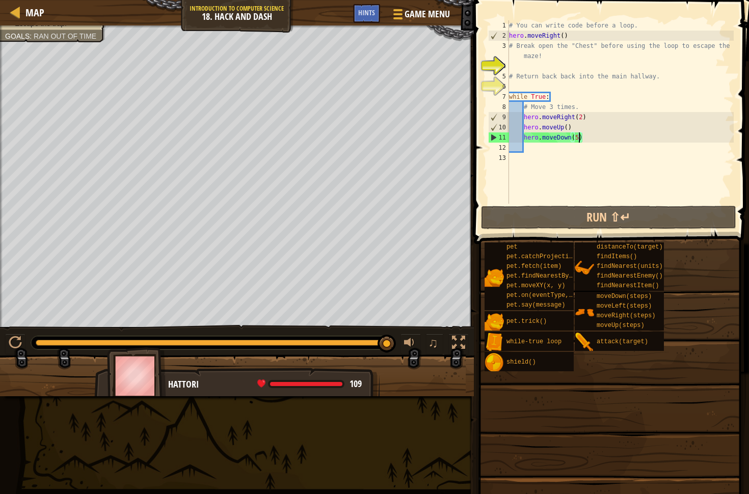
click at [538, 152] on div "# You can write code before a loop. hero . moveRight ( ) # Break open the "Ches…" at bounding box center [620, 122] width 227 height 204
type textarea "m"
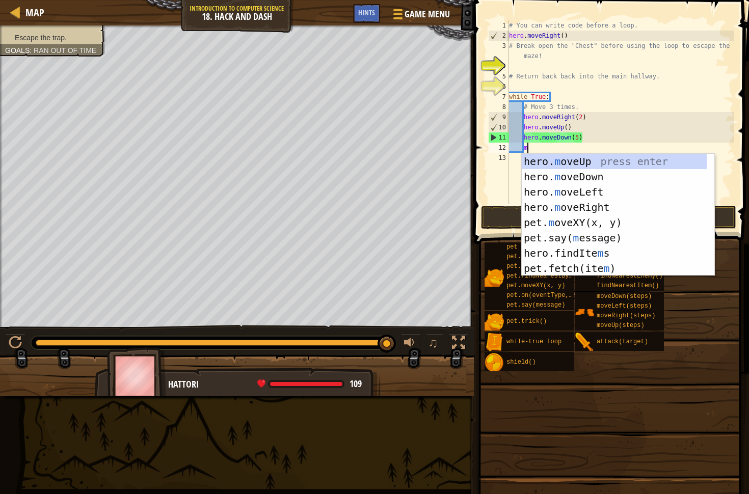
scroll to position [5, 1]
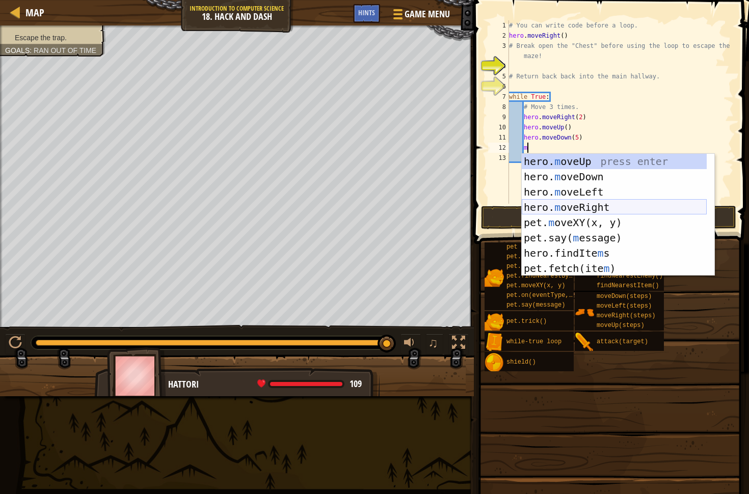
click at [580, 203] on div "hero. m oveUp press enter hero. m oveDown press enter hero. m oveLeft press ent…" at bounding box center [614, 230] width 185 height 153
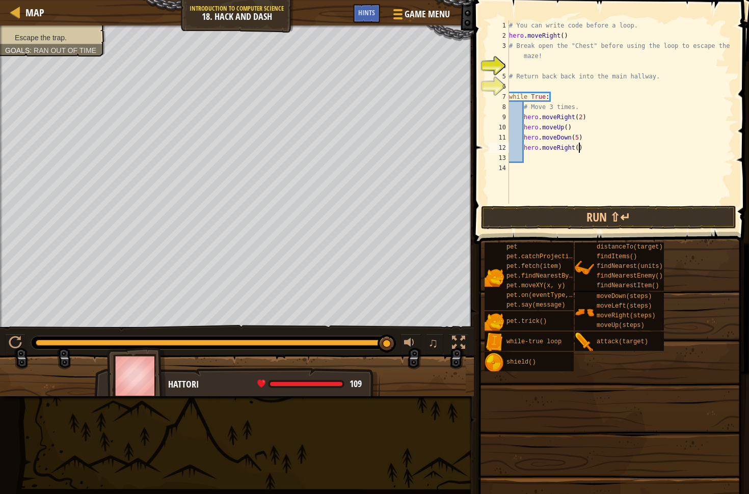
click at [578, 147] on div "# You can write code before a loop. hero . moveRight ( ) # Break open the "Ches…" at bounding box center [620, 122] width 227 height 204
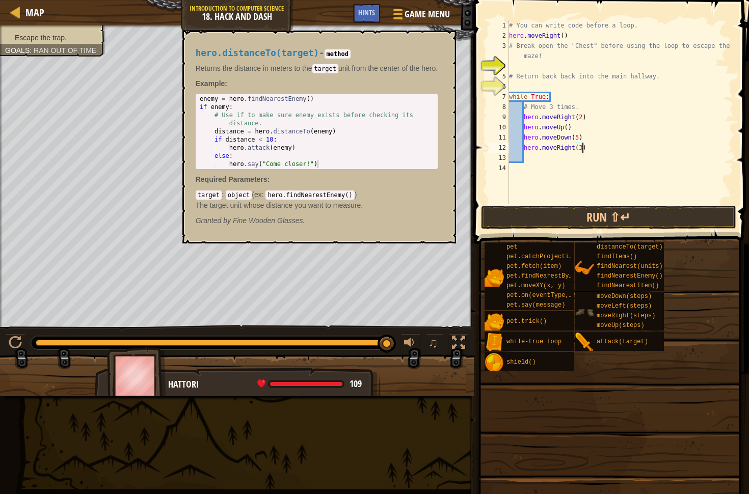
scroll to position [5, 6]
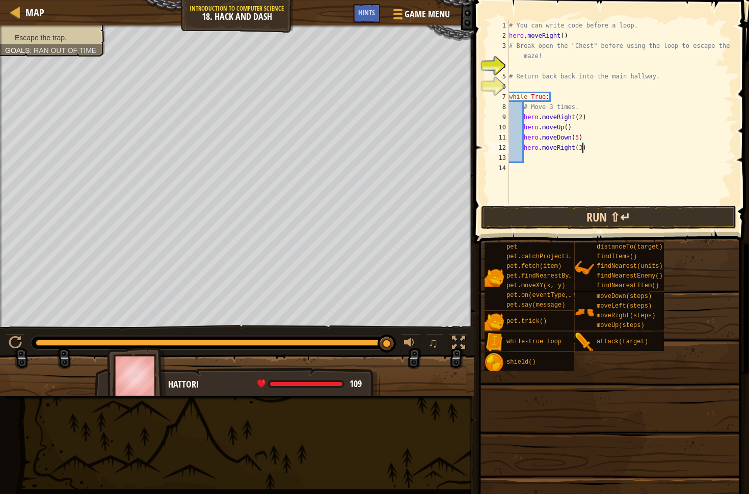
type textarea "hero.moveRight(3)"
click at [602, 215] on button "Run ⇧↵" at bounding box center [608, 217] width 255 height 23
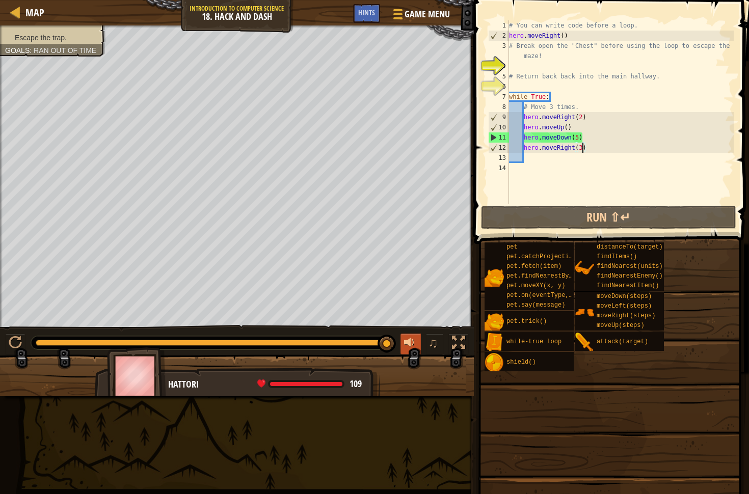
drag, startPoint x: 79, startPoint y: 345, endPoint x: 410, endPoint y: 339, distance: 330.8
click at [410, 339] on div "♫" at bounding box center [237, 340] width 474 height 31
click at [535, 160] on div "# You can write code before a loop. hero . moveRight ( ) # Break open the "Ches…" at bounding box center [620, 122] width 227 height 204
click at [535, 157] on div "# You can write code before a loop. hero . moveRight ( ) # Break open the "Ches…" at bounding box center [620, 122] width 227 height 204
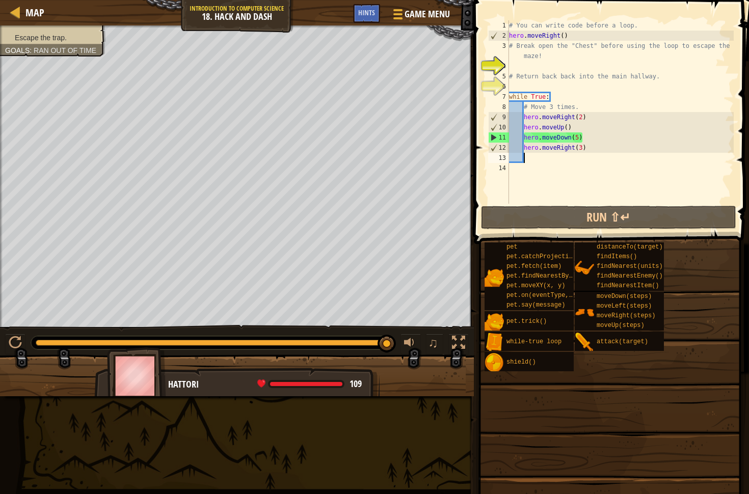
click at [534, 161] on div "# You can write code before a loop. hero . moveRight ( ) # Break open the "Ches…" at bounding box center [620, 122] width 227 height 204
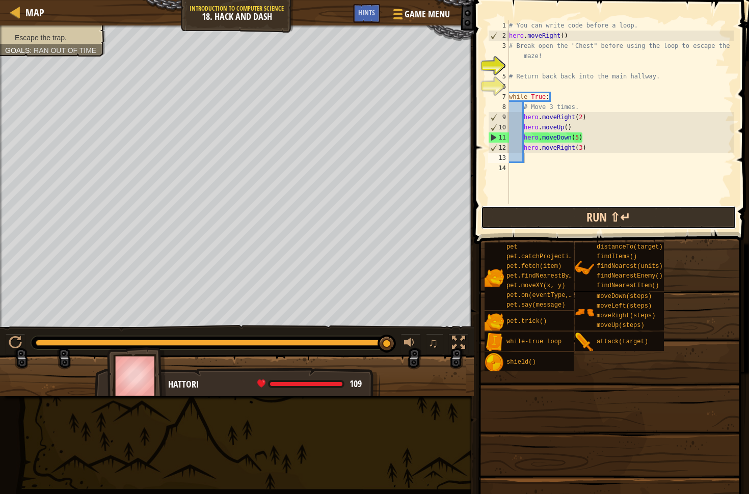
click at [568, 221] on button "Run ⇧↵" at bounding box center [608, 217] width 255 height 23
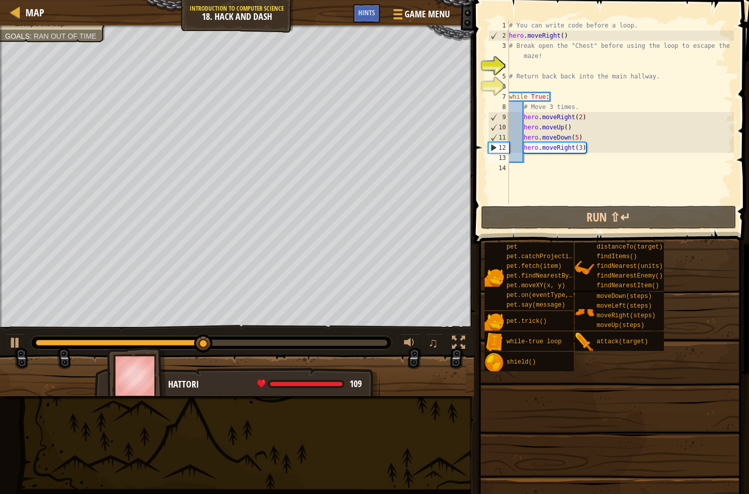
drag, startPoint x: 192, startPoint y: 335, endPoint x: 224, endPoint y: 337, distance: 32.7
click at [240, 335] on div "♫" at bounding box center [237, 340] width 474 height 31
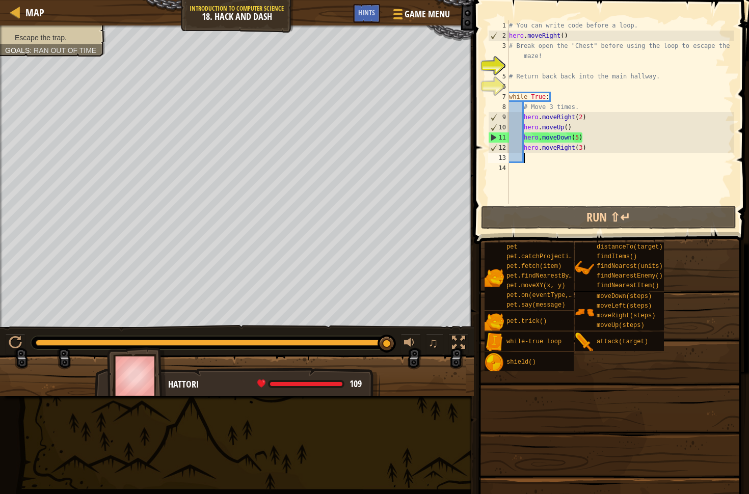
click at [433, 301] on div "Escape the trap. Goals : Ran out of time ♫ Hattori 109 x: 87 y: 98 x: 87 y: 55 …" at bounding box center [374, 210] width 749 height 371
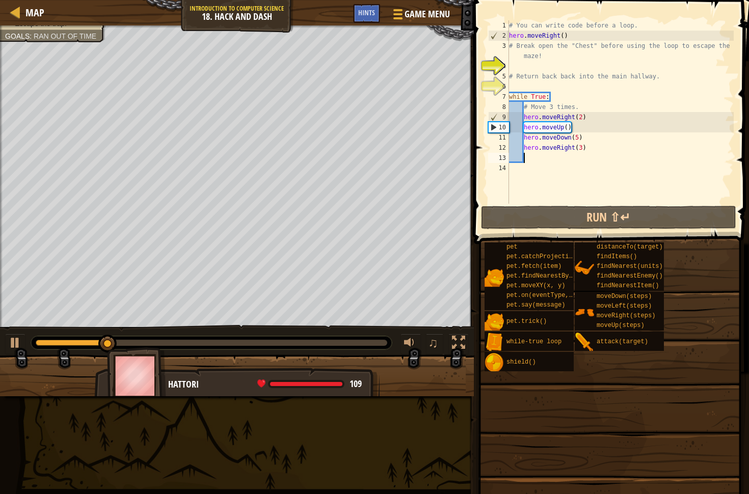
click at [529, 157] on div "# You can write code before a loop. hero . moveRight ( ) # Break open the "Ches…" at bounding box center [620, 122] width 227 height 204
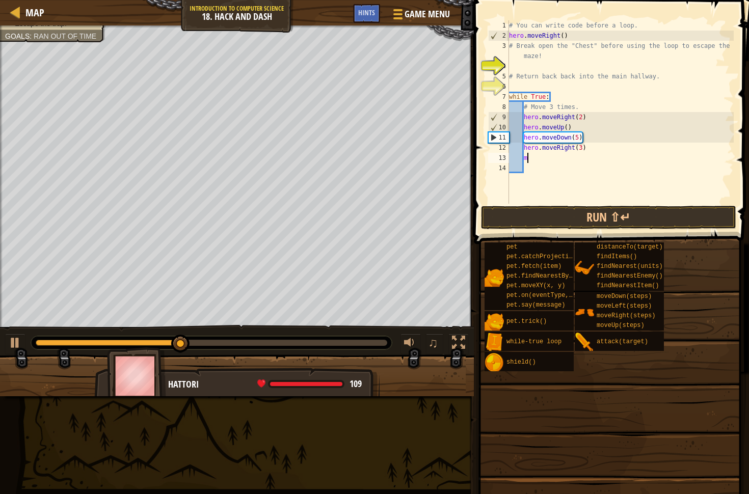
scroll to position [5, 1]
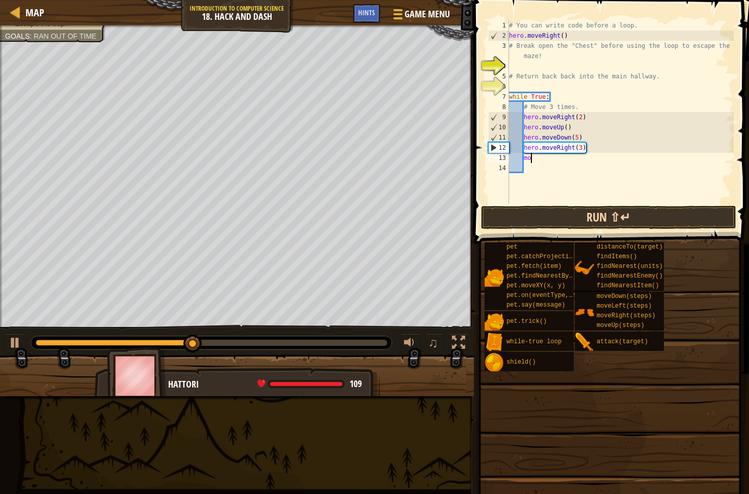
type textarea "m"
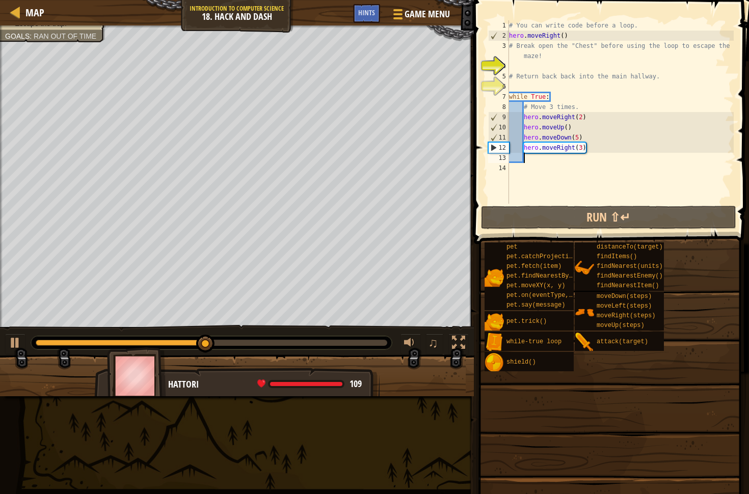
type textarea "h"
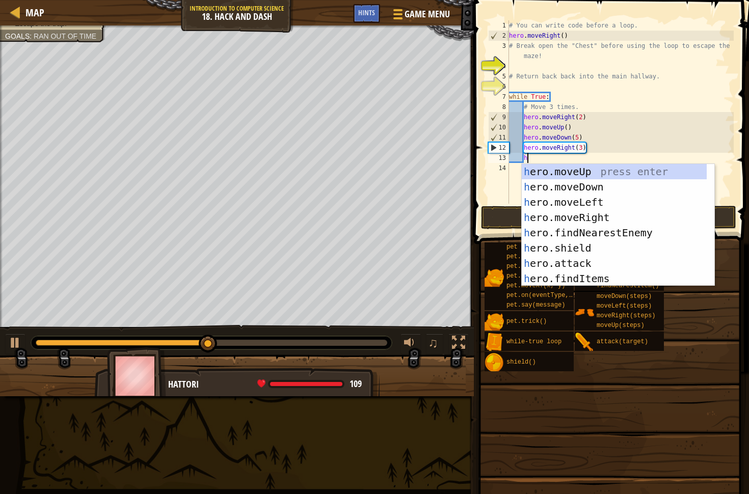
scroll to position [5, 1]
click at [600, 191] on div "h ero.moveUp press enter h ero.moveDown press enter h ero.moveLeft press enter …" at bounding box center [614, 240] width 185 height 153
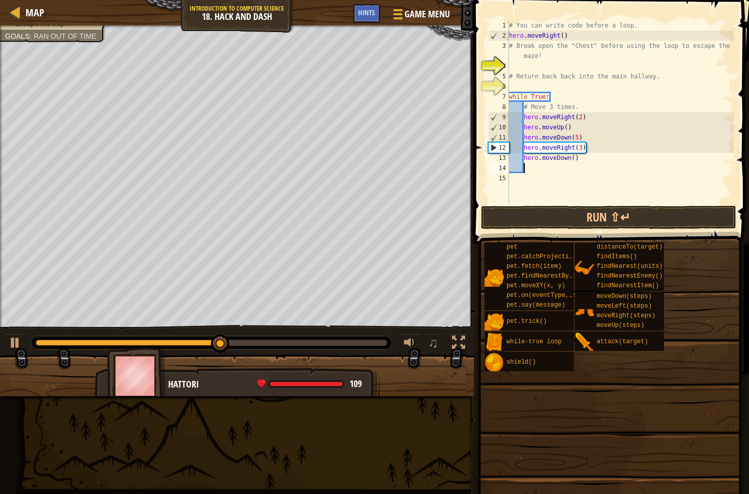
scroll to position [5, 1]
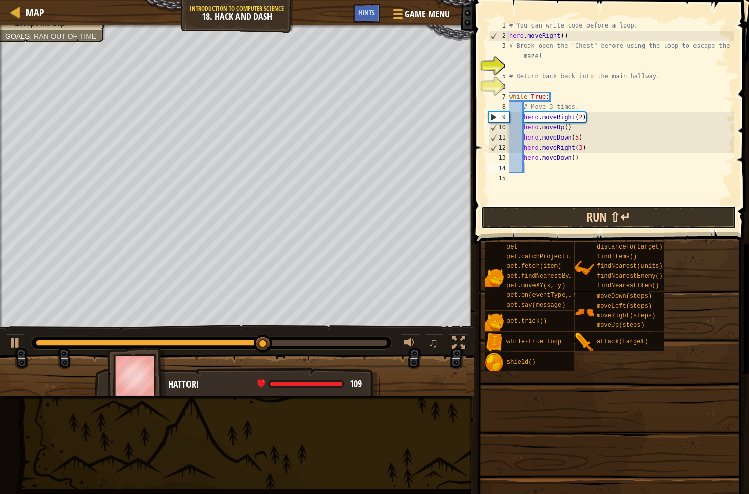
click at [519, 208] on button "Run ⇧↵" at bounding box center [608, 217] width 255 height 23
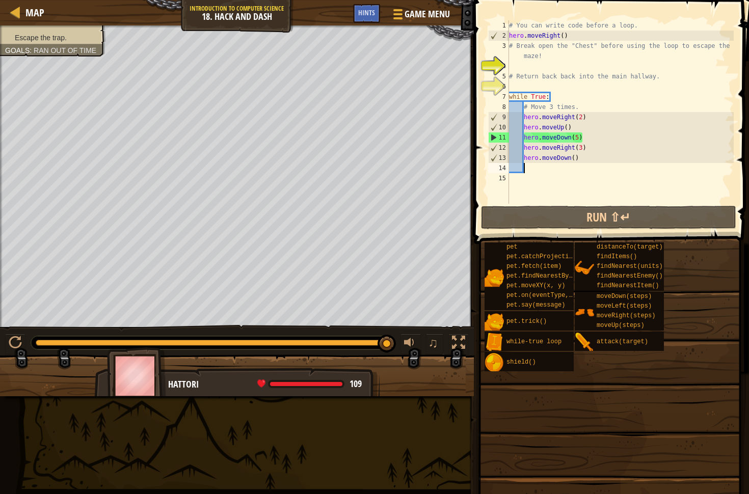
click at [433, 307] on div "Escape the trap. Goals : Ran out of time ♫ Hattori 109 x: 87 y: 73 x: 87 y: 49 …" at bounding box center [374, 210] width 749 height 371
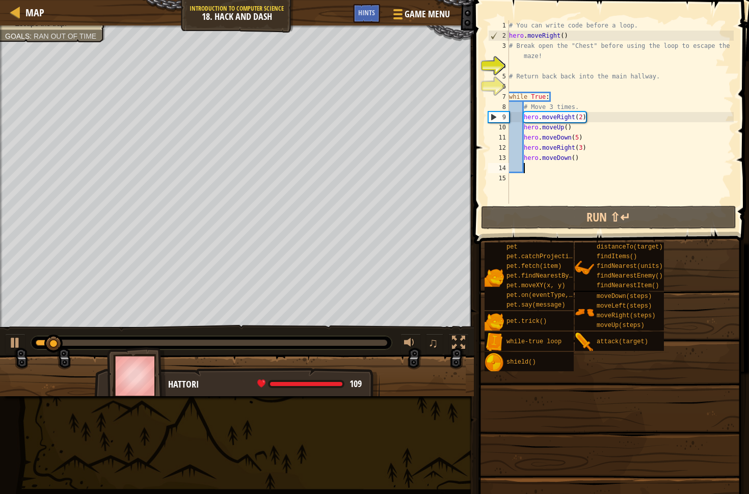
type textarea "m"
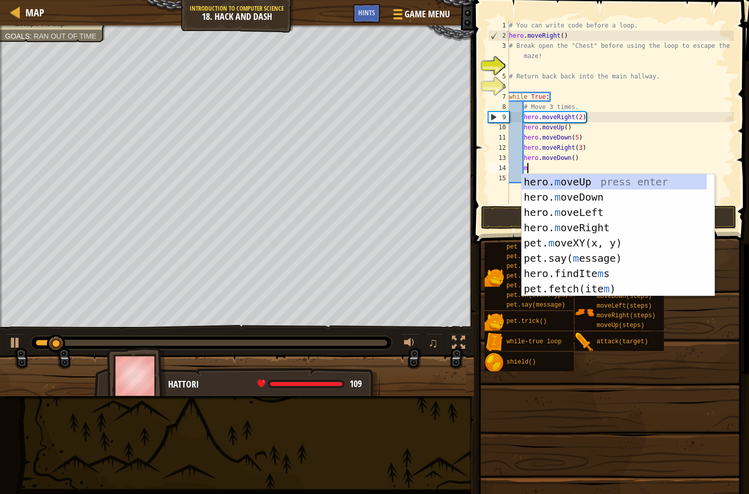
scroll to position [5, 1]
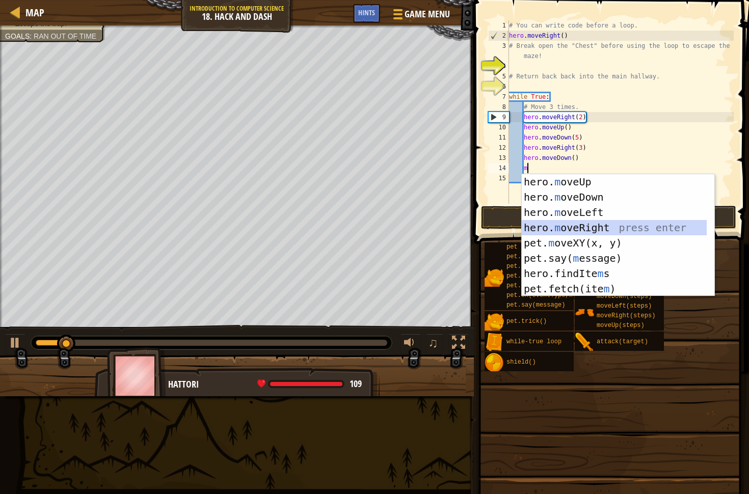
click at [584, 228] on div "hero. m oveUp press enter hero. m oveDown press enter hero. m oveLeft press ent…" at bounding box center [614, 250] width 185 height 153
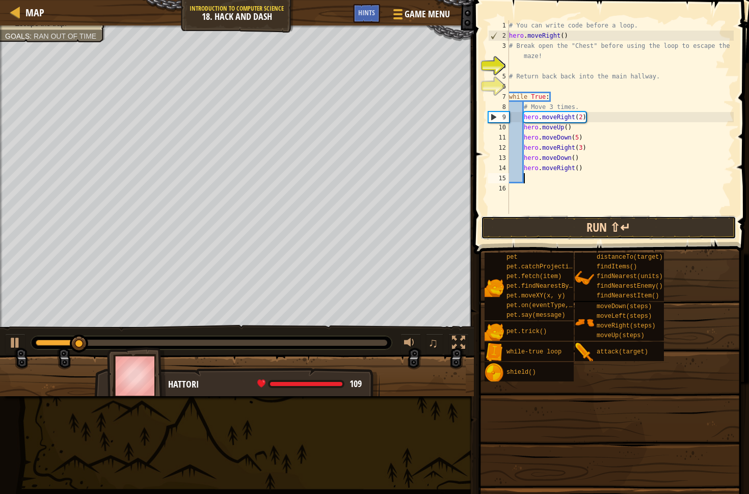
click at [532, 224] on button "Run ⇧↵" at bounding box center [608, 227] width 255 height 23
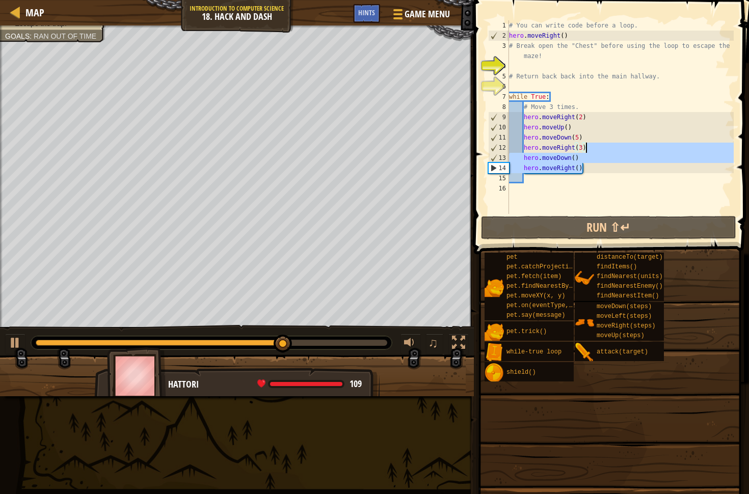
drag, startPoint x: 595, startPoint y: 172, endPoint x: 597, endPoint y: 157, distance: 15.4
click at [597, 157] on div "# You can write code before a loop. hero . moveRight ( ) # Break open the "Ches…" at bounding box center [620, 127] width 227 height 214
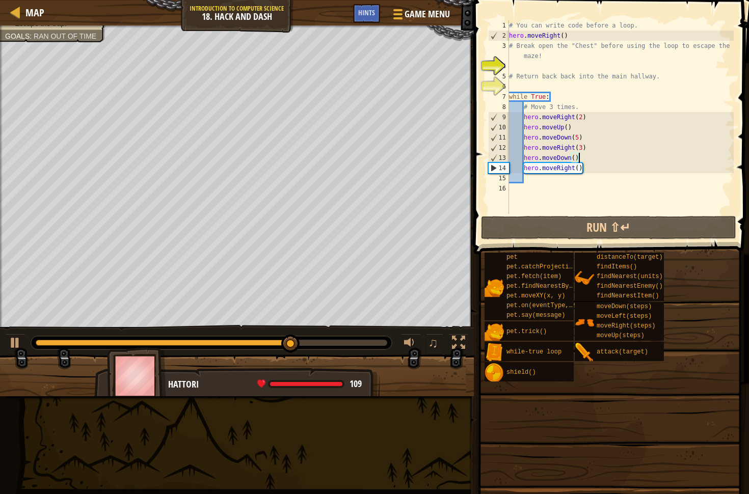
click at [597, 158] on div "# You can write code before a loop. hero . moveRight ( ) # Break open the "Ches…" at bounding box center [620, 127] width 227 height 214
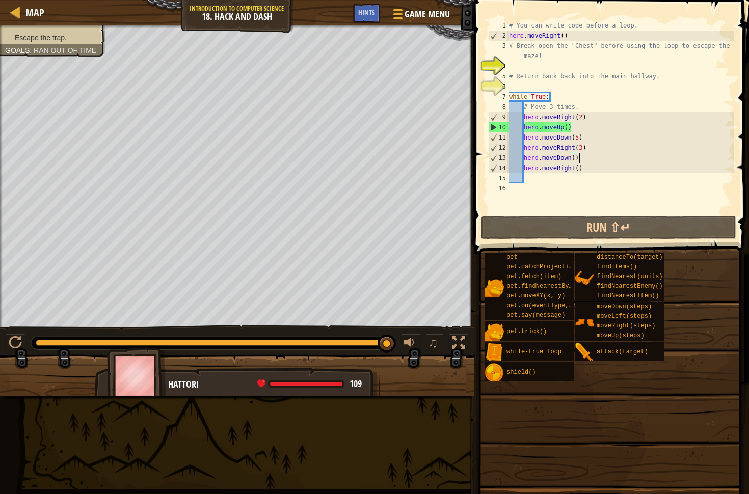
click at [575, 160] on div "# You can write code before a loop. hero . moveRight ( ) # Break open the "Ches…" at bounding box center [620, 127] width 227 height 214
click at [578, 168] on div "# You can write code before a loop. hero . moveRight ( ) # Break open the "Ches…" at bounding box center [620, 127] width 227 height 214
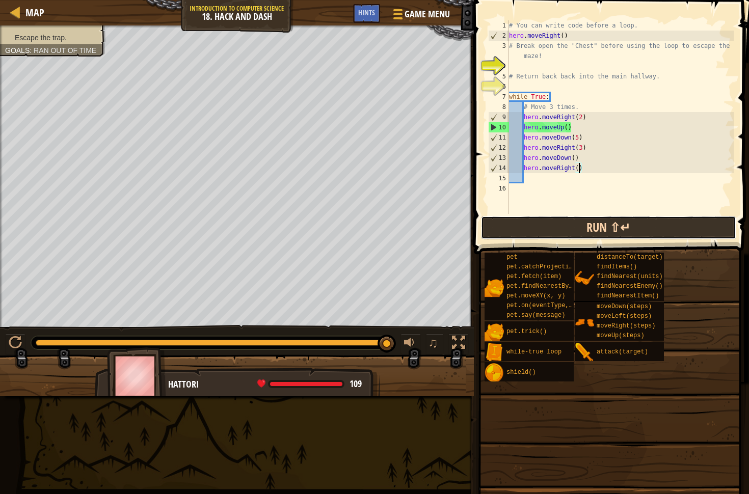
click at [516, 218] on button "Run ⇧↵" at bounding box center [608, 227] width 255 height 23
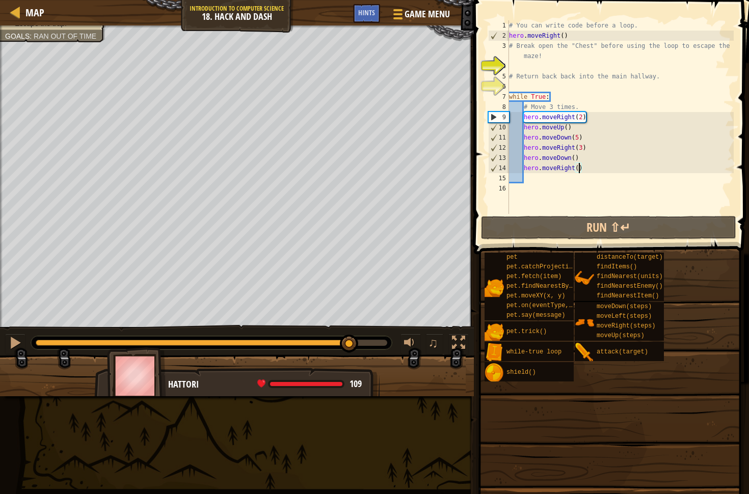
drag, startPoint x: 246, startPoint y: 340, endPoint x: 358, endPoint y: 331, distance: 113.0
click at [353, 334] on div "♫" at bounding box center [237, 340] width 474 height 31
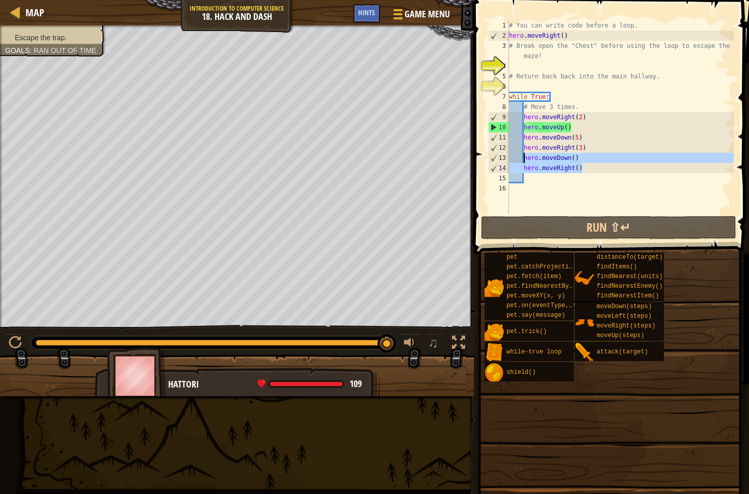
drag, startPoint x: 595, startPoint y: 166, endPoint x: 527, endPoint y: 162, distance: 67.9
click at [524, 157] on div "# You can write code before a loop. hero . moveRight ( ) # Break open the "Ches…" at bounding box center [620, 127] width 227 height 214
type textarea "hero.moveDown() hero.moveRight()"
click at [563, 194] on div "# You can write code before a loop. hero . moveRight ( ) # Break open the "Ches…" at bounding box center [620, 127] width 227 height 214
drag, startPoint x: 587, startPoint y: 167, endPoint x: 522, endPoint y: 159, distance: 64.7
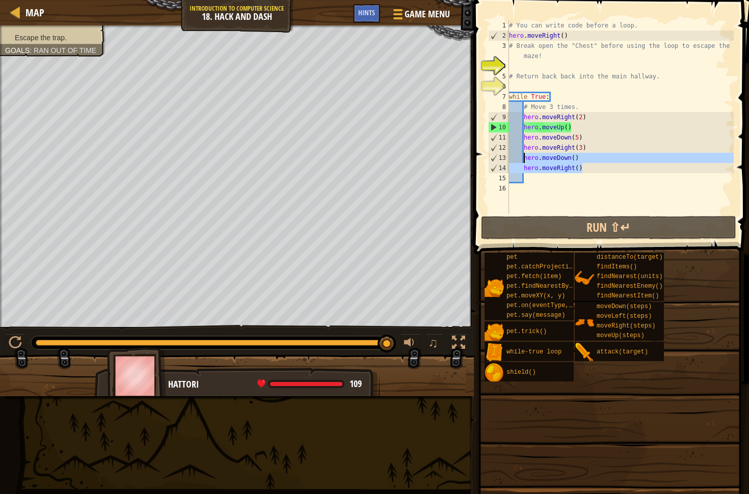
click at [522, 159] on div "# You can write code before a loop. hero . moveRight ( ) # Break open the "Ches…" at bounding box center [620, 127] width 227 height 214
type textarea "hero.moveDown() hero.moveRight()"
click at [559, 184] on div "# You can write code before a loop. hero . moveRight ( ) # Break open the "Ches…" at bounding box center [620, 127] width 227 height 214
drag, startPoint x: 524, startPoint y: 157, endPoint x: 516, endPoint y: 168, distance: 13.5
click at [516, 168] on div "# You can write code before a loop. hero . moveRight ( ) # Break open the "Ches…" at bounding box center [620, 127] width 227 height 214
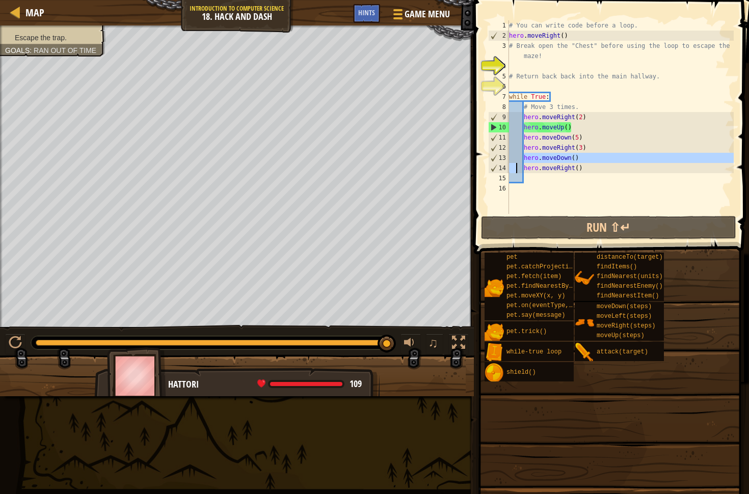
type textarea "hero.moveDown() hero.moveRight()"
click at [537, 176] on div "# You can write code before a loop. hero . moveRight ( ) # Break open the "Ches…" at bounding box center [620, 127] width 227 height 214
drag, startPoint x: 524, startPoint y: 159, endPoint x: 585, endPoint y: 167, distance: 61.7
click at [585, 167] on div "# You can write code before a loop. hero . moveRight ( ) # Break open the "Ches…" at bounding box center [620, 127] width 227 height 214
click at [589, 170] on div "# You can write code before a loop. hero . moveRight ( ) # Break open the "Ches…" at bounding box center [620, 127] width 227 height 214
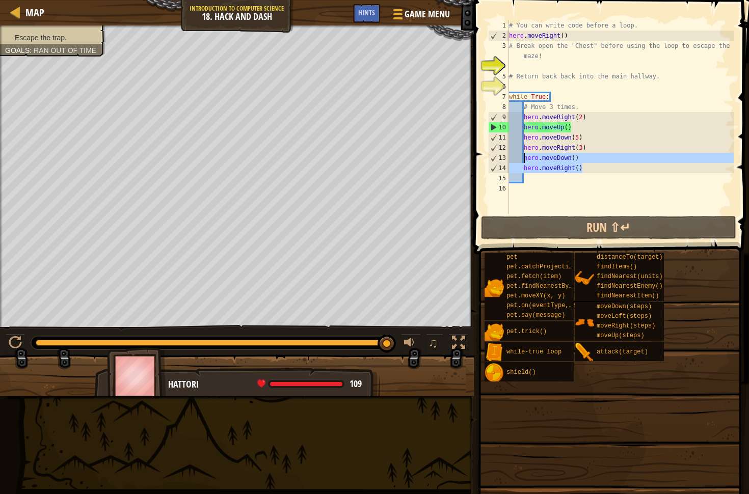
drag, startPoint x: 585, startPoint y: 172, endPoint x: 525, endPoint y: 160, distance: 60.9
click at [525, 160] on div "# You can write code before a loop. hero . moveRight ( ) # Break open the "Ches…" at bounding box center [620, 127] width 227 height 214
type textarea "hero.moveDown() hero.moveRight()"
click at [574, 188] on div "# You can write code before a loop. hero . moveRight ( ) # Break open the "Ches…" at bounding box center [620, 127] width 227 height 214
type textarea "hero.moveRight()"
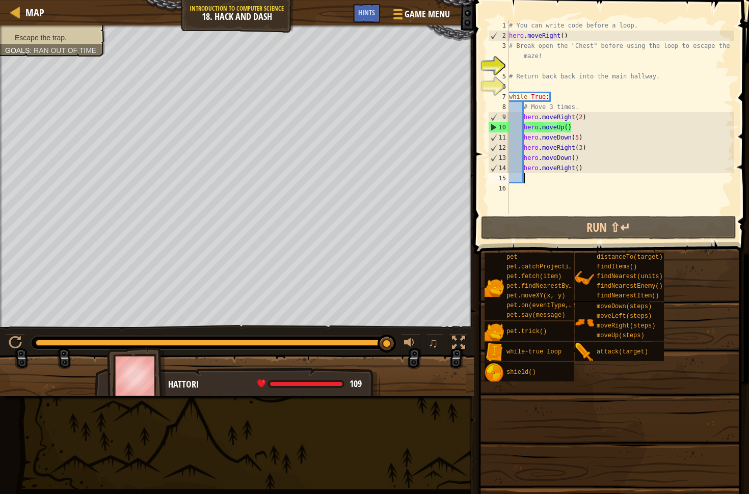
scroll to position [5, 0]
